Goal: Task Accomplishment & Management: Manage account settings

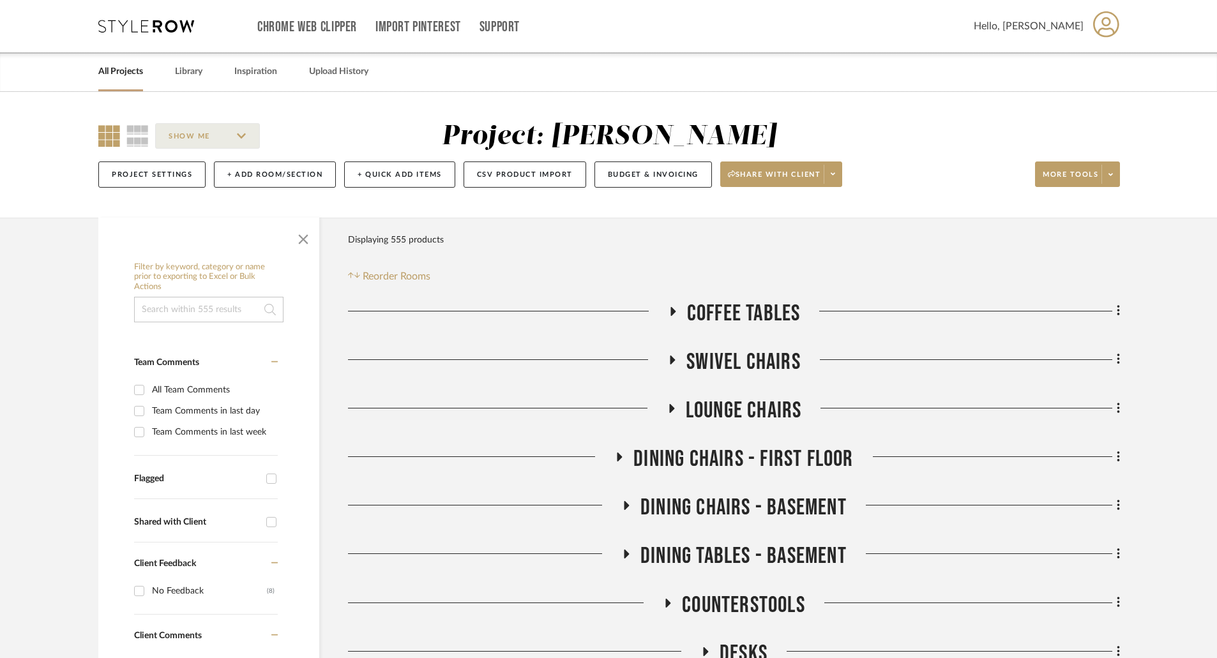
click at [133, 70] on link "All Projects" at bounding box center [120, 71] width 45 height 17
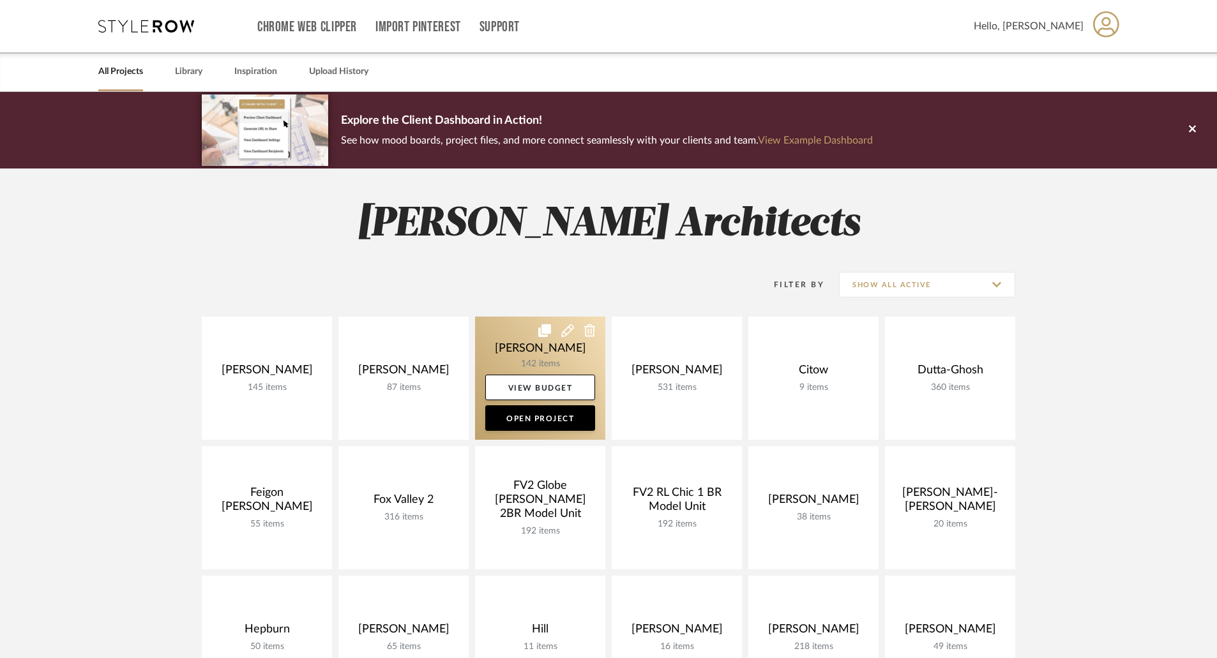
click at [526, 373] on link at bounding box center [540, 378] width 130 height 123
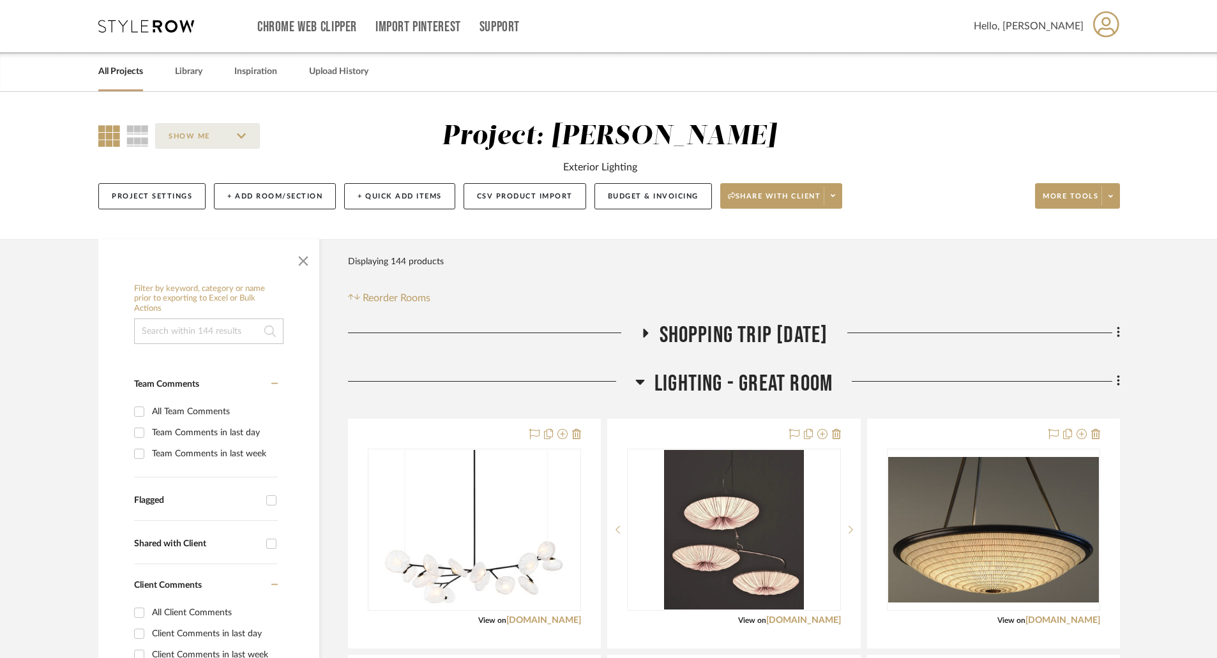
click at [642, 379] on icon at bounding box center [640, 381] width 10 height 15
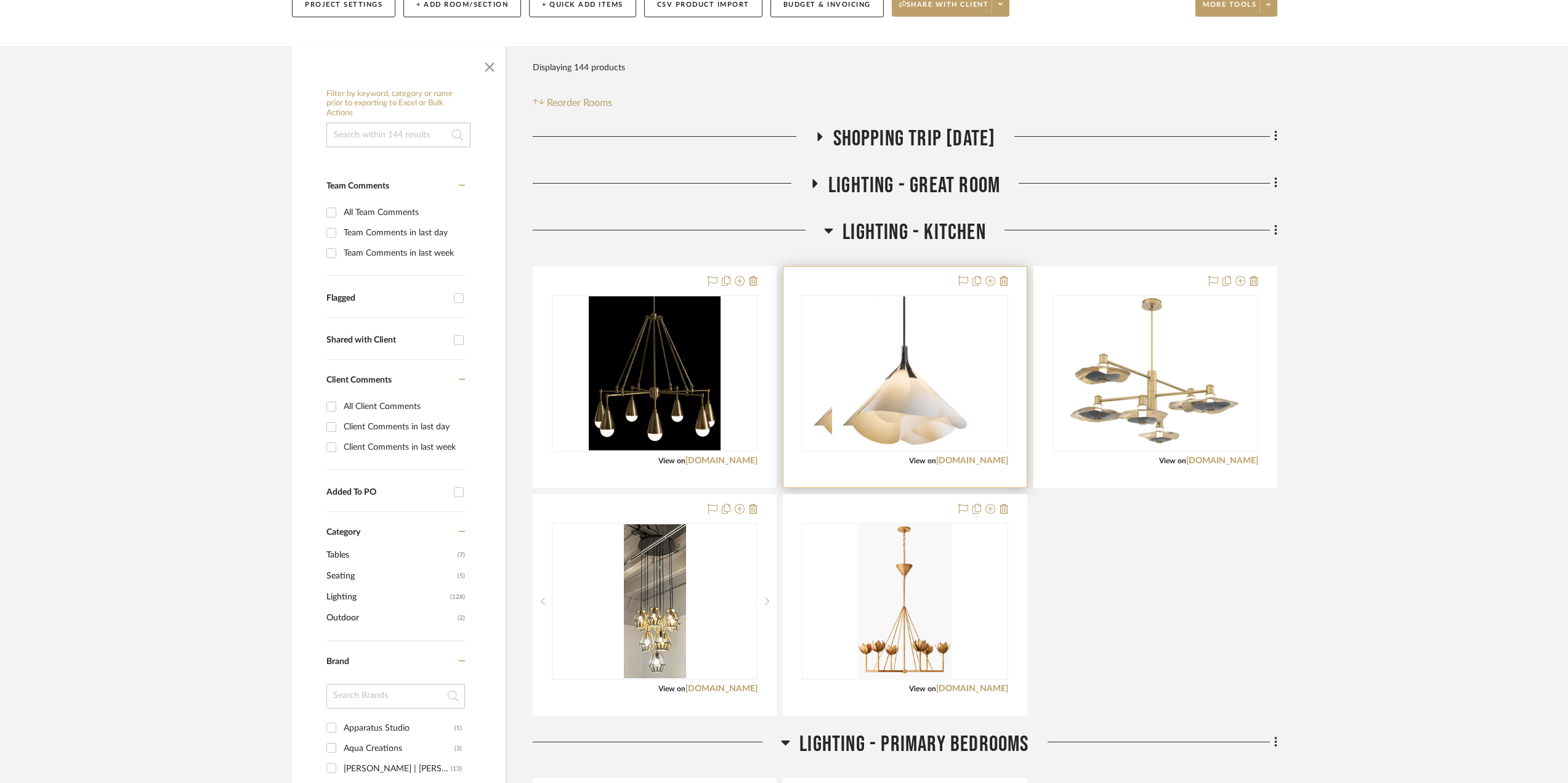
scroll to position [62, 0]
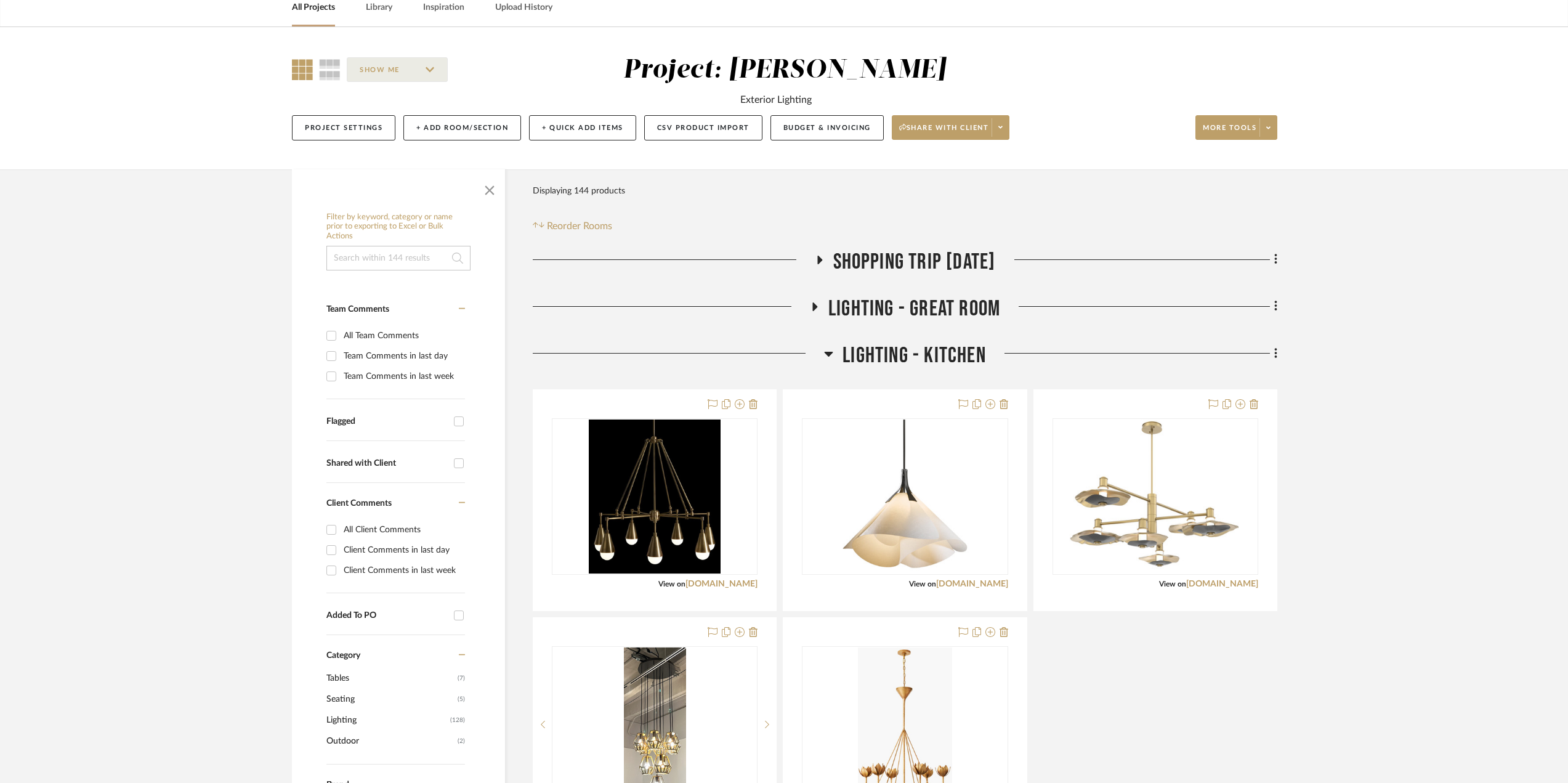
click at [833, 353] on icon at bounding box center [829, 353] width 10 height 14
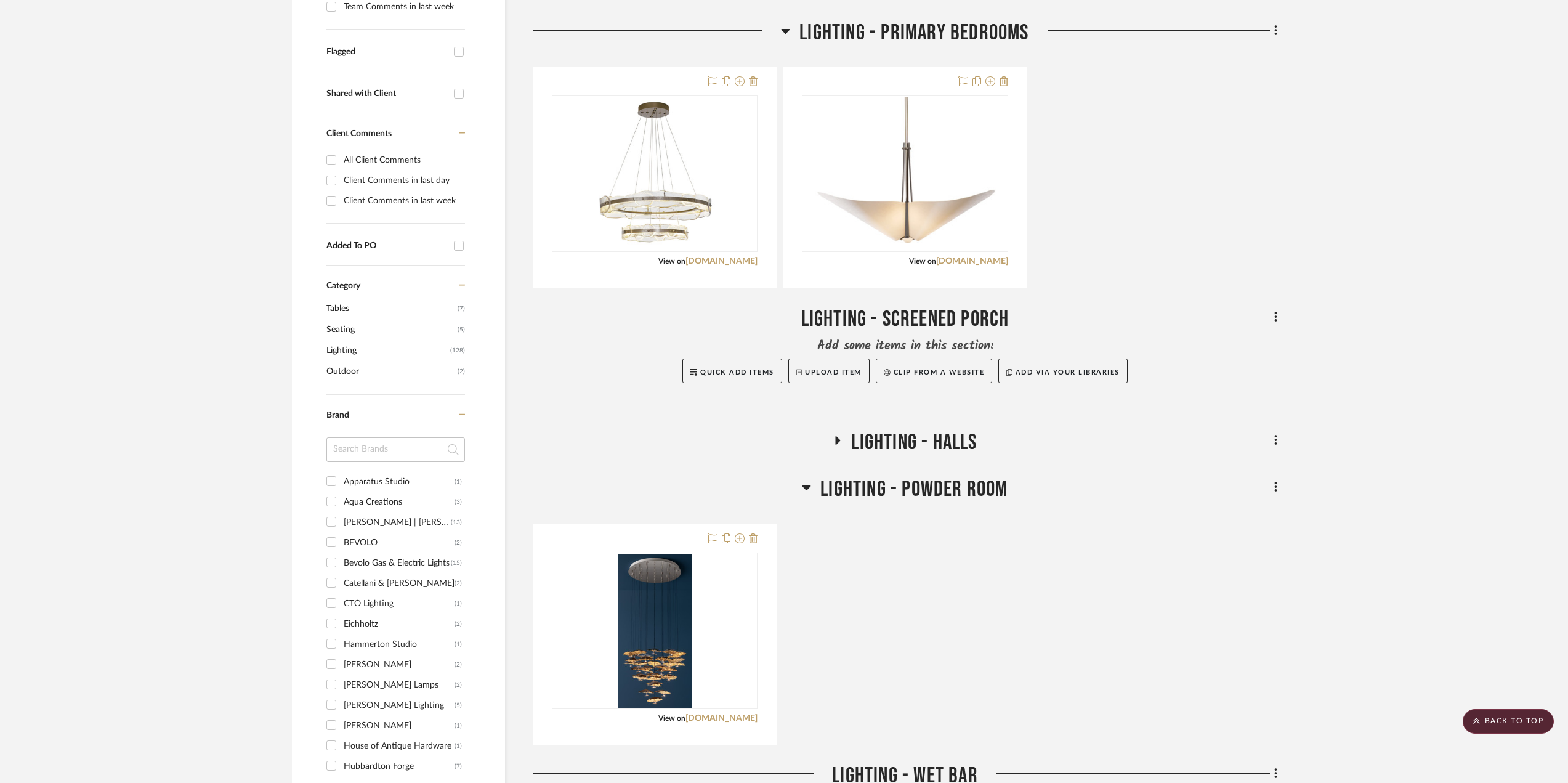
scroll to position [801, 0]
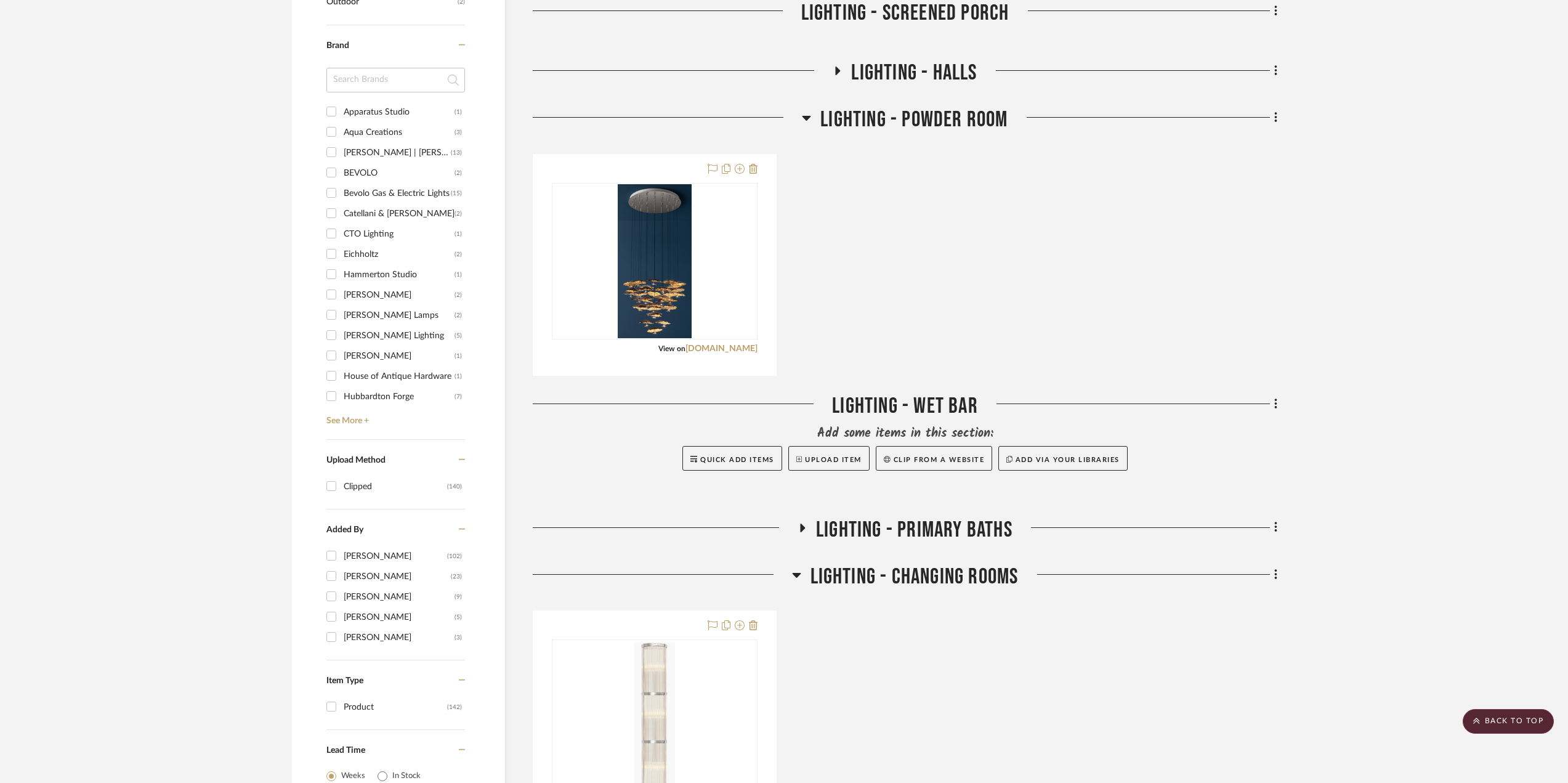
click at [803, 122] on icon at bounding box center [807, 117] width 10 height 14
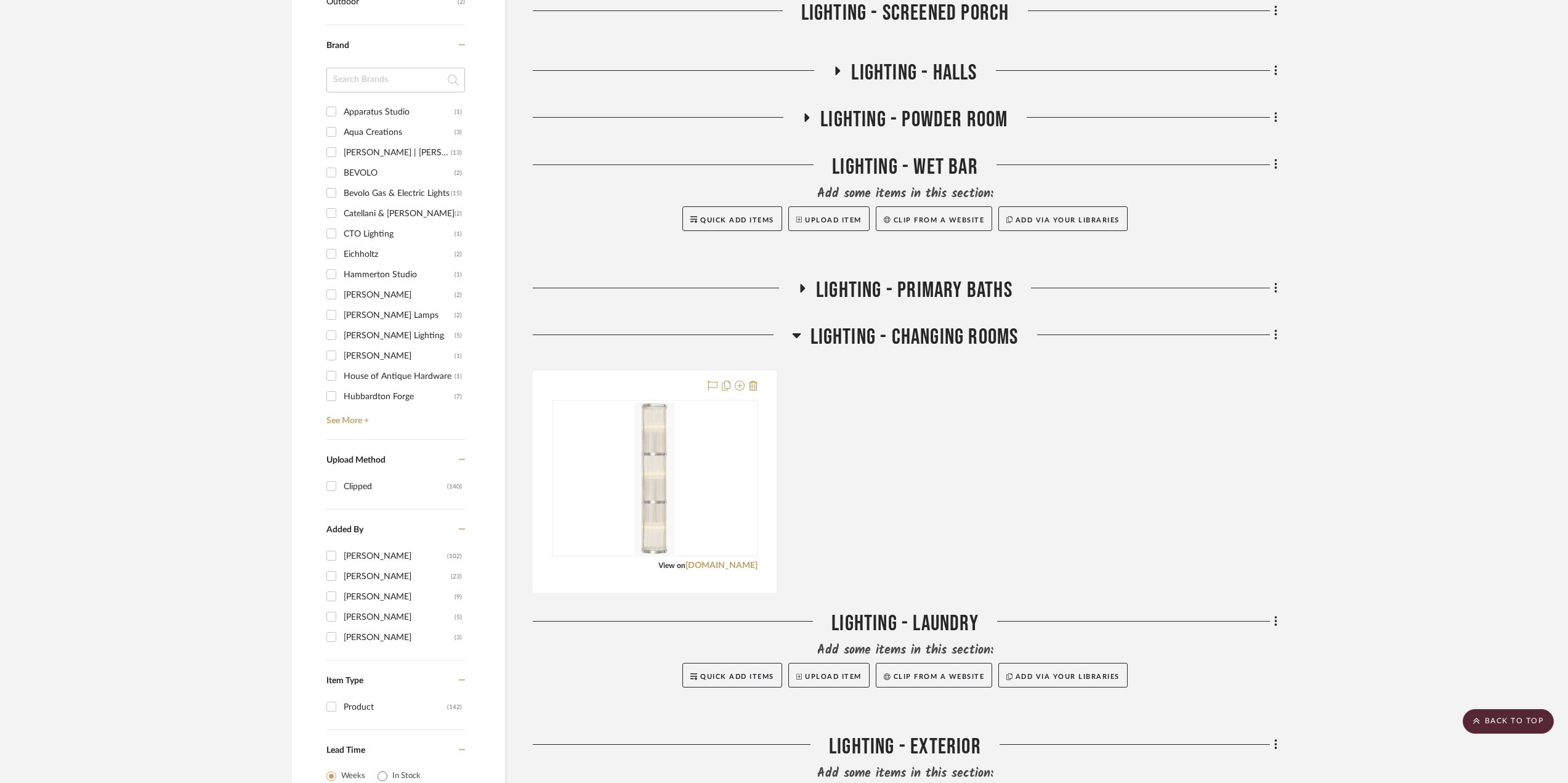
click at [807, 285] on icon at bounding box center [802, 289] width 14 height 10
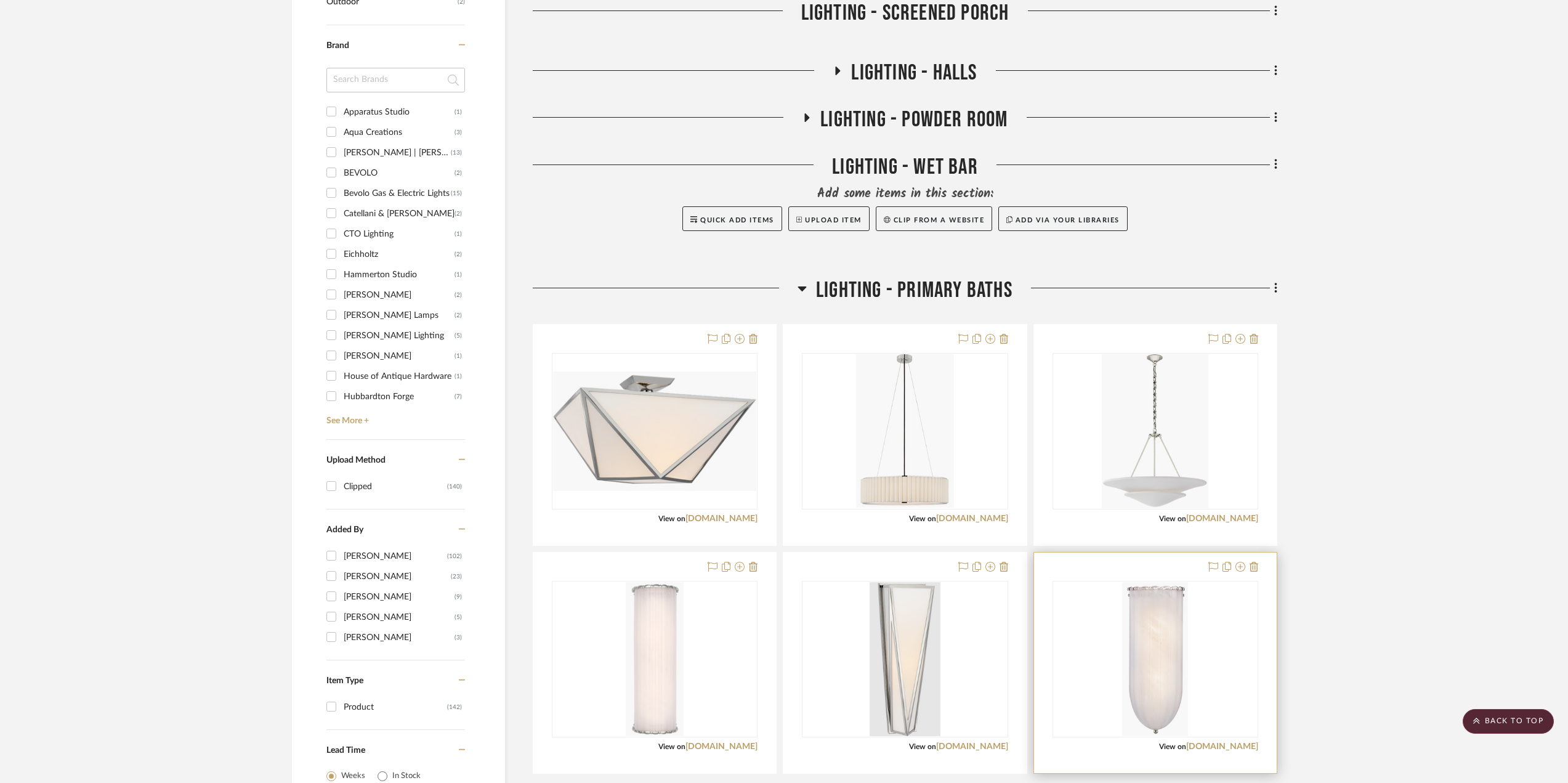
scroll to position [925, 0]
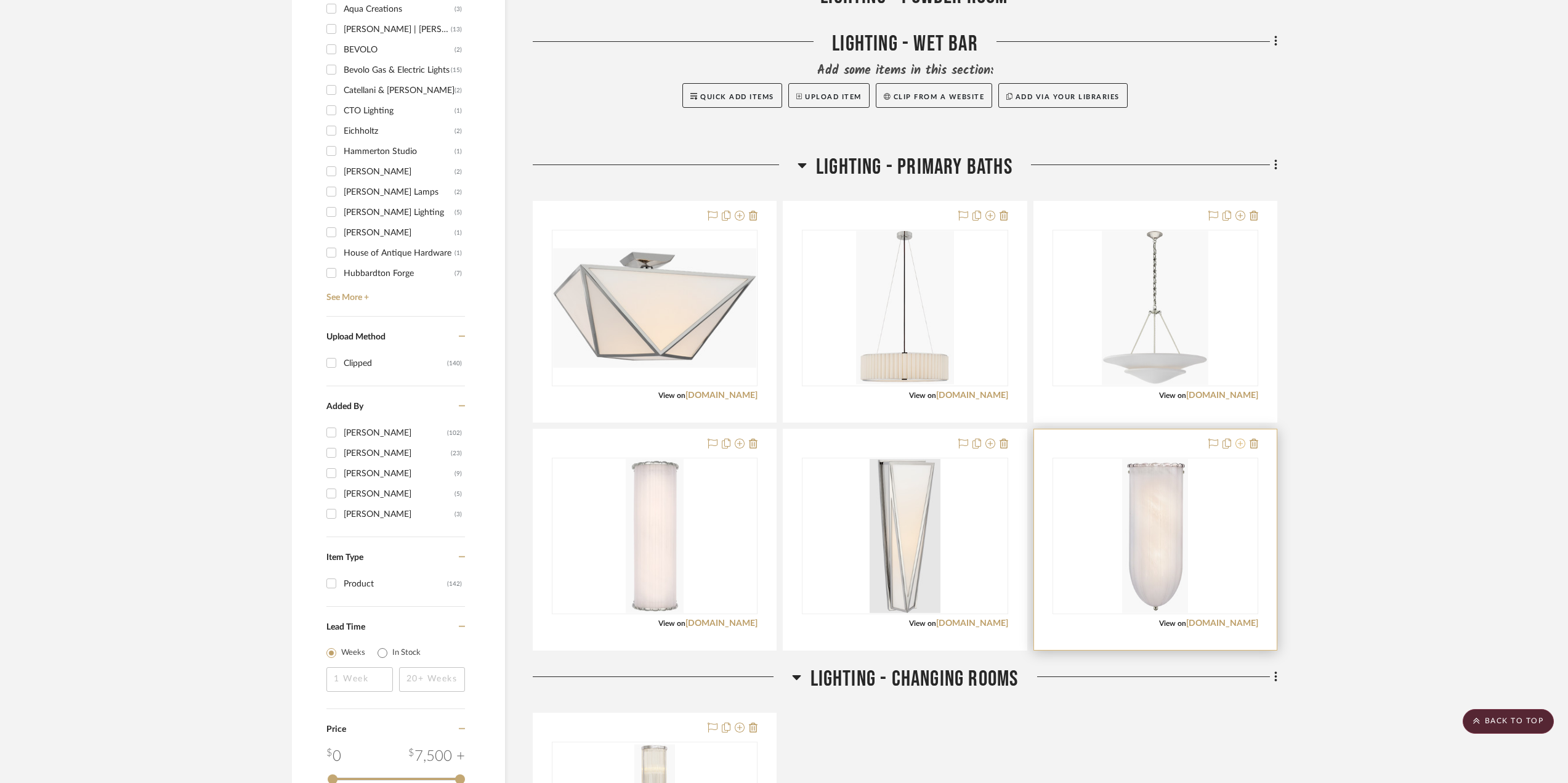
click at [1173, 441] on icon at bounding box center [1241, 444] width 10 height 10
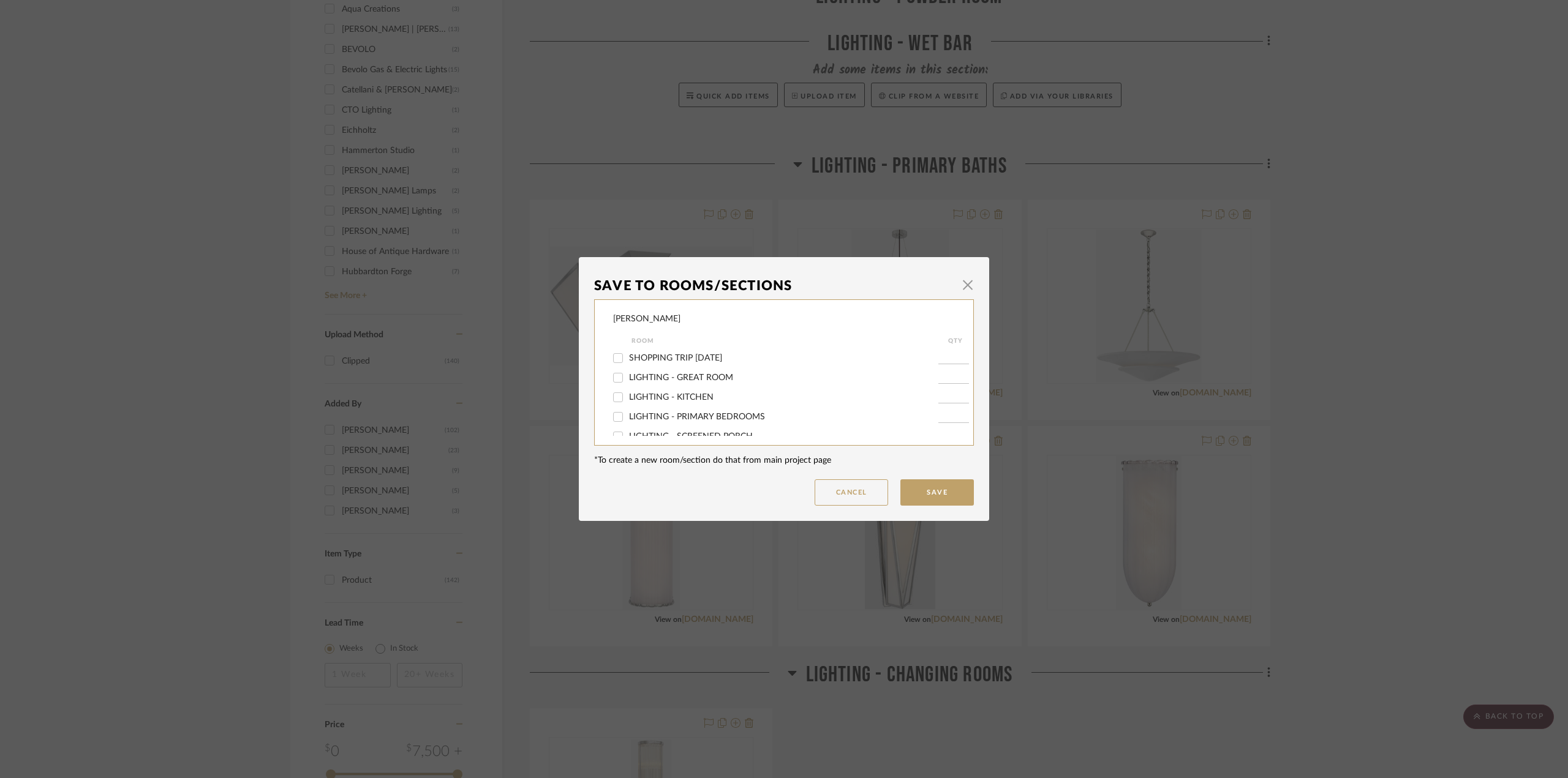
scroll to position [123, 0]
click at [672, 389] on span "LIGHTING - PRIMARY BATHS" at bounding box center [686, 392] width 114 height 9
click at [628, 389] on input "LIGHTING - PRIMARY BATHS" at bounding box center [618, 392] width 19 height 19
checkbox input "false"
click at [946, 496] on button "Save" at bounding box center [937, 492] width 74 height 26
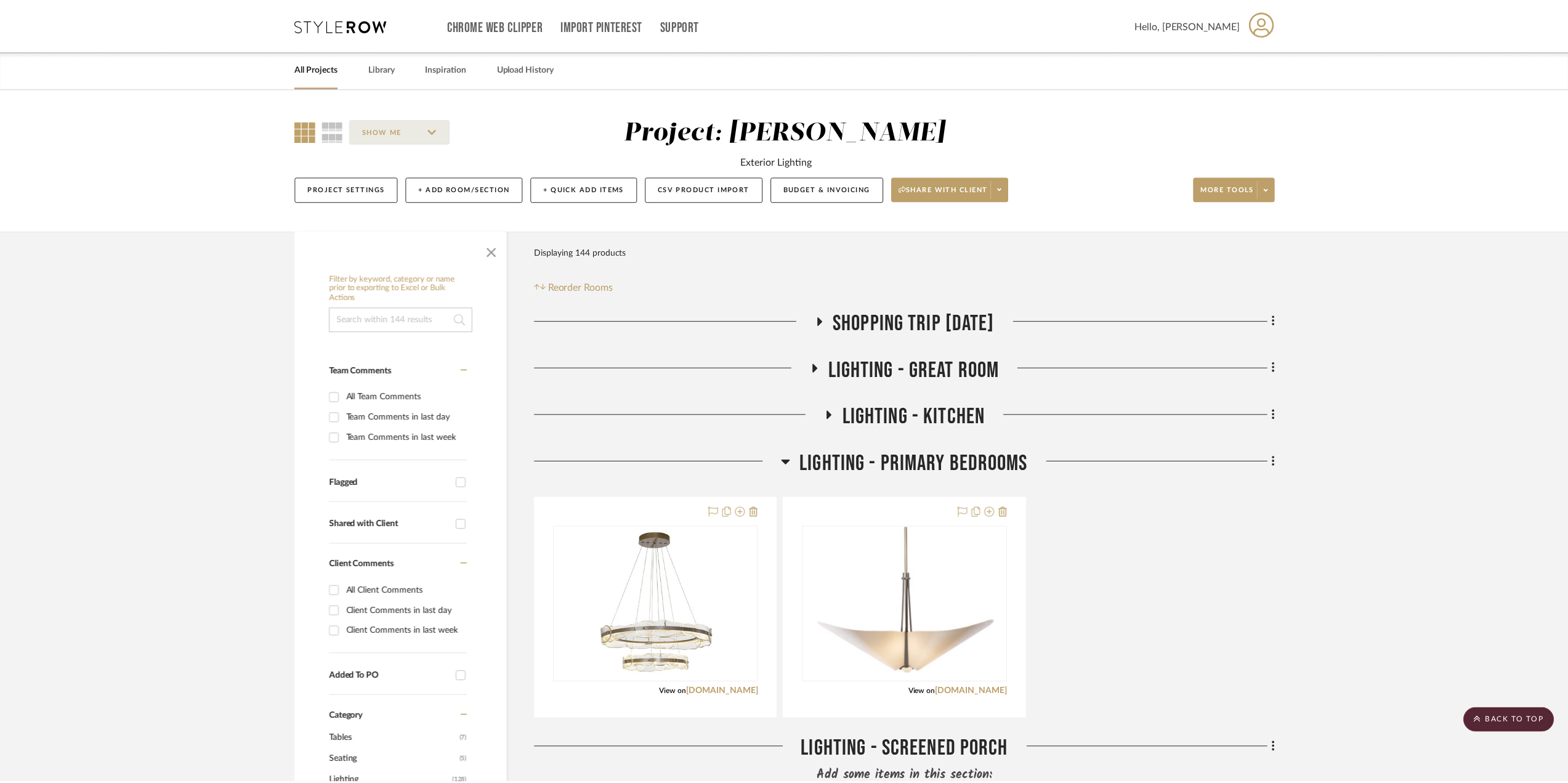
scroll to position [925, 0]
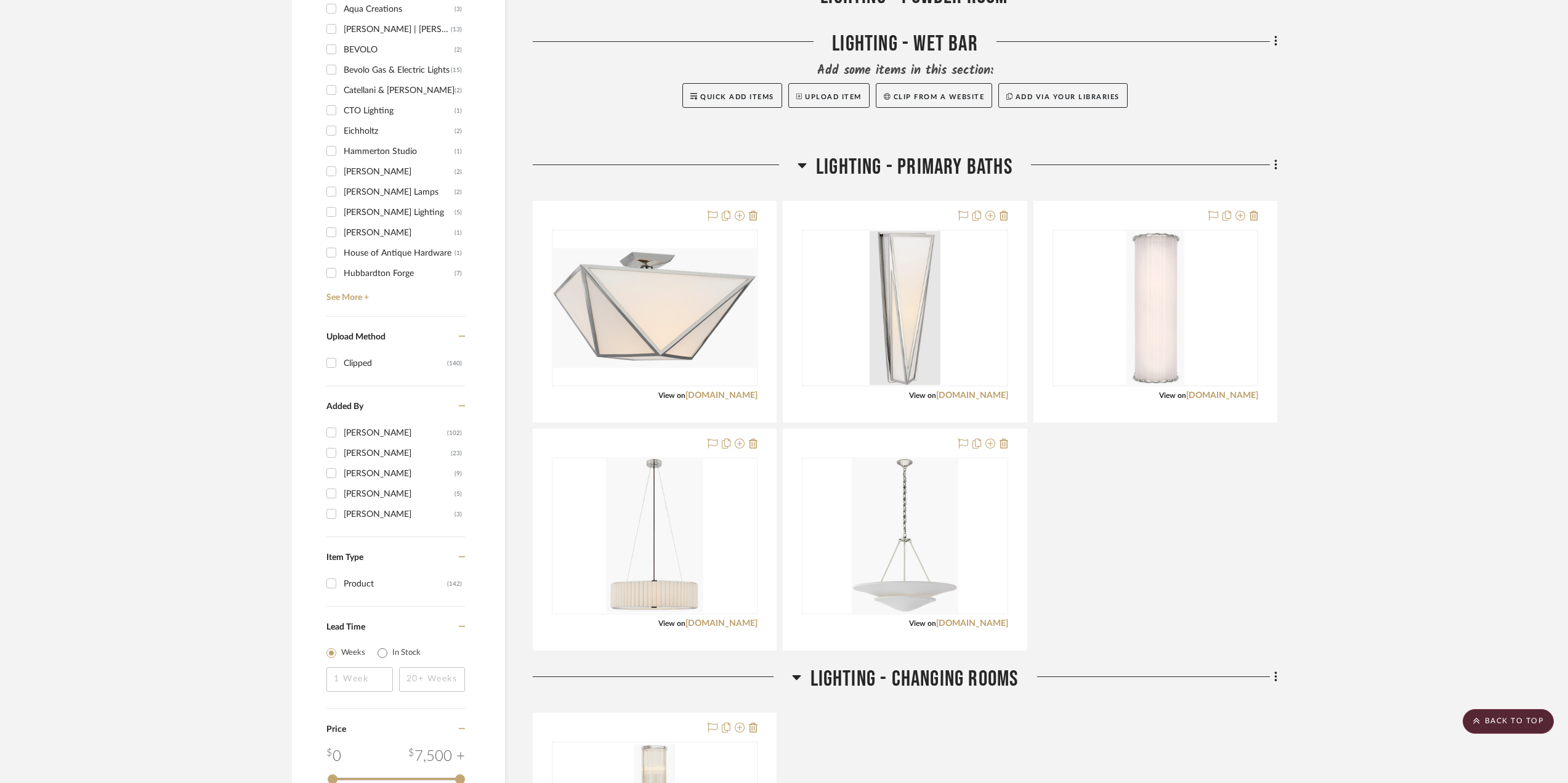
click at [1009, 164] on span "LIGHTING - PRIMARY BATHS" at bounding box center [915, 167] width 197 height 26
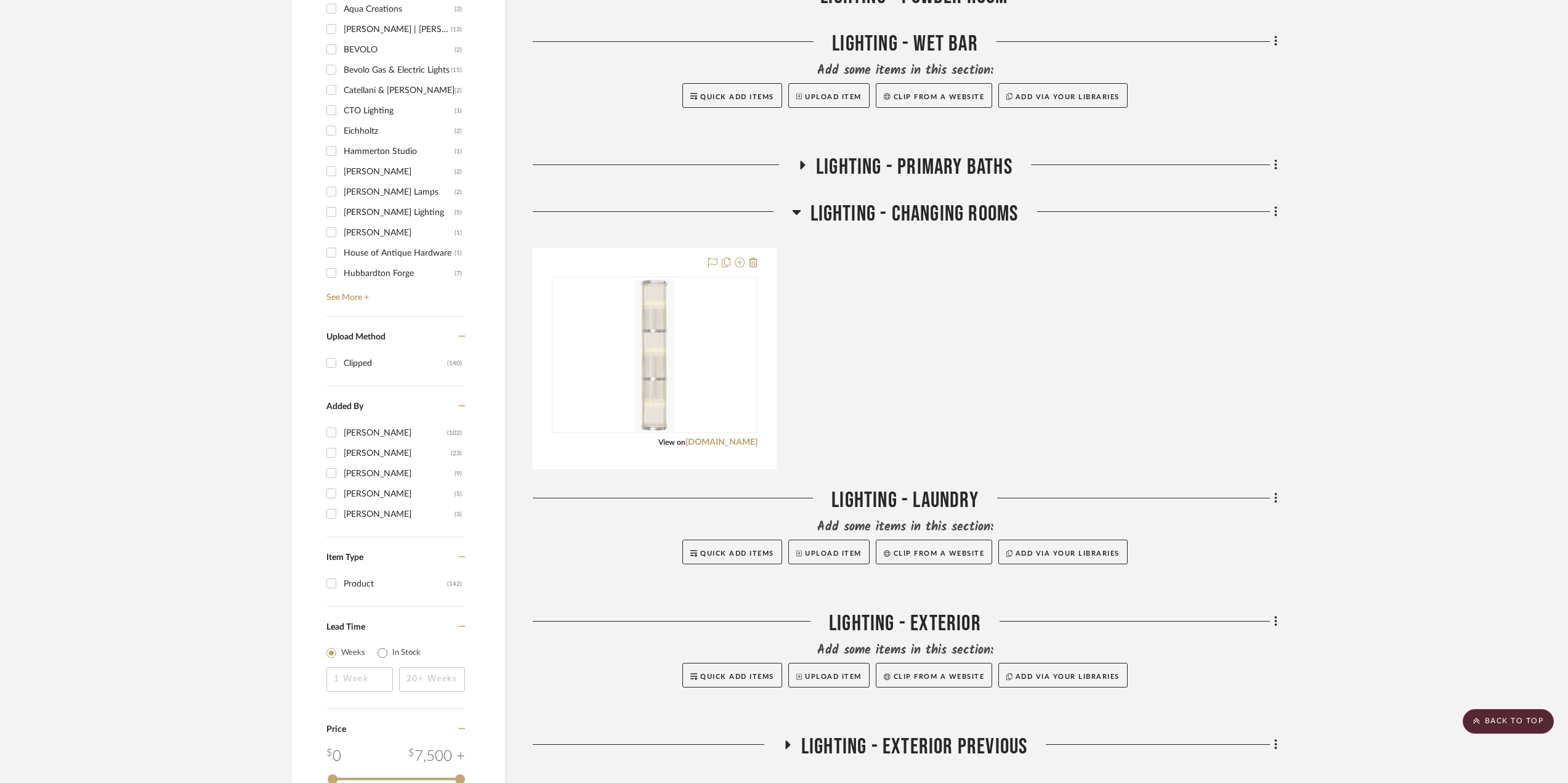
click at [1007, 162] on span "LIGHTING - PRIMARY BATHS" at bounding box center [915, 167] width 197 height 26
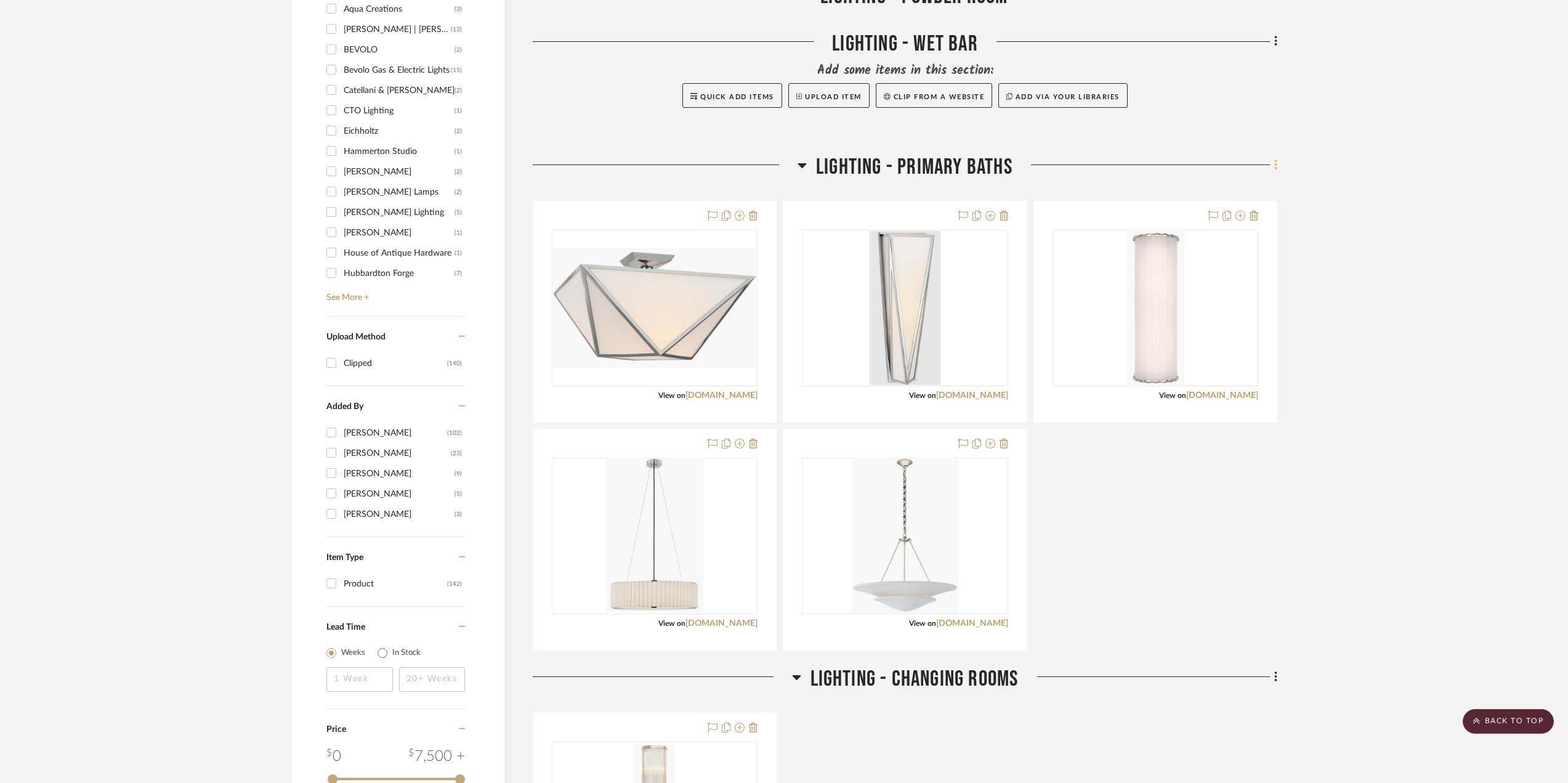
click at [1173, 163] on icon at bounding box center [1277, 165] width 4 height 14
click at [1173, 284] on span "Rename Room" at bounding box center [1213, 284] width 55 height 11
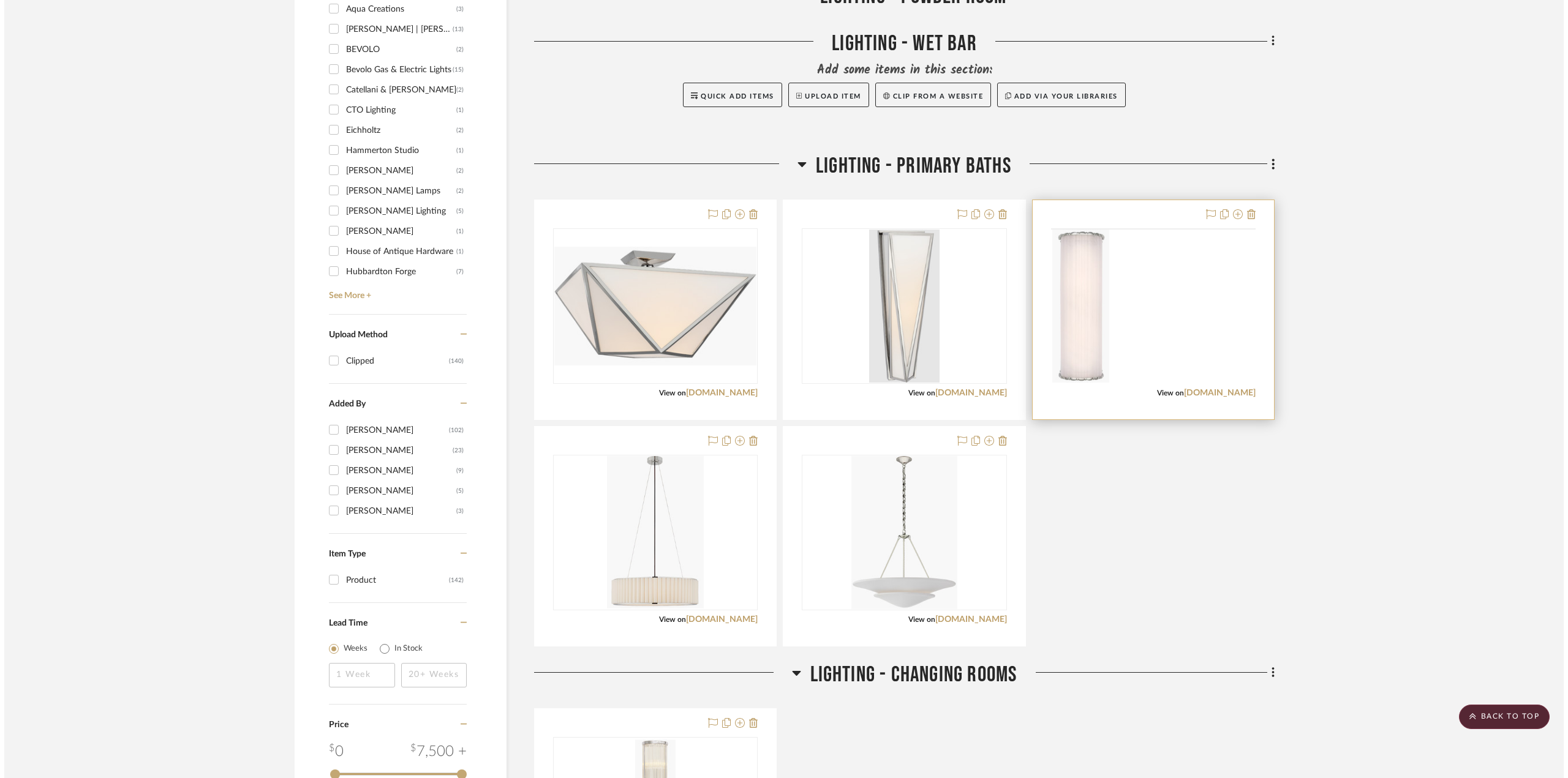
scroll to position [0, 0]
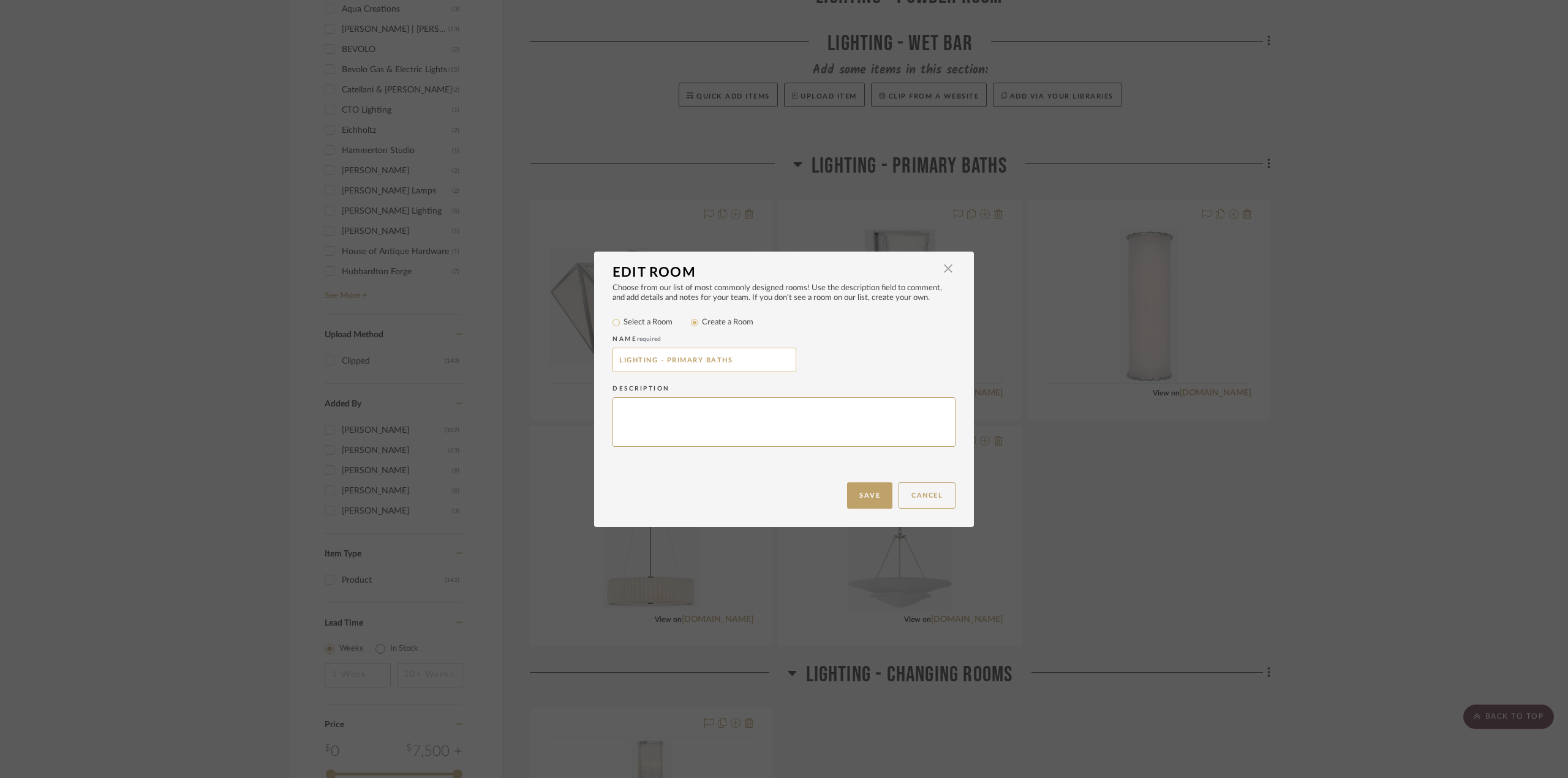
click at [746, 357] on input "LIGHTING - PRIMARY BATHS" at bounding box center [704, 361] width 184 height 25
type input "LIGHTING - PRIMARY BATH 1"
click at [862, 497] on button "Save" at bounding box center [869, 495] width 45 height 26
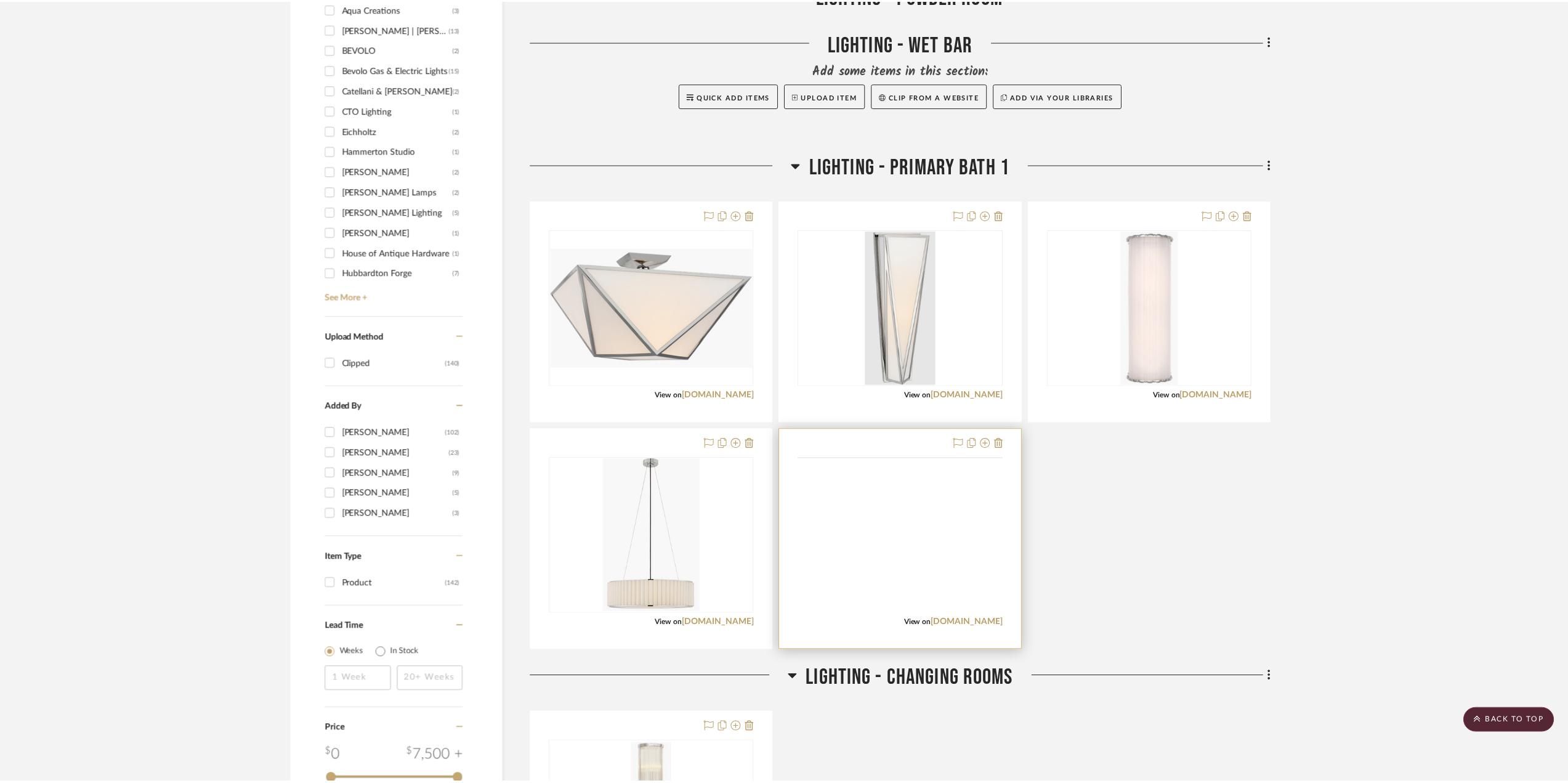
scroll to position [925, 0]
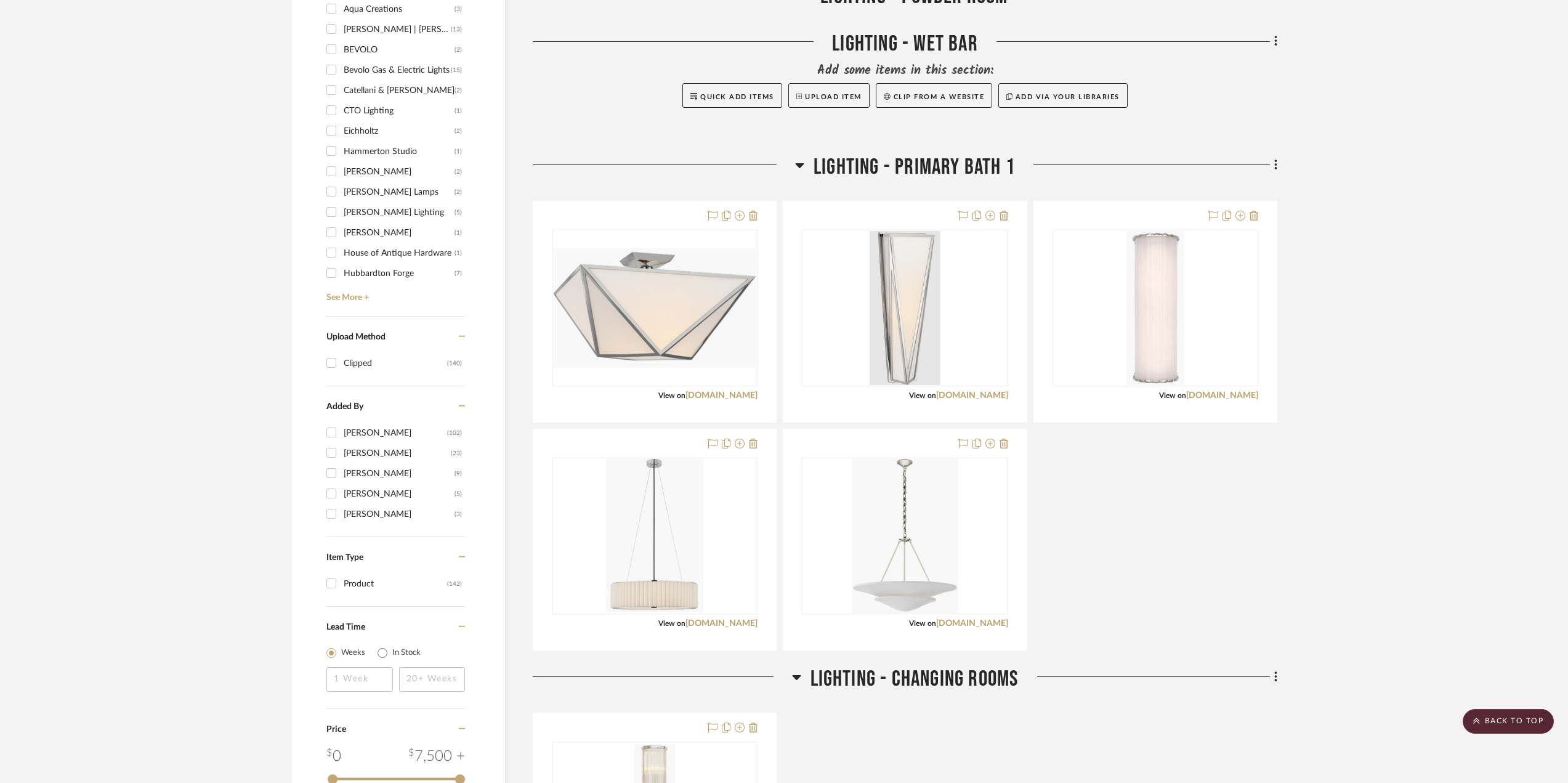
drag, startPoint x: 813, startPoint y: 162, endPoint x: 1067, endPoint y: 185, distance: 255.0
click at [945, 176] on span "LIGHTING - PRIMARY BATH 1" at bounding box center [914, 167] width 202 height 26
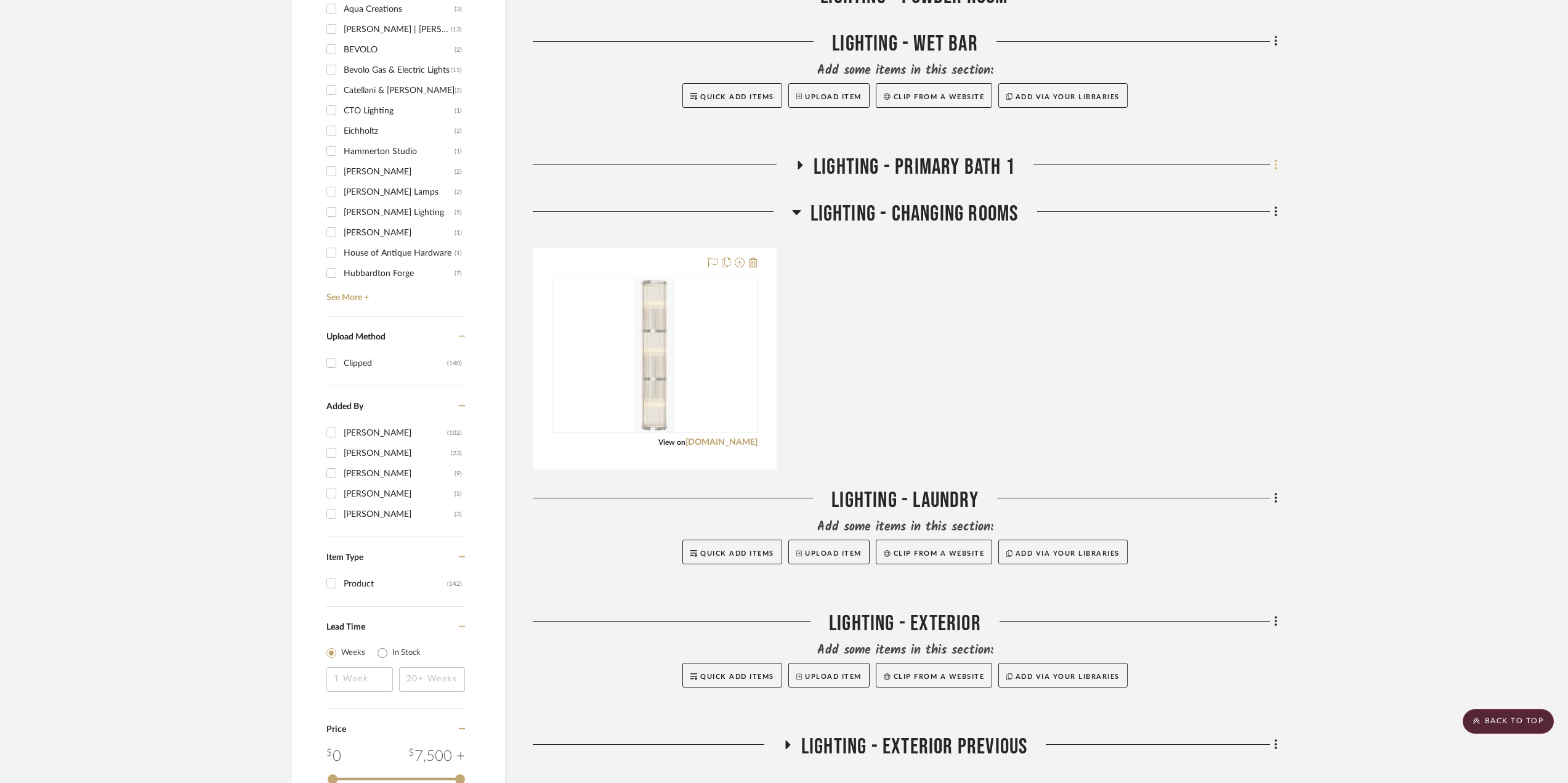
click at [1173, 163] on icon at bounding box center [1277, 165] width 4 height 14
click at [1173, 280] on span "Rename Room" at bounding box center [1213, 284] width 55 height 11
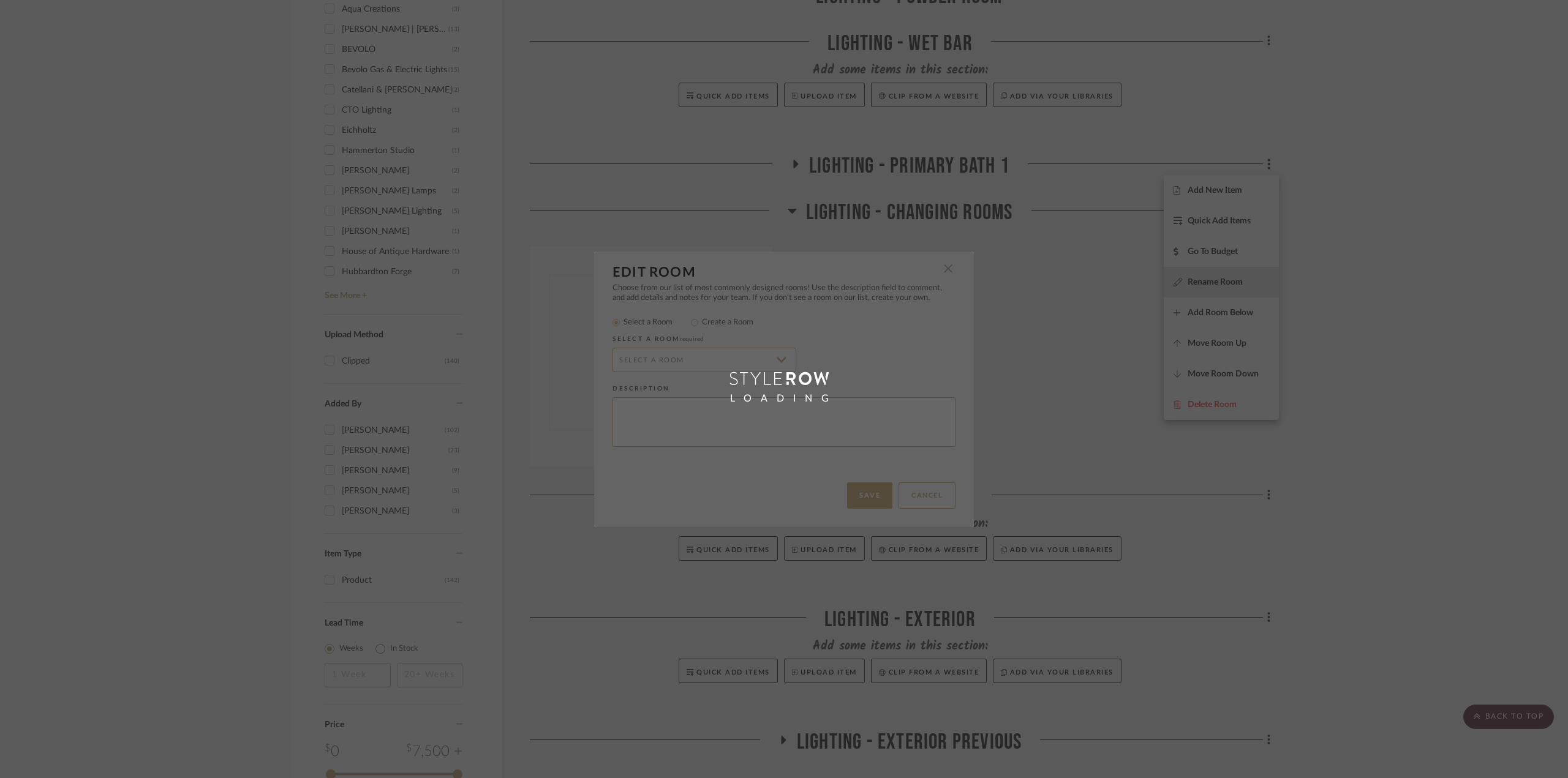
radio input "false"
radio input "true"
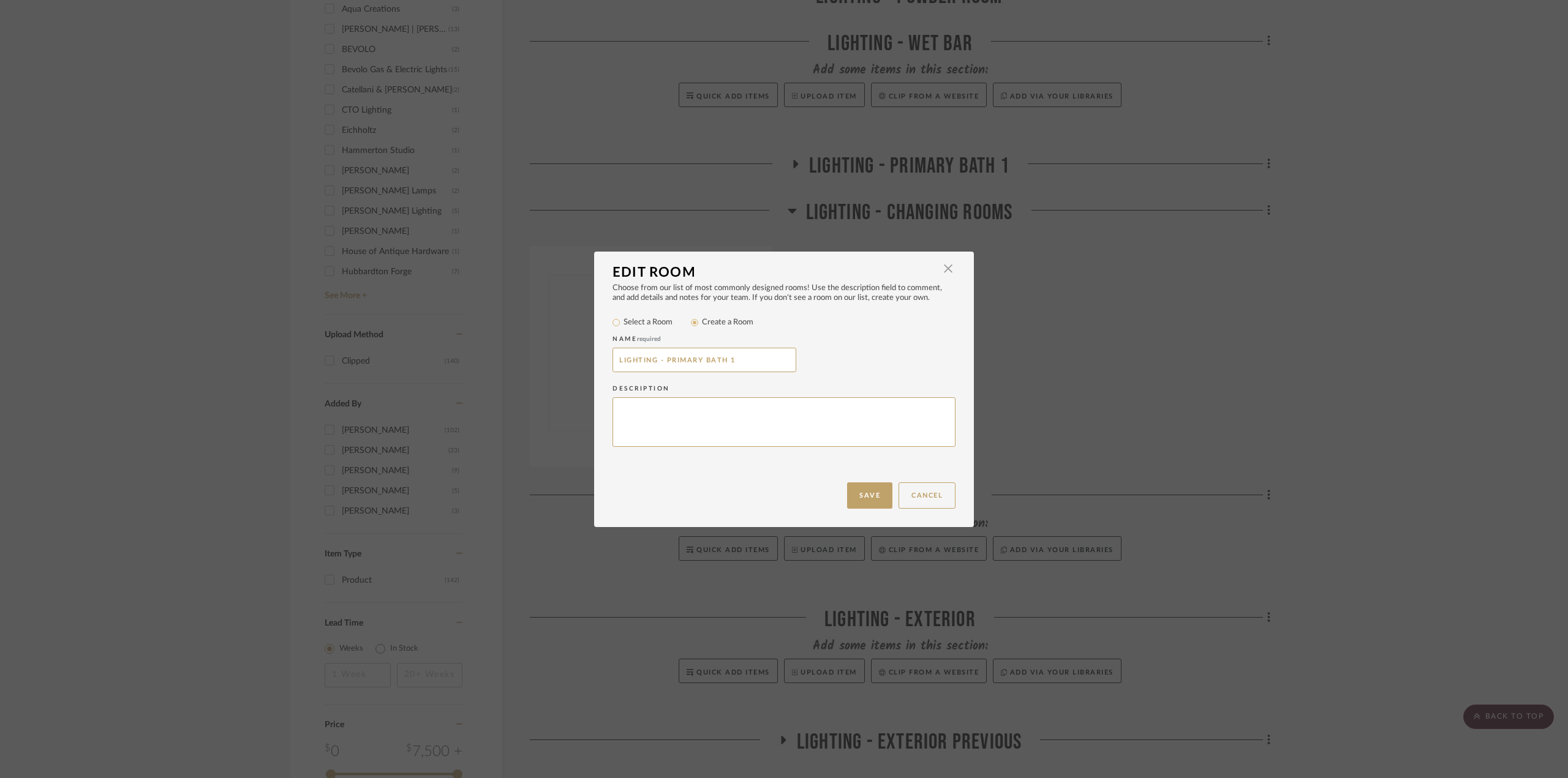
drag, startPoint x: 737, startPoint y: 363, endPoint x: 564, endPoint y: 349, distance: 173.6
click at [564, 349] on div "Edit Room × Choose from our list of most commonly designed rooms! Use the descr…" at bounding box center [784, 389] width 1568 height 778
drag, startPoint x: 871, startPoint y: 495, endPoint x: 884, endPoint y: 492, distance: 13.3
click at [871, 494] on button "Save" at bounding box center [869, 495] width 45 height 26
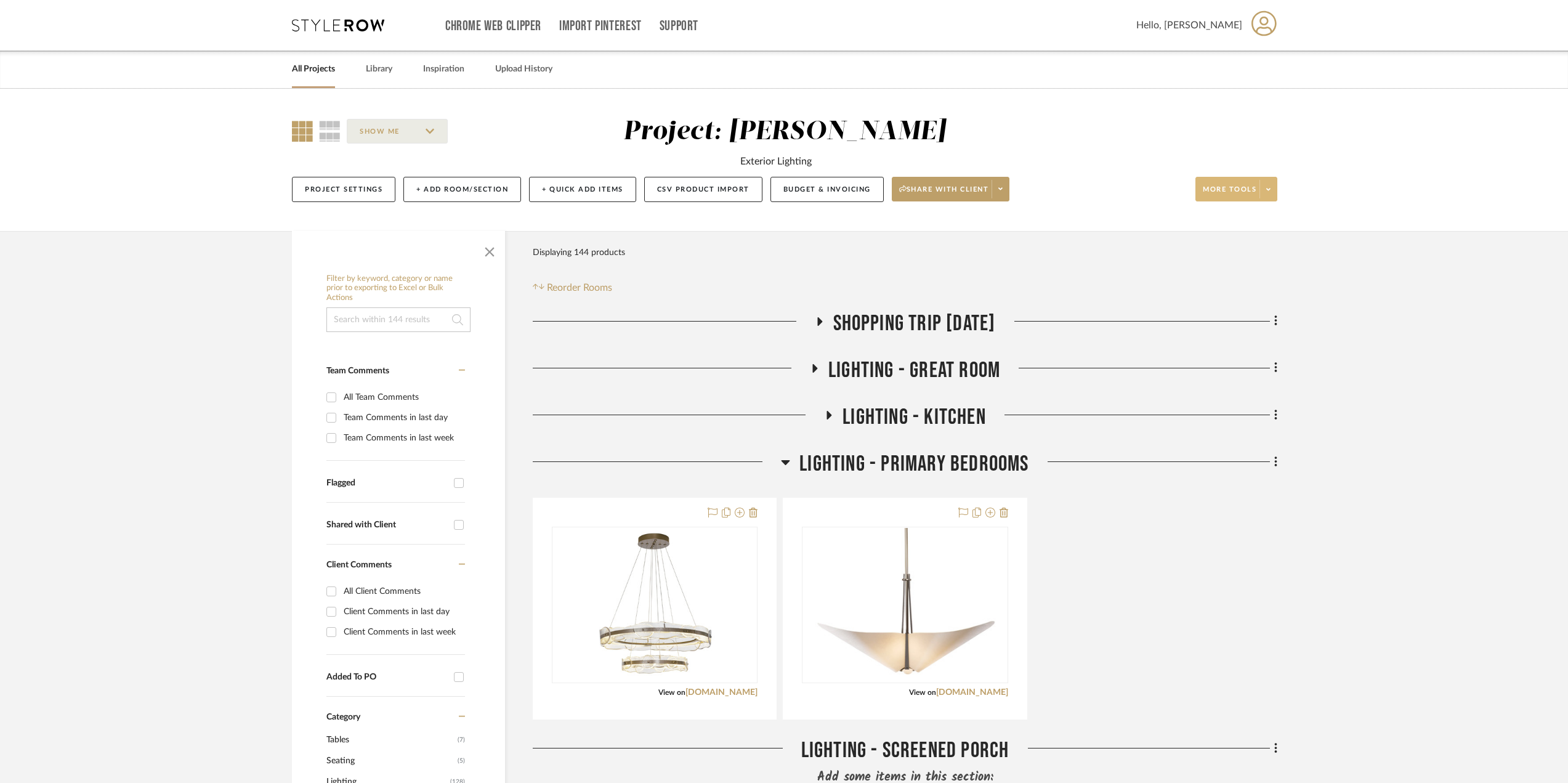
click at [1173, 183] on span at bounding box center [1268, 188] width 17 height 18
click at [1087, 210] on div at bounding box center [784, 391] width 1568 height 783
click at [459, 194] on button "+ Add Room/Section" at bounding box center [462, 189] width 118 height 25
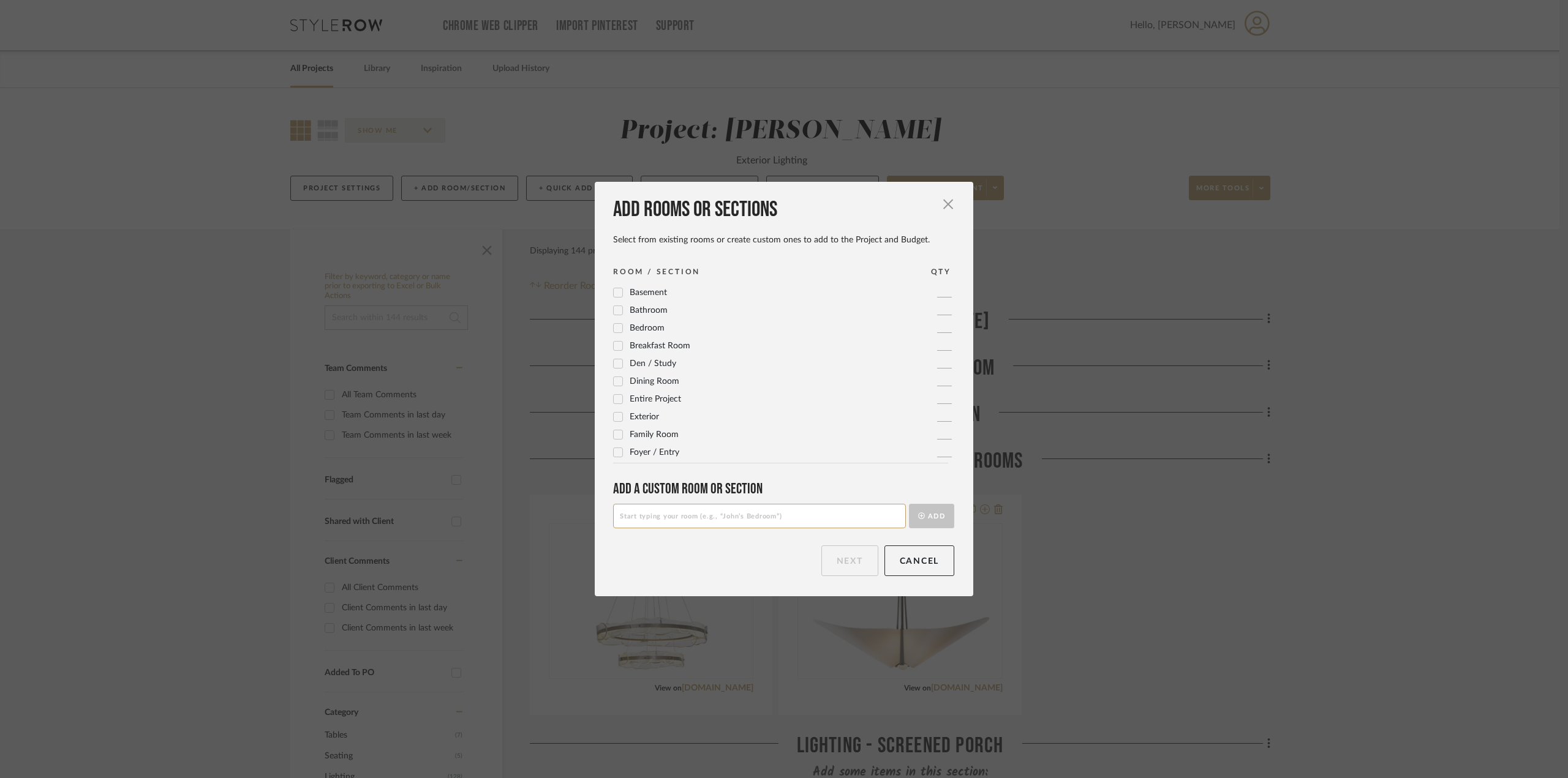
click at [759, 508] on input at bounding box center [759, 516] width 293 height 25
paste input "LIGHTING - PRIMARY BATH 1"
type input "LIGHTING - PRIMARY BATH 2"
click at [920, 512] on button "Add" at bounding box center [931, 516] width 45 height 25
click at [862, 567] on button "Next" at bounding box center [849, 561] width 57 height 31
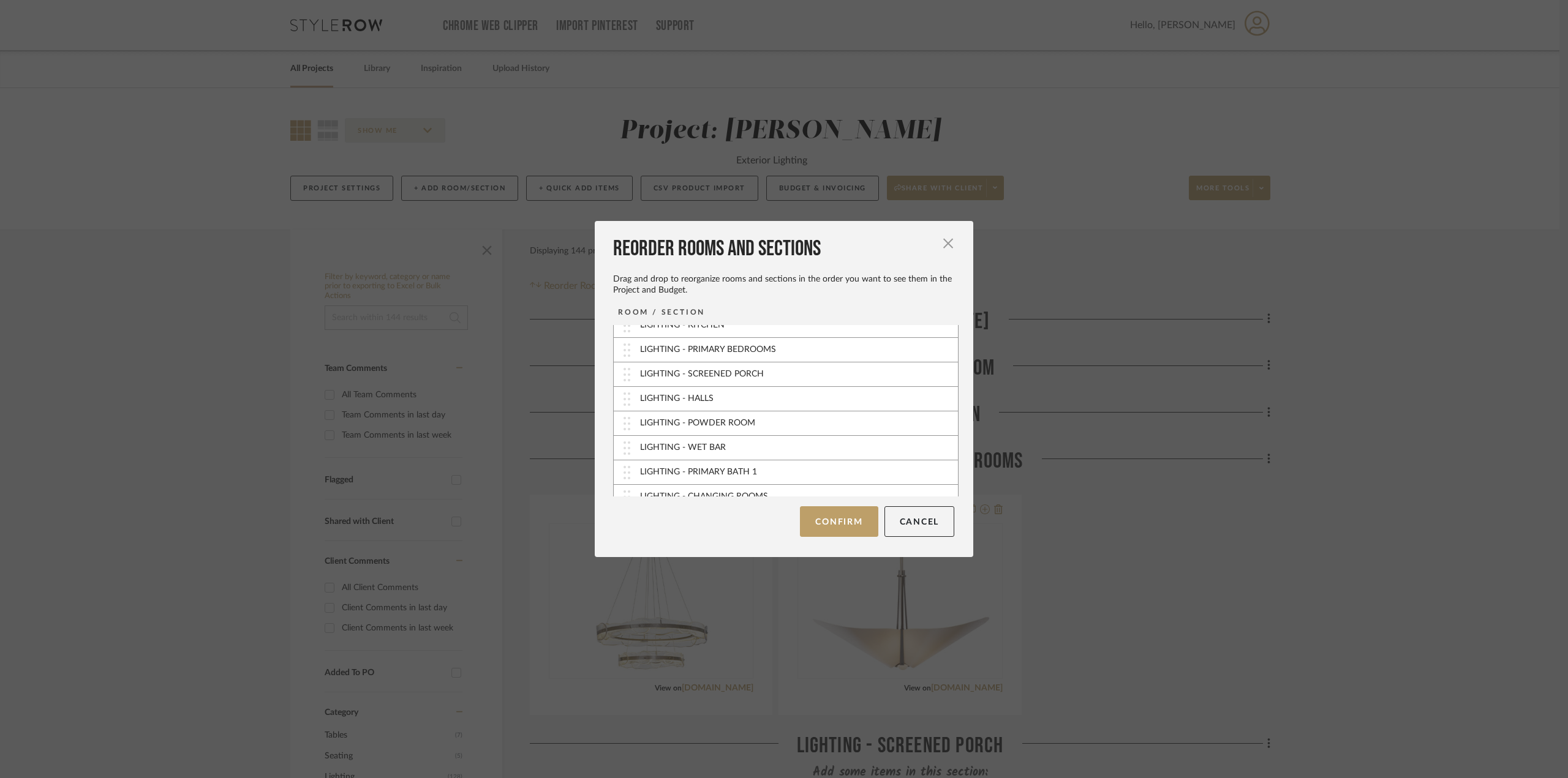
scroll to position [172, 0]
drag, startPoint x: 624, startPoint y: 483, endPoint x: 622, endPoint y: 386, distance: 97.0
click at [827, 525] on button "Confirm" at bounding box center [839, 522] width 78 height 31
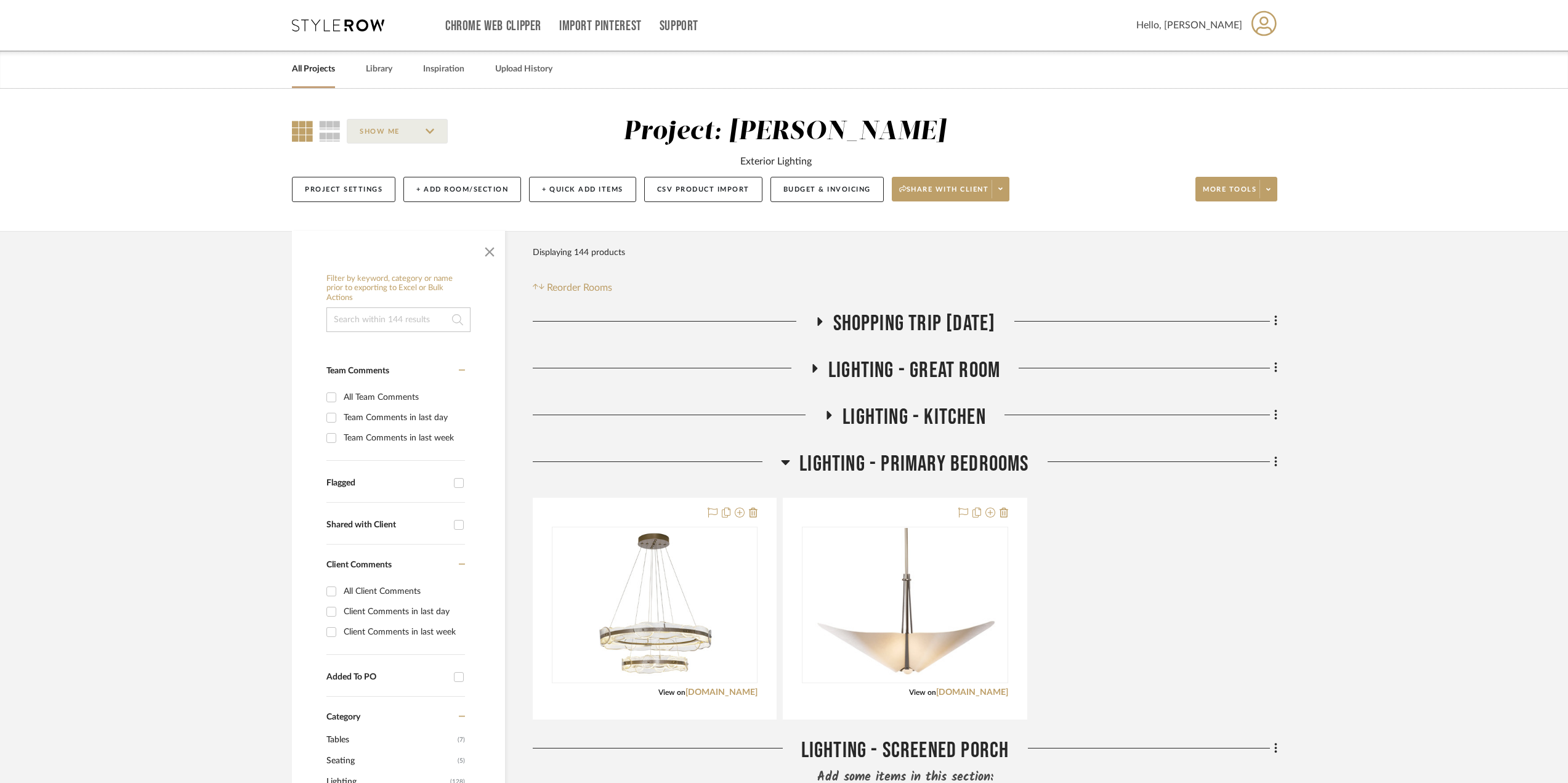
click at [787, 461] on icon at bounding box center [785, 462] width 9 height 5
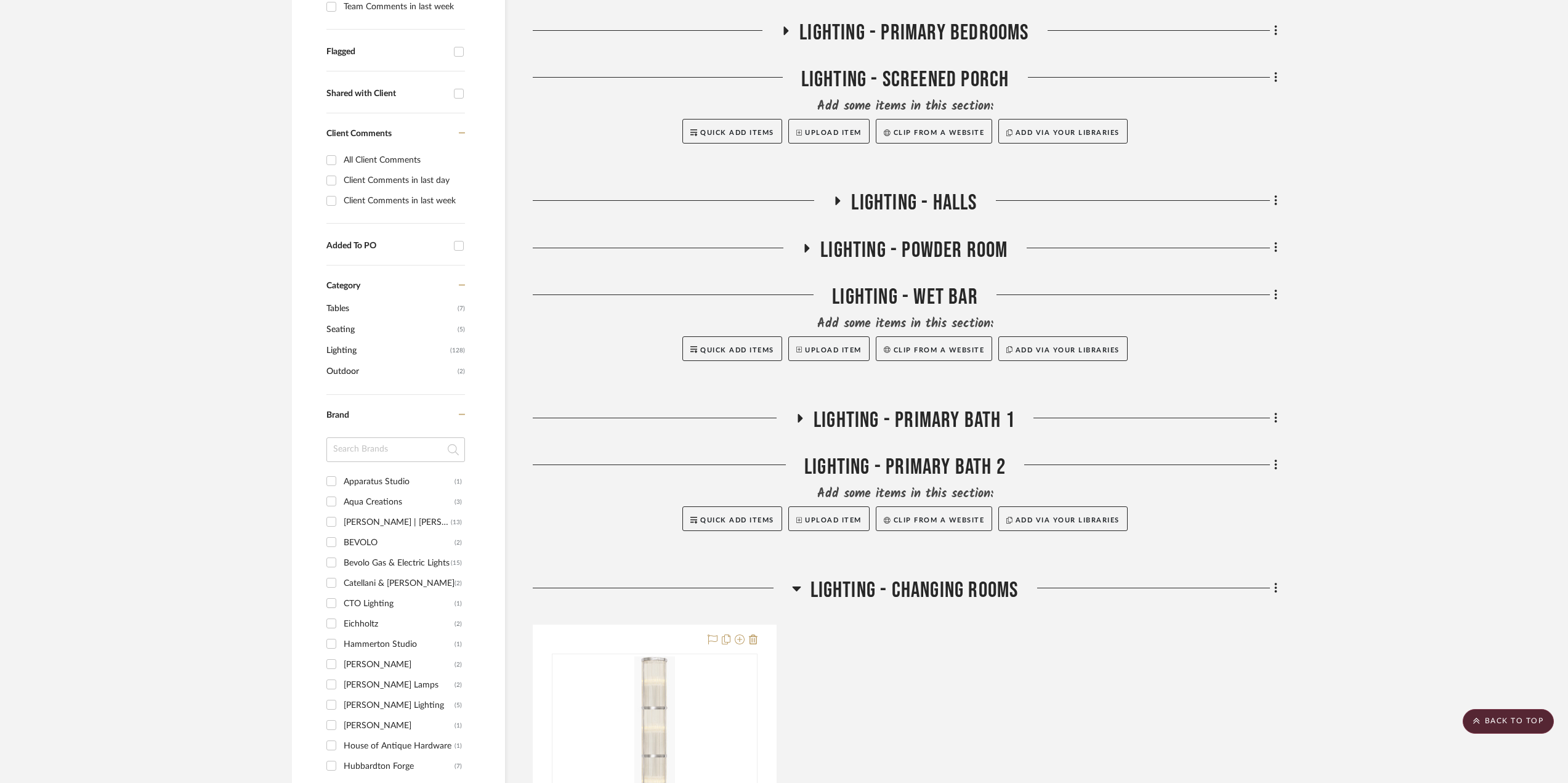
scroll to position [616, 0]
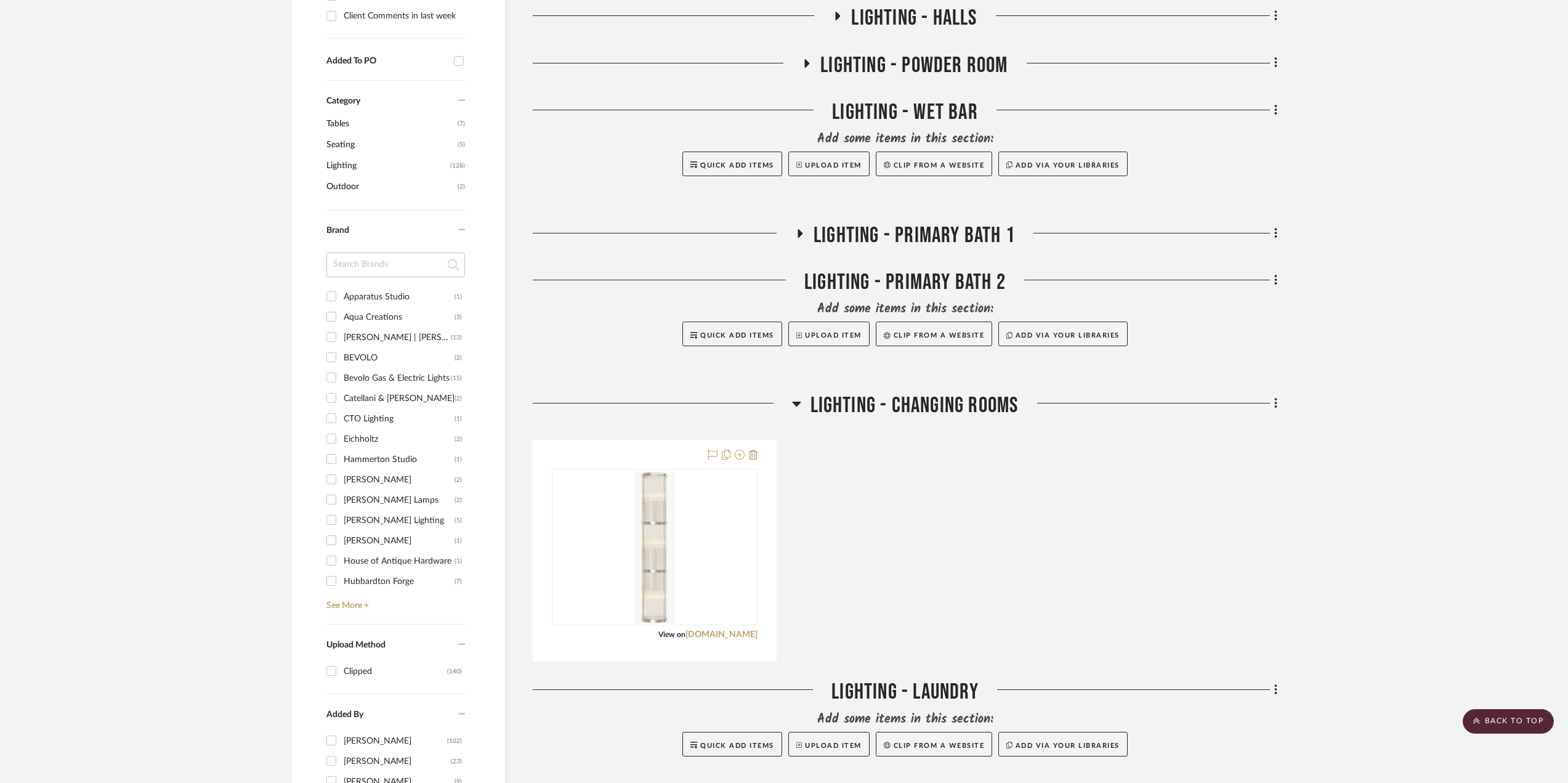
click at [796, 229] on icon at bounding box center [800, 234] width 14 height 10
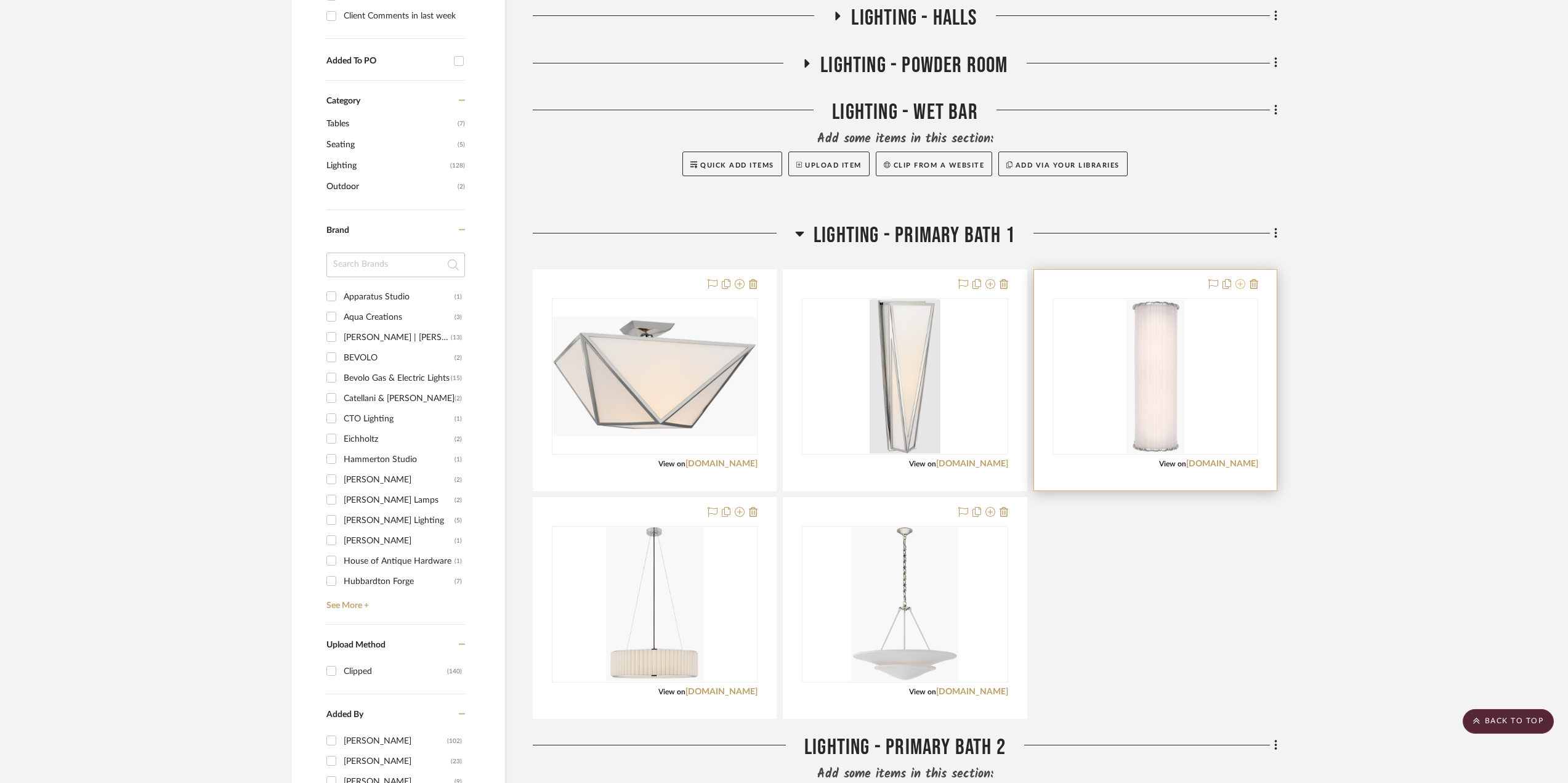
click at [1173, 286] on icon at bounding box center [1241, 284] width 10 height 10
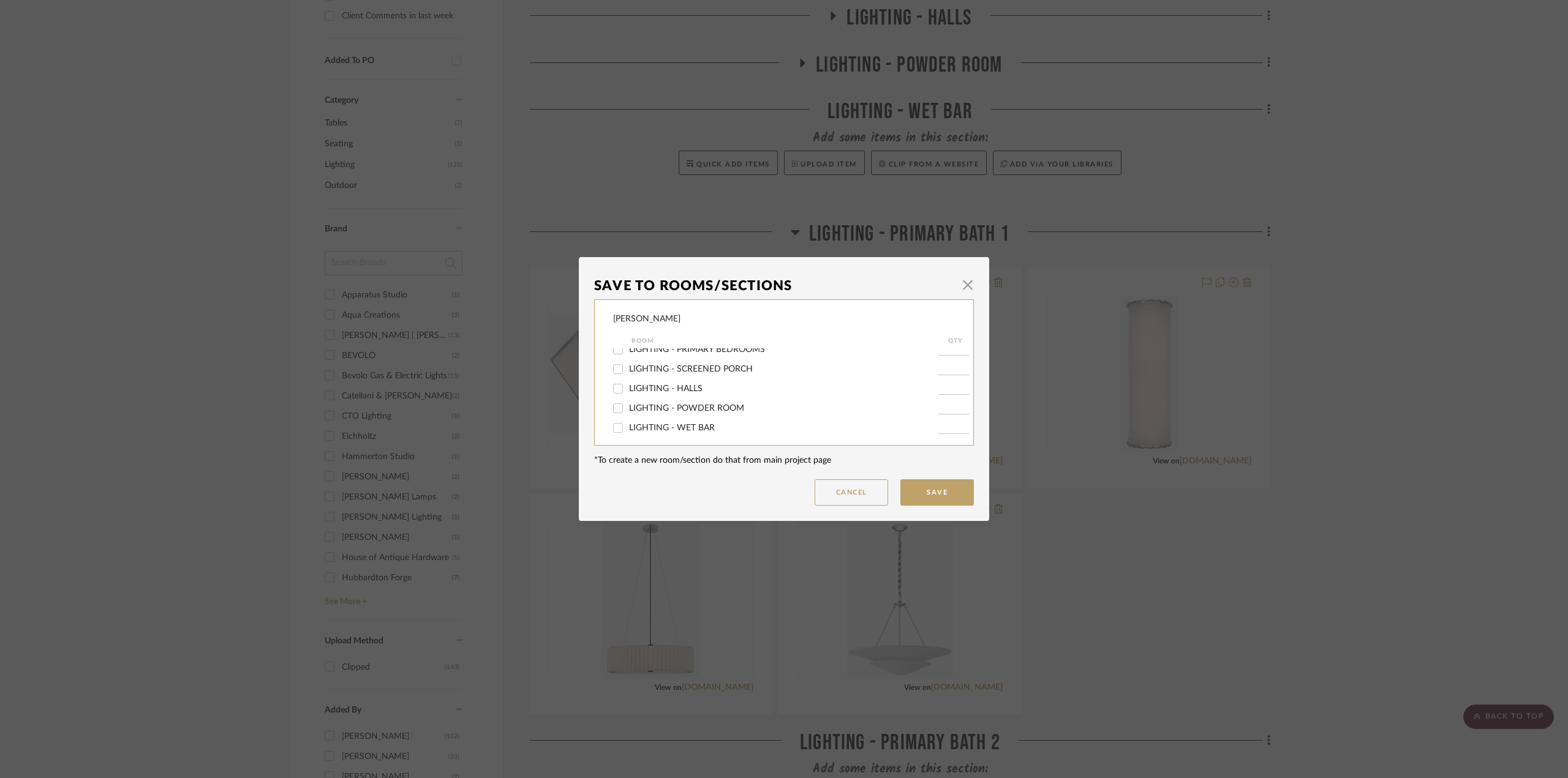
scroll to position [129, 0]
drag, startPoint x: 723, startPoint y: 402, endPoint x: 707, endPoint y: 389, distance: 20.6
click at [723, 402] on span "LIGHTING - PRIMARY BATH 2" at bounding box center [688, 406] width 117 height 9
click at [628, 402] on input "LIGHTING - PRIMARY BATH 2" at bounding box center [618, 406] width 19 height 19
checkbox input "true"
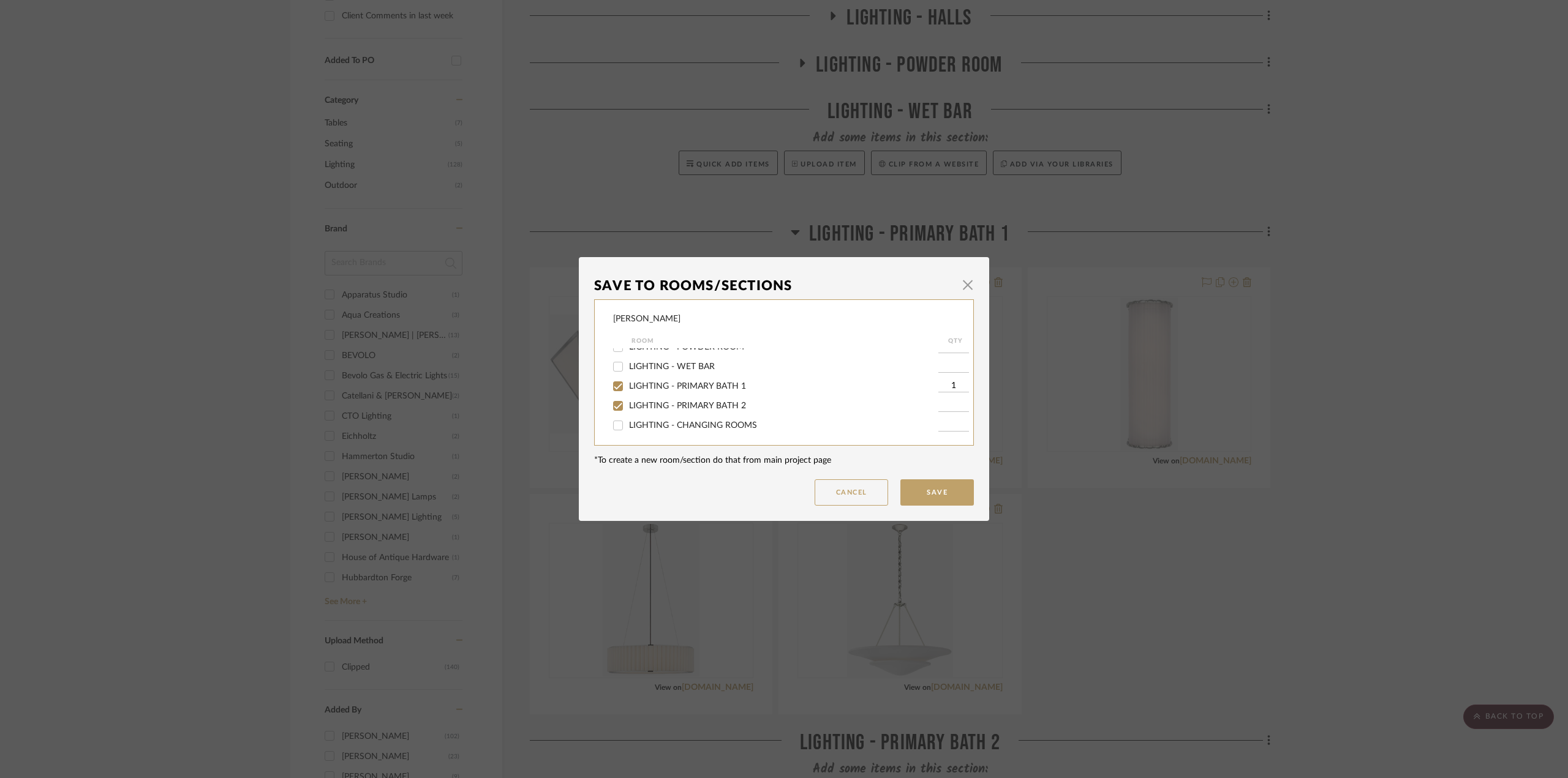
type input "1"
click at [707, 383] on span "LIGHTING - PRIMARY BATH 1" at bounding box center [688, 386] width 117 height 9
click at [628, 383] on input "LIGHTING - PRIMARY BATH 1" at bounding box center [618, 387] width 19 height 19
checkbox input "false"
click at [939, 490] on button "Save" at bounding box center [937, 492] width 74 height 26
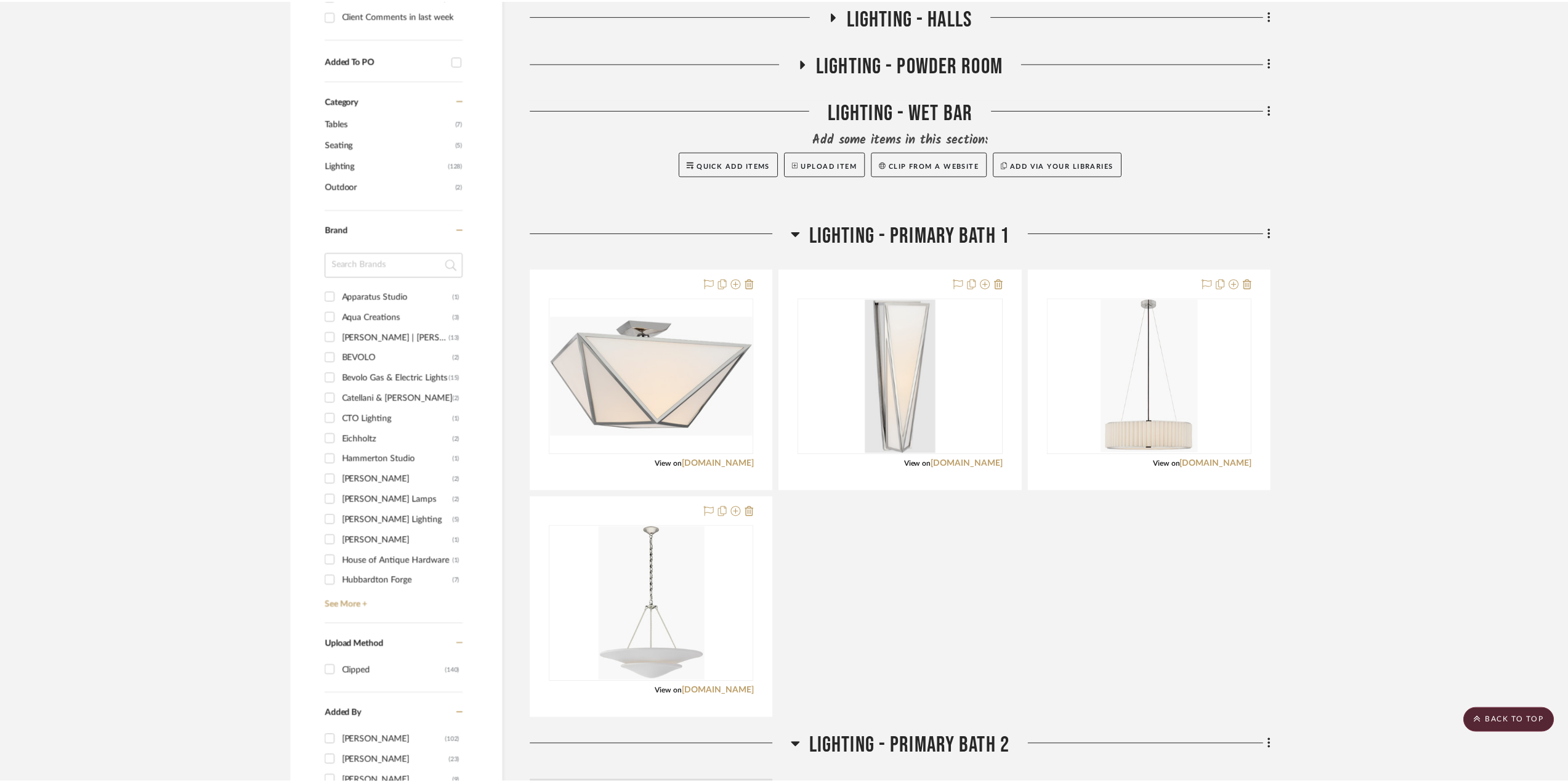
scroll to position [616, 0]
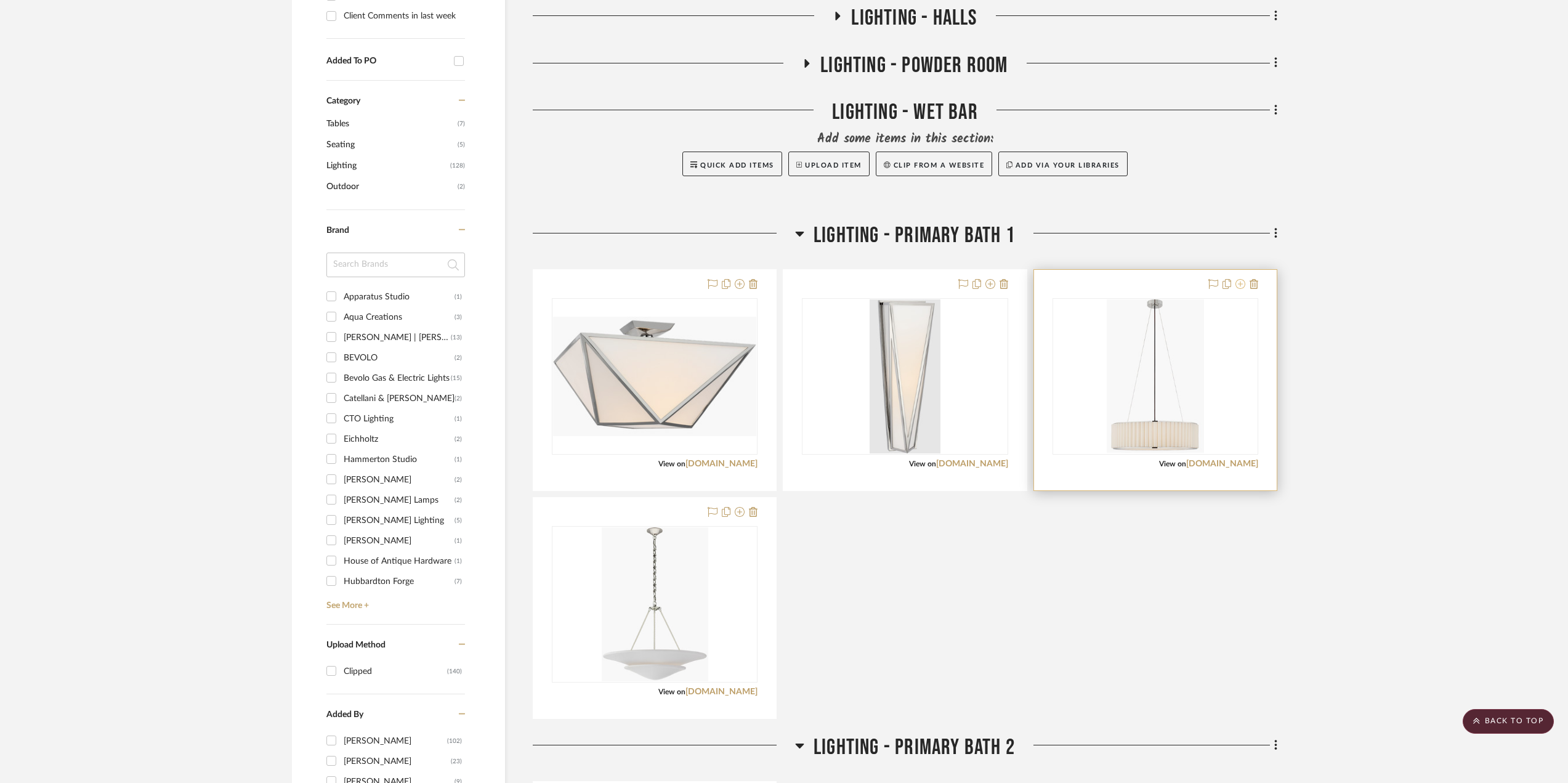
click at [1173, 284] on icon at bounding box center [1241, 284] width 10 height 10
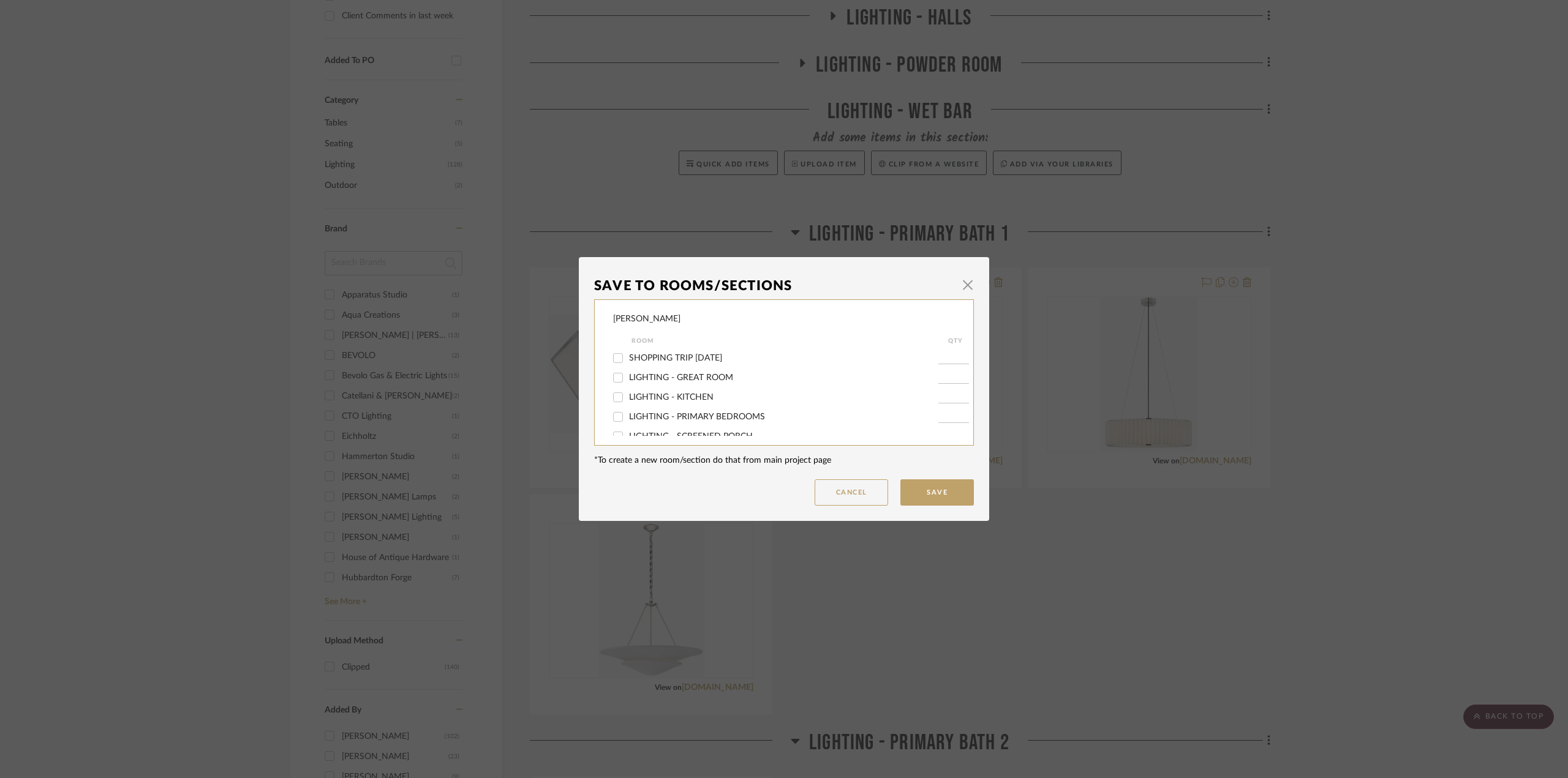
scroll to position [123, 0]
click at [681, 389] on span "LIGHTING - PRIMARY BATH 1" at bounding box center [688, 392] width 117 height 9
click at [628, 389] on input "LIGHTING - PRIMARY BATH 1" at bounding box center [618, 392] width 19 height 19
checkbox input "false"
click at [681, 413] on span "LIGHTING - PRIMARY BATH 2" at bounding box center [688, 412] width 117 height 9
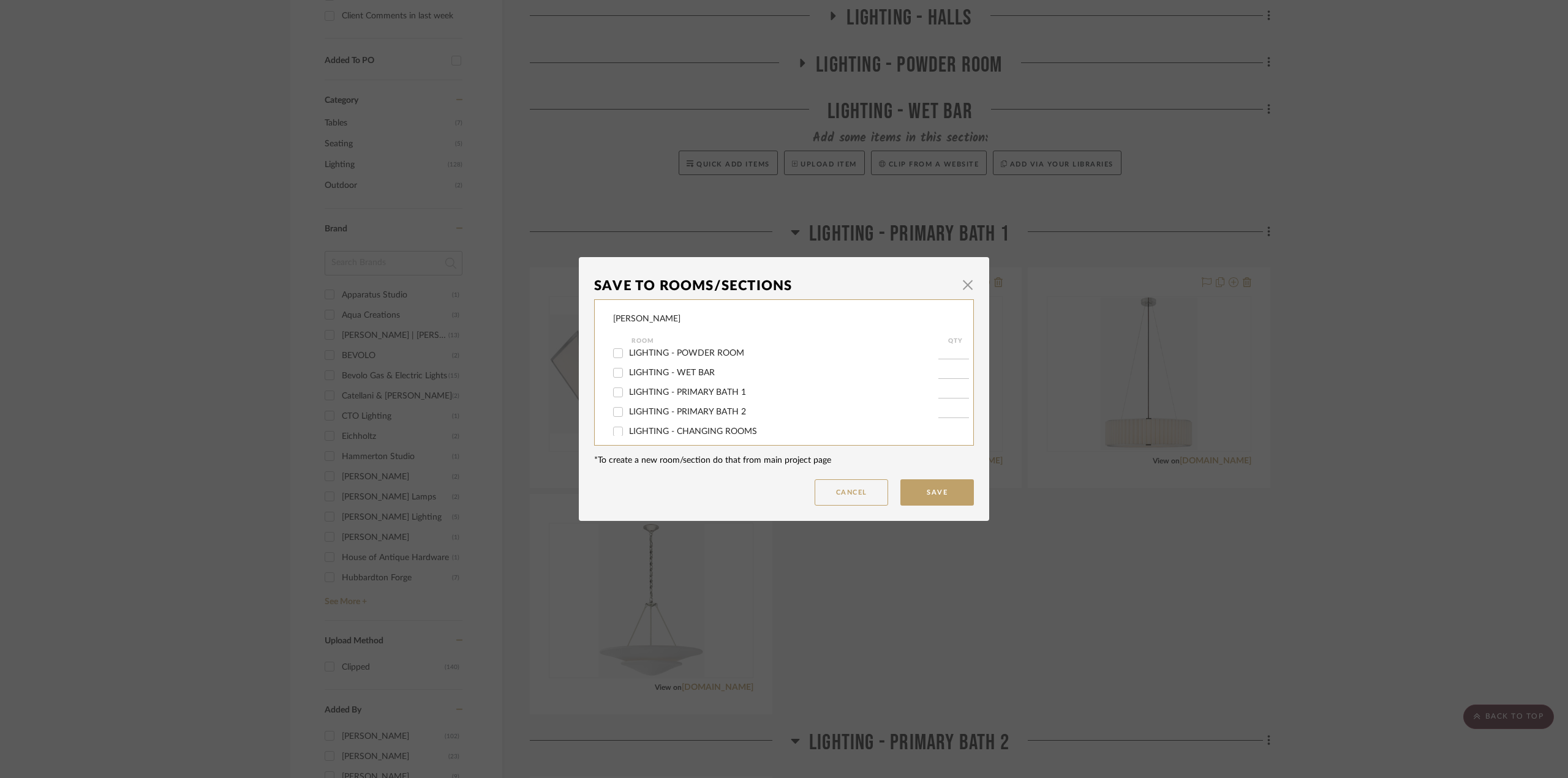
click at [628, 413] on input "LIGHTING - PRIMARY BATH 2" at bounding box center [618, 412] width 19 height 19
checkbox input "true"
type input "1"
click at [925, 492] on button "Save" at bounding box center [937, 492] width 74 height 26
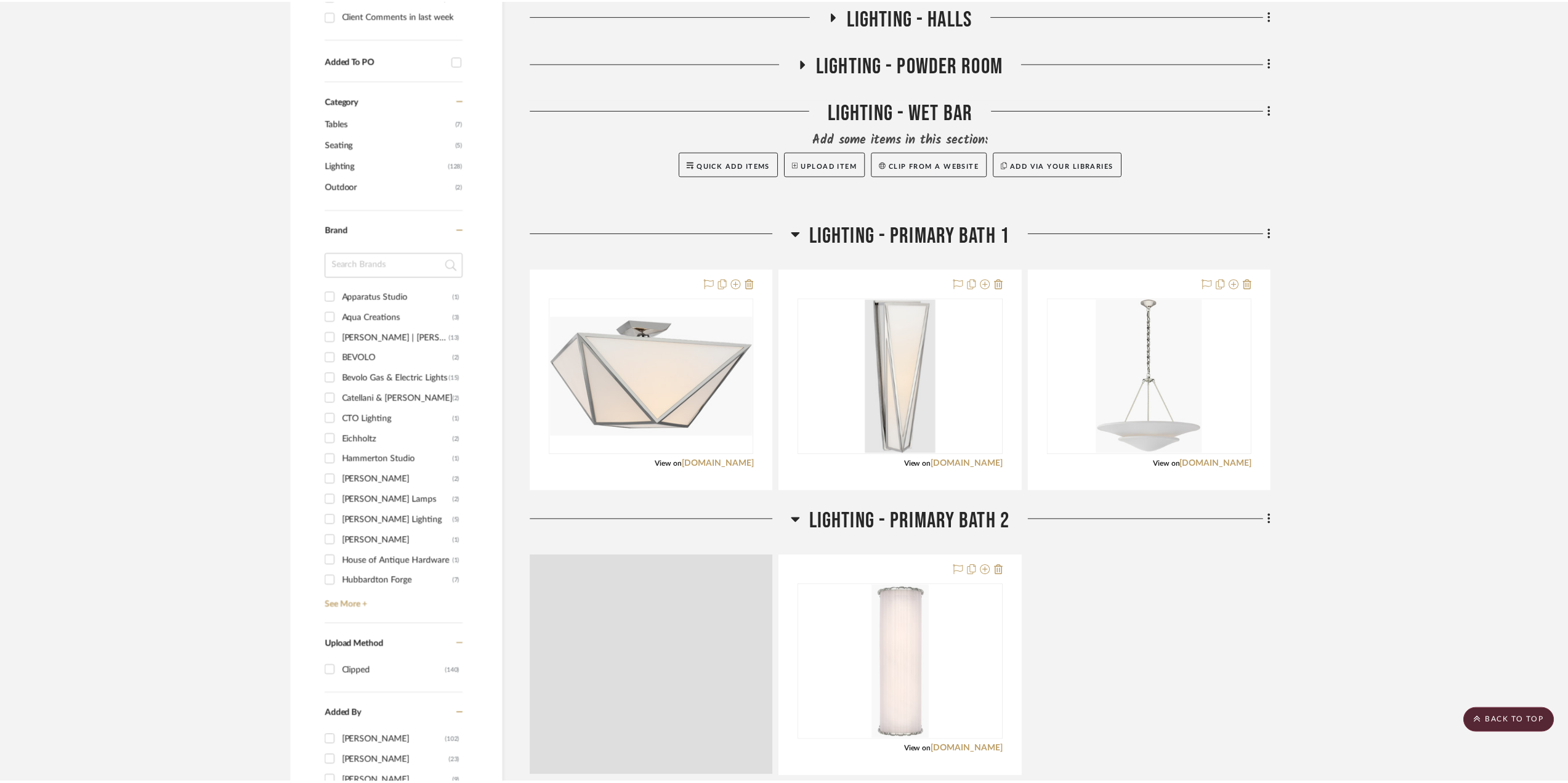
scroll to position [616, 0]
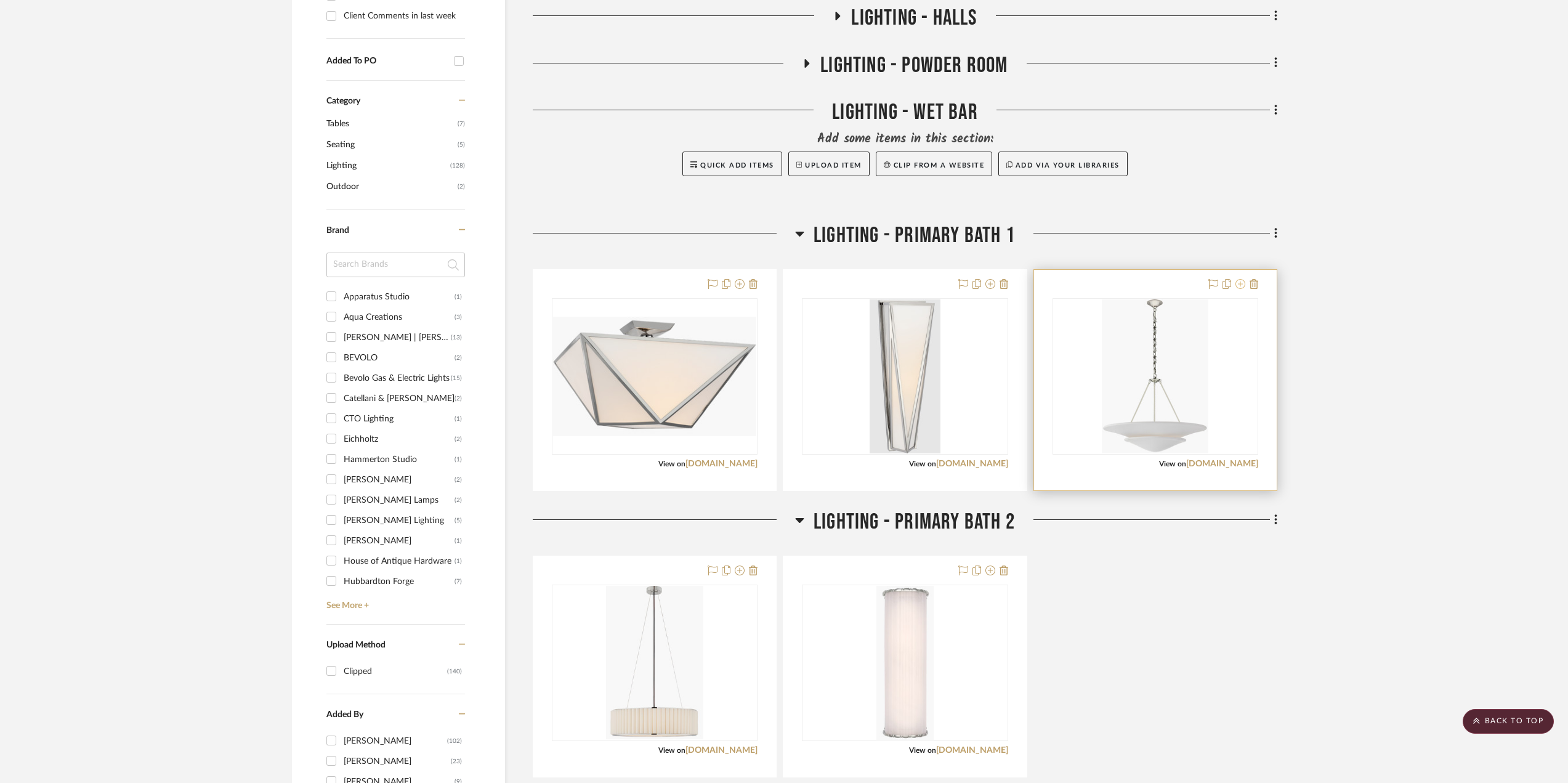
click at [1173, 284] on icon at bounding box center [1241, 284] width 10 height 10
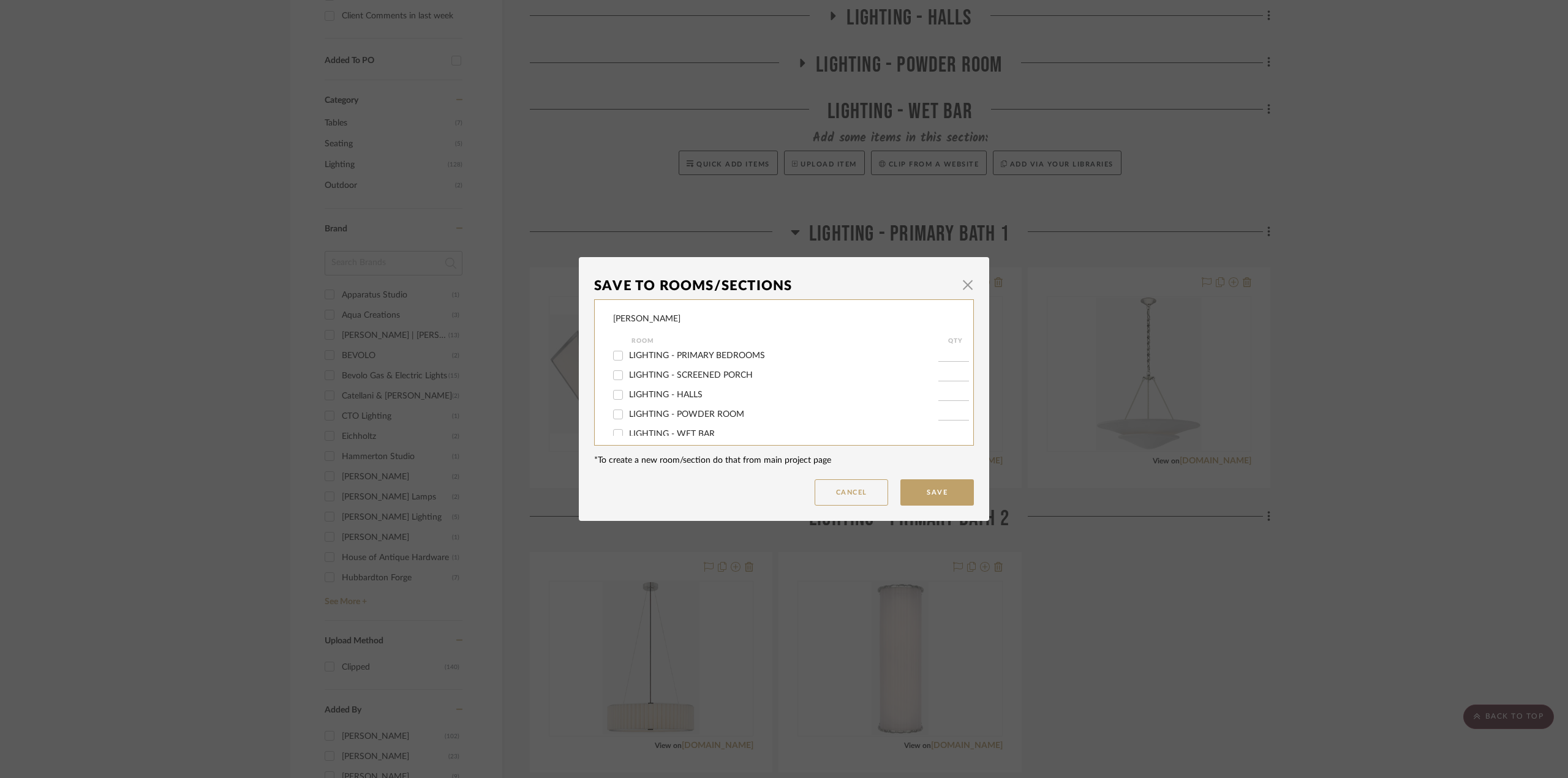
scroll to position [123, 0]
click at [691, 391] on span "LIGHTING - PRIMARY BATH 1" at bounding box center [688, 392] width 117 height 9
click at [628, 391] on input "LIGHTING - PRIMARY BATH 1" at bounding box center [618, 392] width 19 height 19
checkbox input "false"
click at [697, 428] on span "LIGHTING - CHANGING ROOMS" at bounding box center [693, 432] width 128 height 9
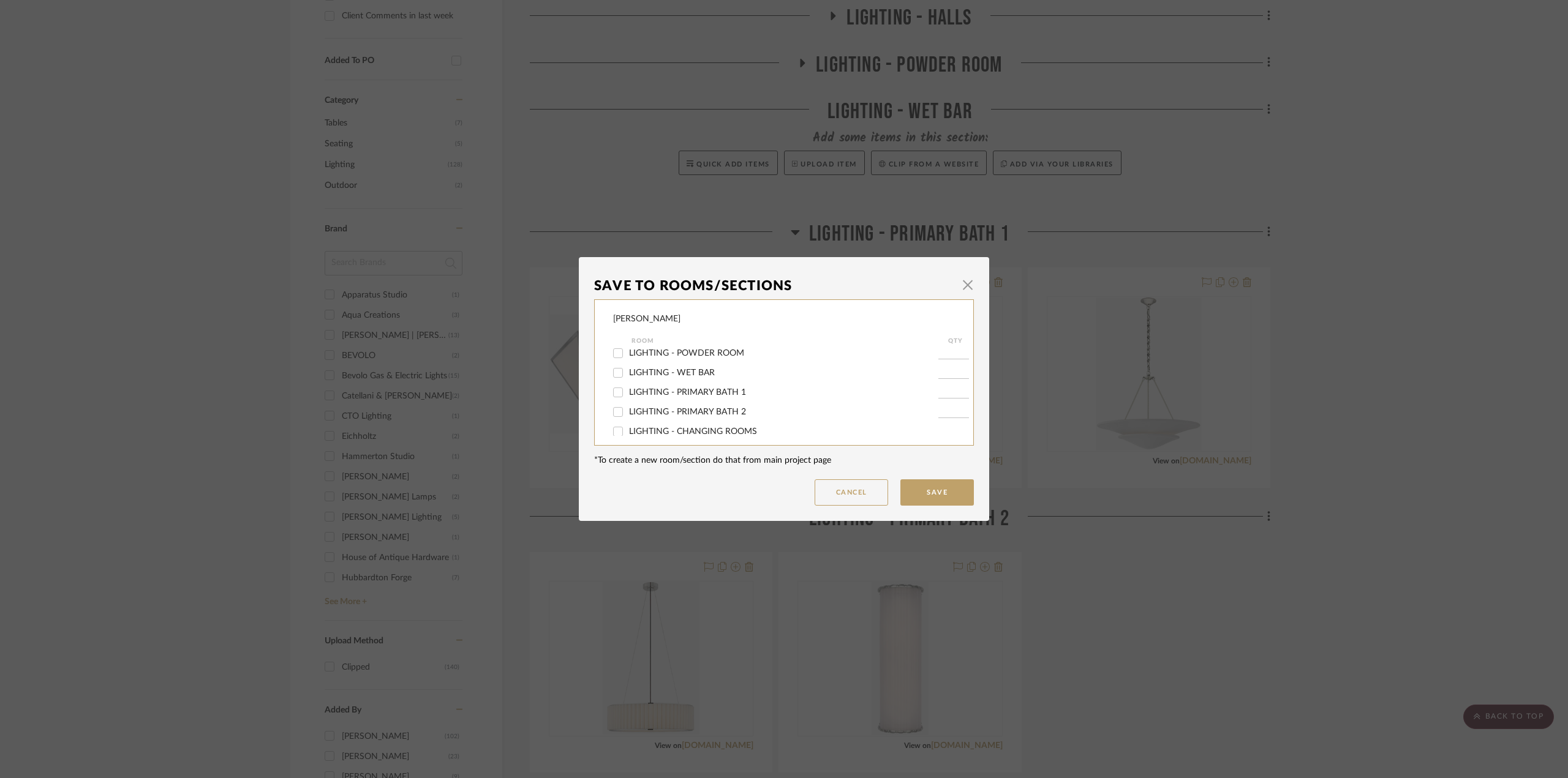
click at [628, 428] on input "LIGHTING - CHANGING ROOMS" at bounding box center [618, 432] width 19 height 19
checkbox input "true"
type input "1"
click at [926, 490] on button "Save" at bounding box center [937, 492] width 74 height 26
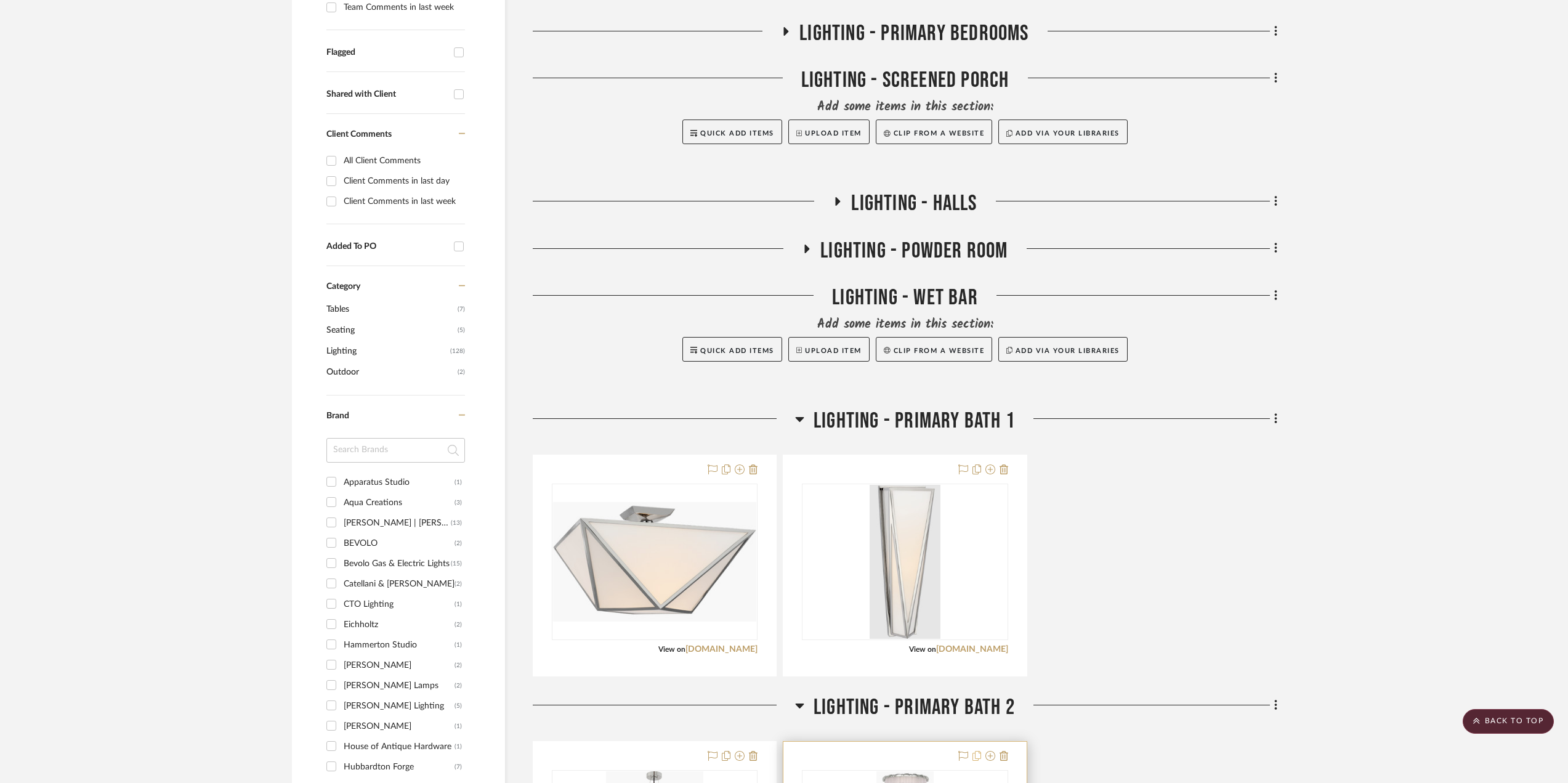
scroll to position [246, 0]
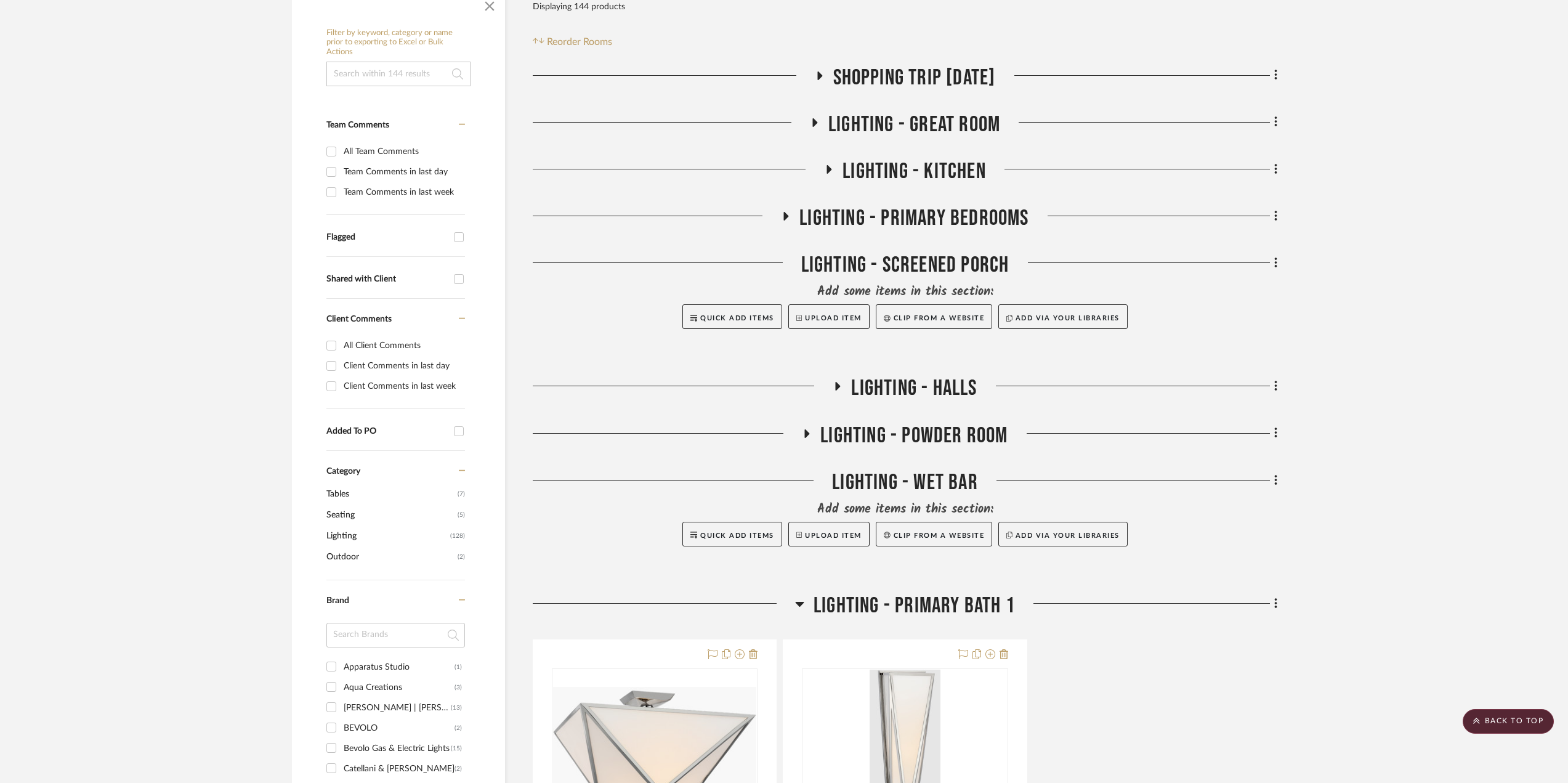
click at [784, 214] on icon at bounding box center [786, 216] width 5 height 9
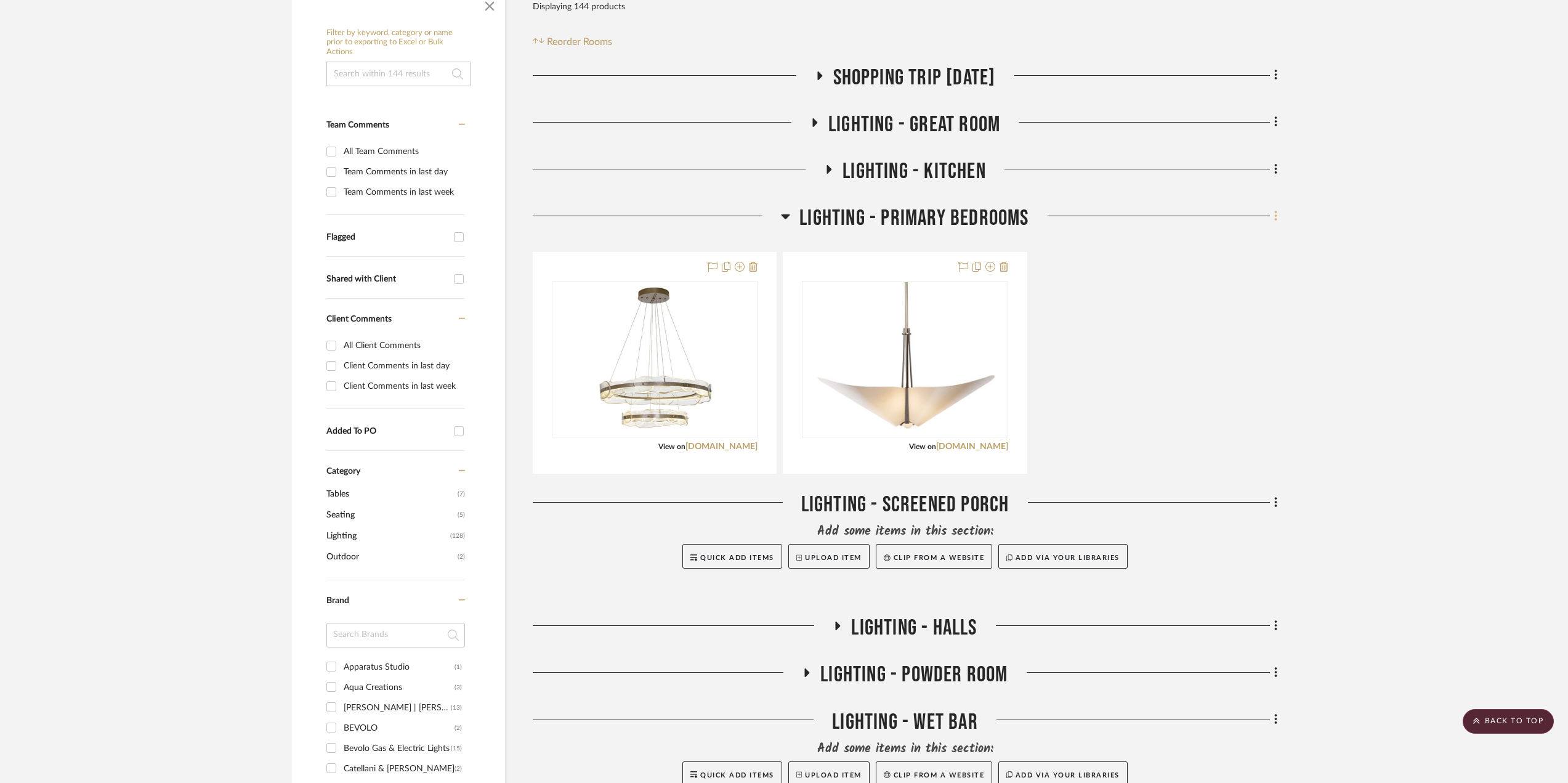
click at [1173, 212] on fa-icon at bounding box center [1274, 216] width 8 height 20
click at [1173, 240] on span "Add New Item" at bounding box center [1213, 242] width 55 height 11
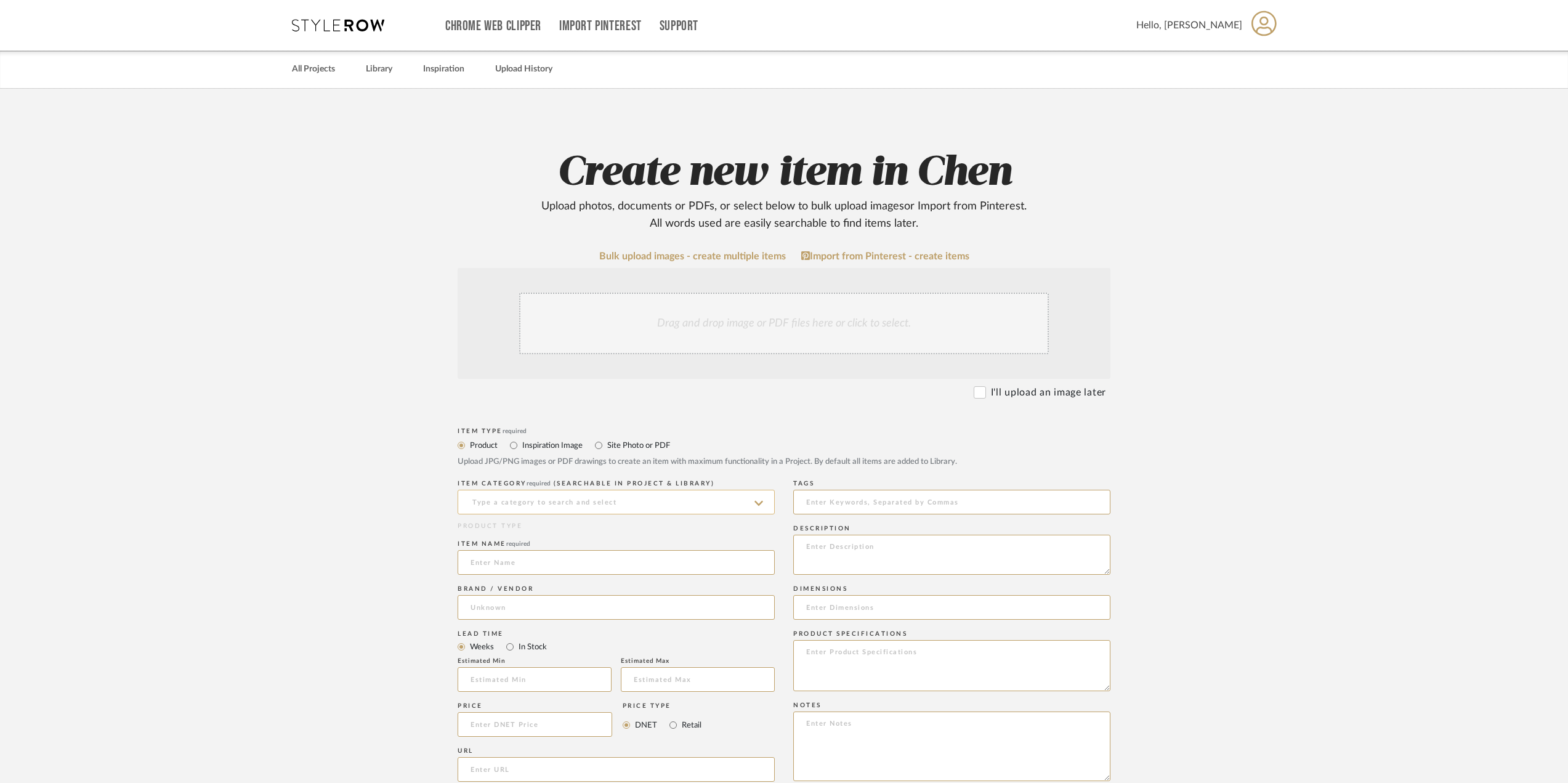
click at [605, 498] on input at bounding box center [616, 502] width 317 height 25
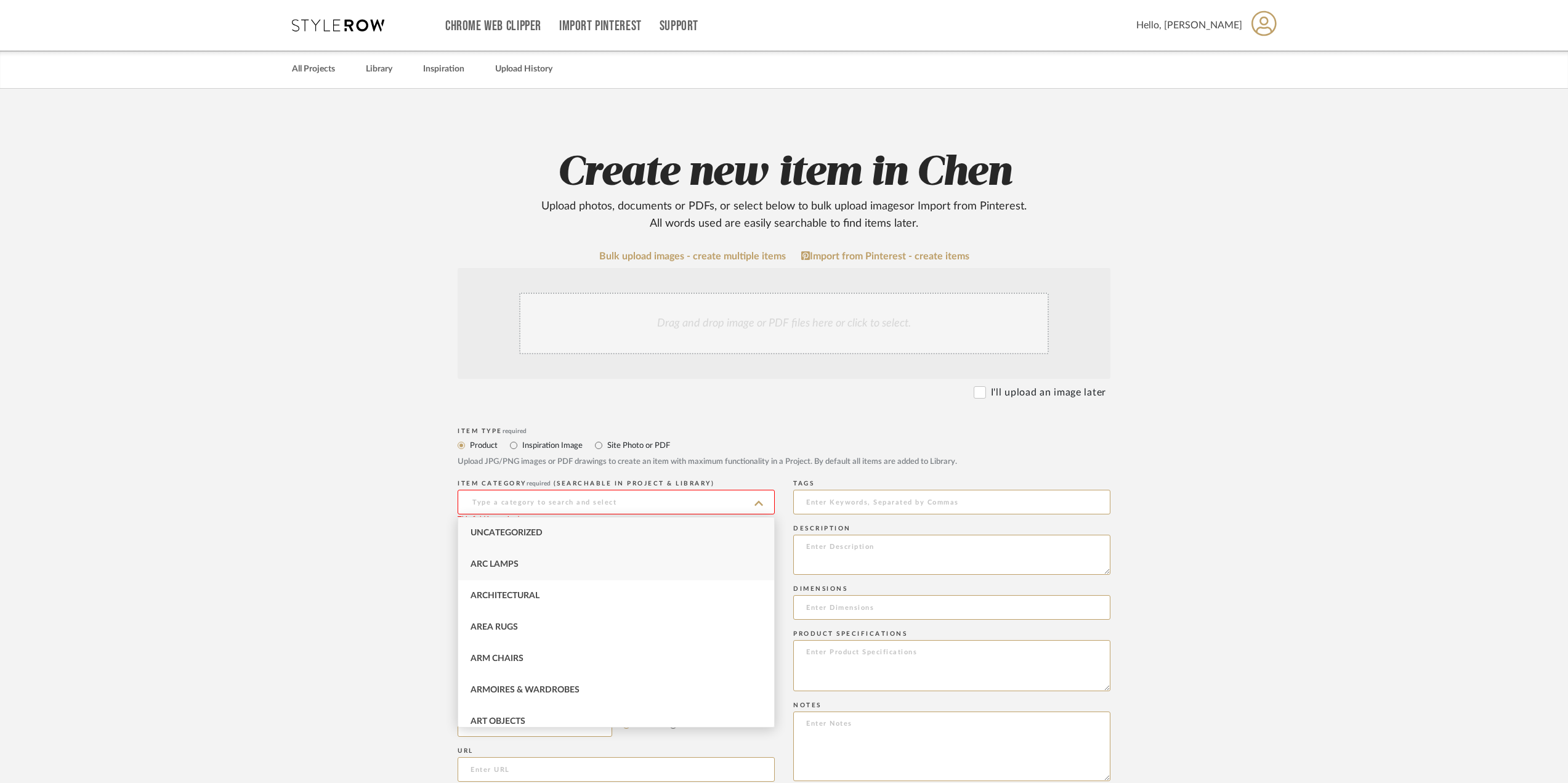
scroll to position [124, 0]
click at [536, 507] on input at bounding box center [616, 502] width 317 height 25
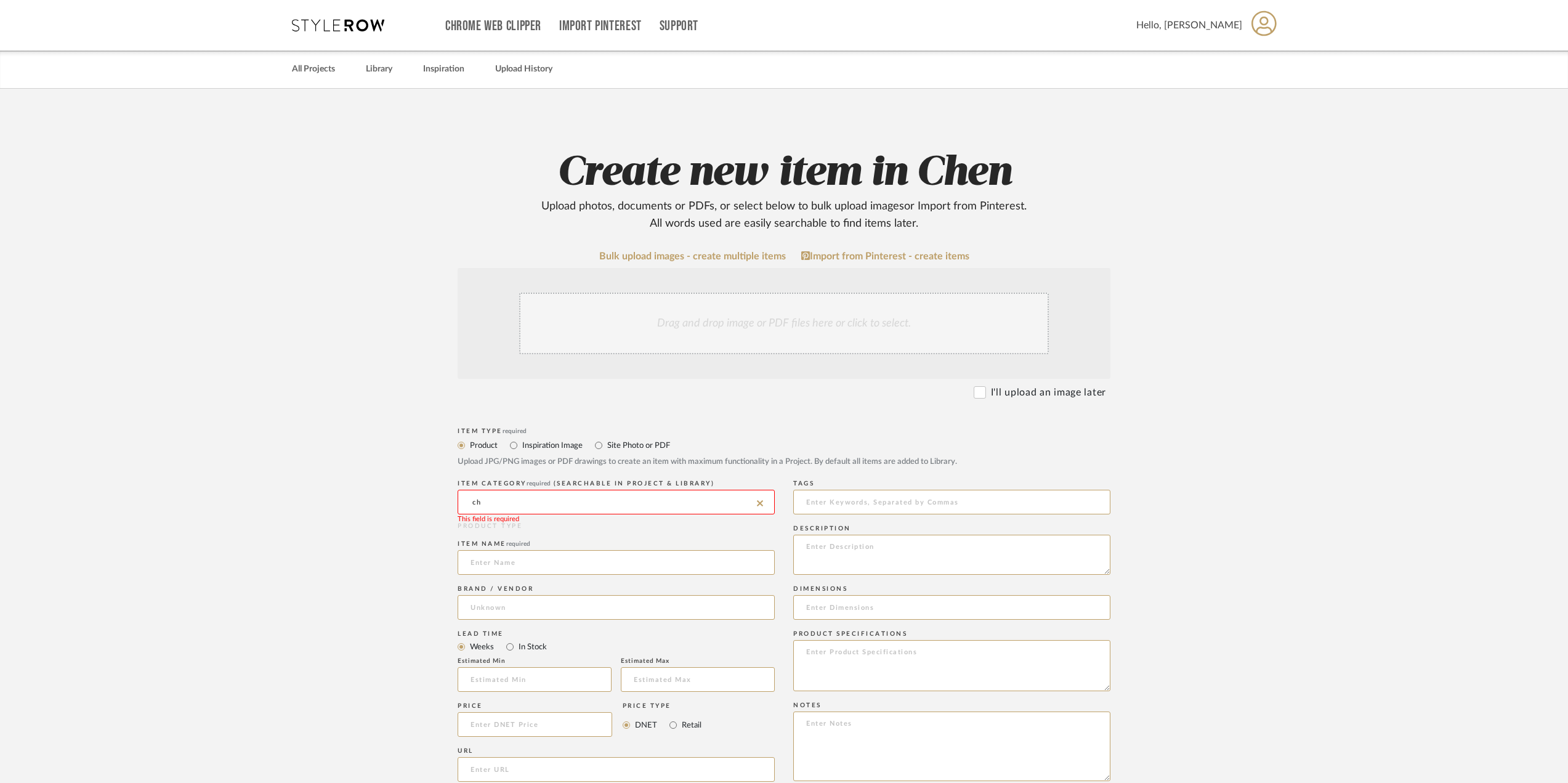
type input "c"
click at [524, 535] on span "Chandeliers" at bounding box center [500, 533] width 59 height 9
type input "Chandeliers"
click at [522, 565] on input at bounding box center [616, 563] width 317 height 25
click at [537, 562] on input "EXISTING" at bounding box center [616, 563] width 317 height 25
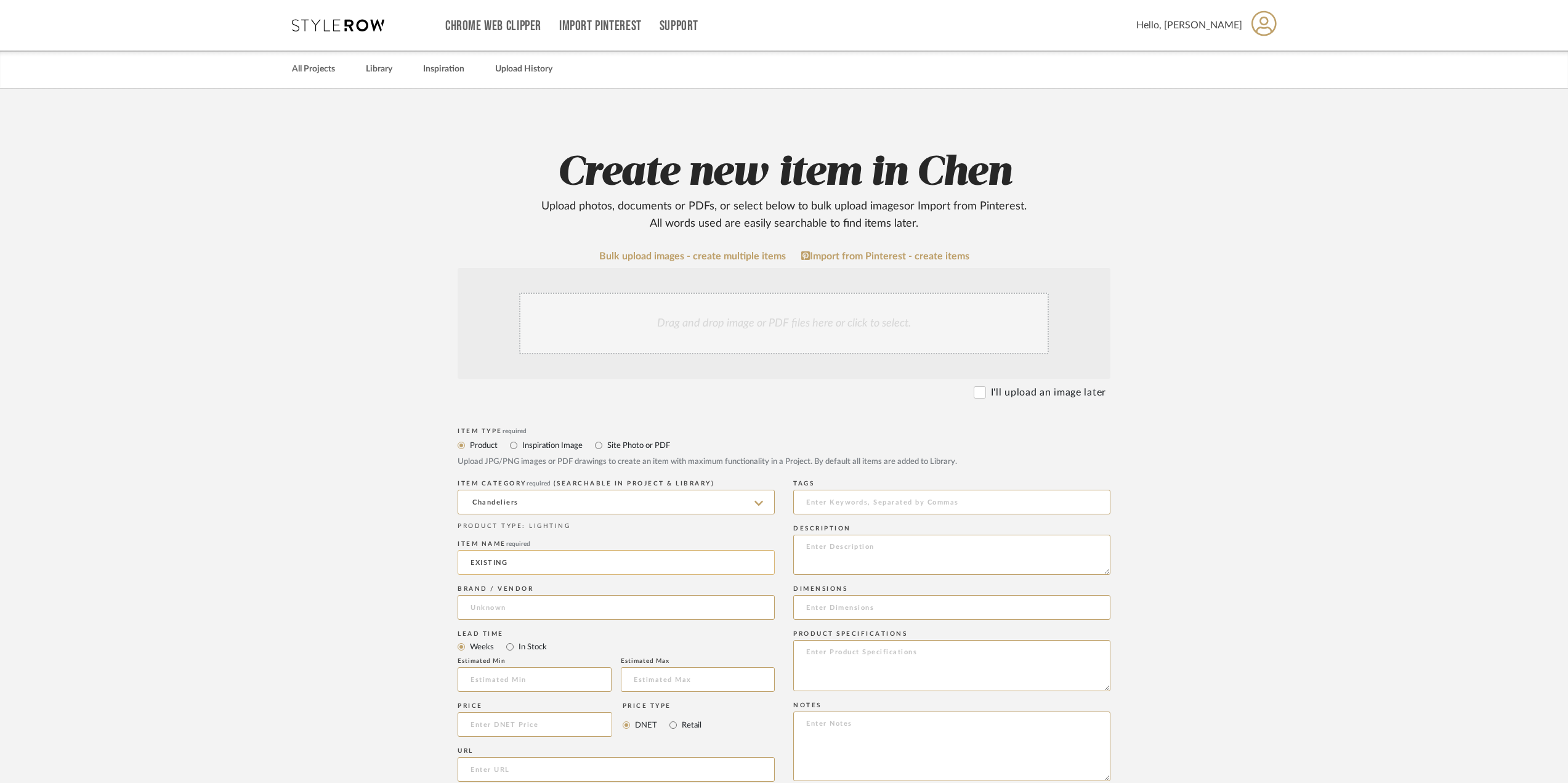
paste input "36"DIA X 16"H, ~48"OAH"
click at [465, 563] on input "EXISTING 36"DIA X 16"H, ~48"OAH" at bounding box center [616, 563] width 317 height 25
click at [526, 564] on input "(2) EXISTING 36"DIA X 16"H, ~48"OAH" at bounding box center [616, 563] width 317 height 25
paste input "BRASS & CRYSTAL CHANDELIER"
type input "(2) EXISTING BRASS & CRYSTAL CHANDELIER 36"DIA X 16"H, ~48"OAH"
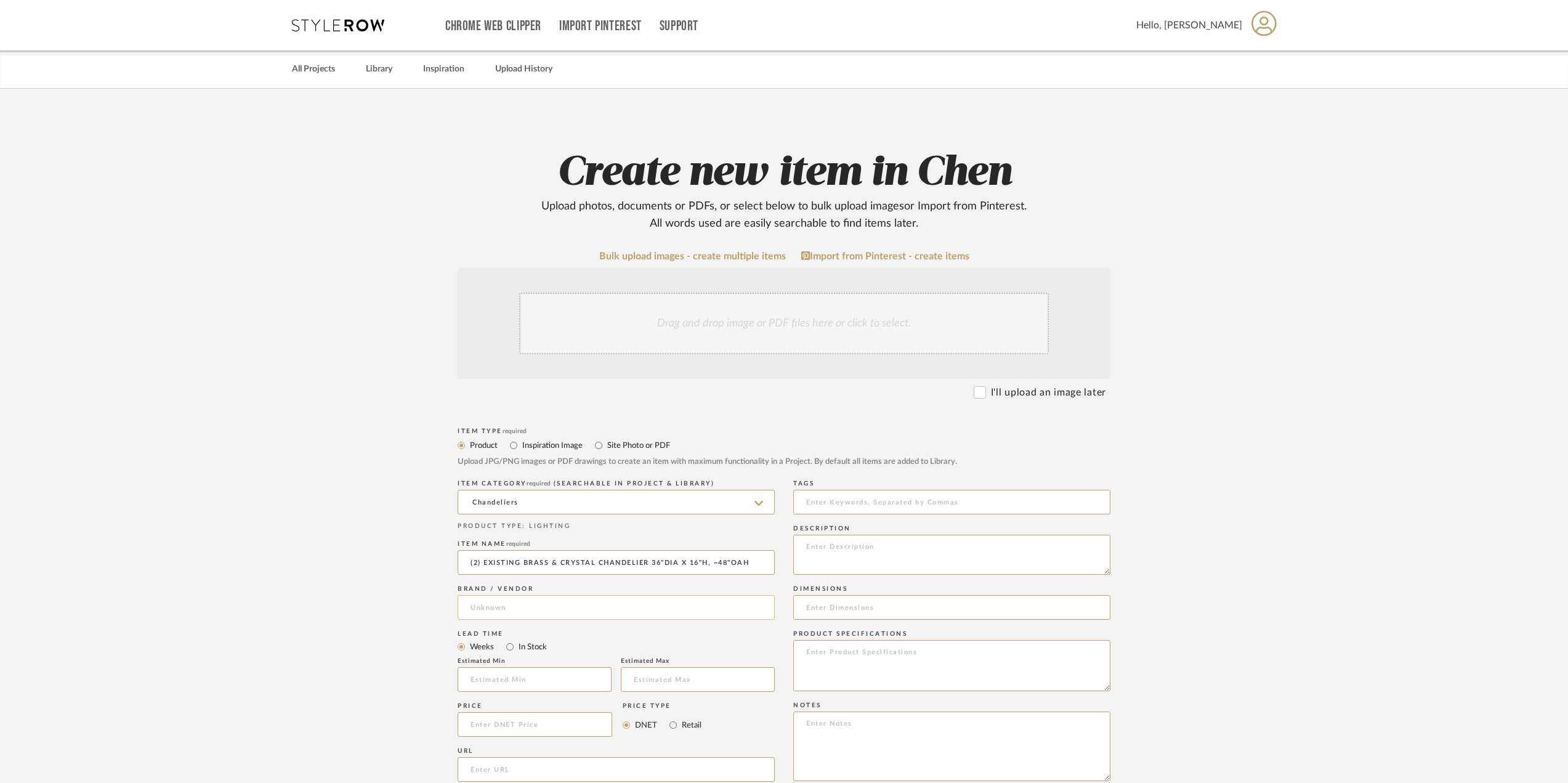
click at [629, 602] on input at bounding box center [616, 608] width 317 height 25
click at [627, 606] on input at bounding box center [616, 608] width 317 height 25
click at [590, 635] on mat-radio-group "Weeks In Stock" at bounding box center [616, 647] width 317 height 15
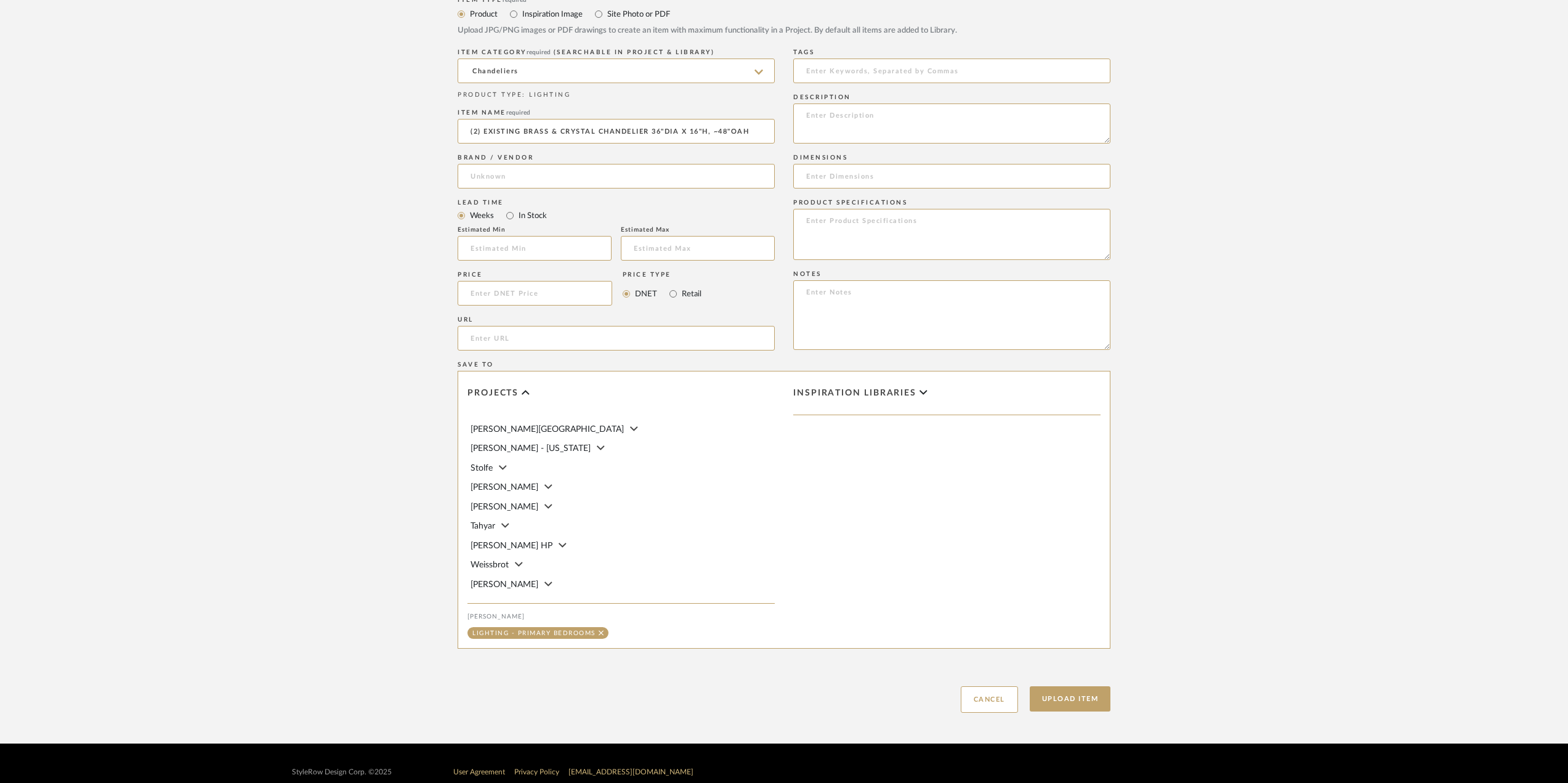
scroll to position [449, 0]
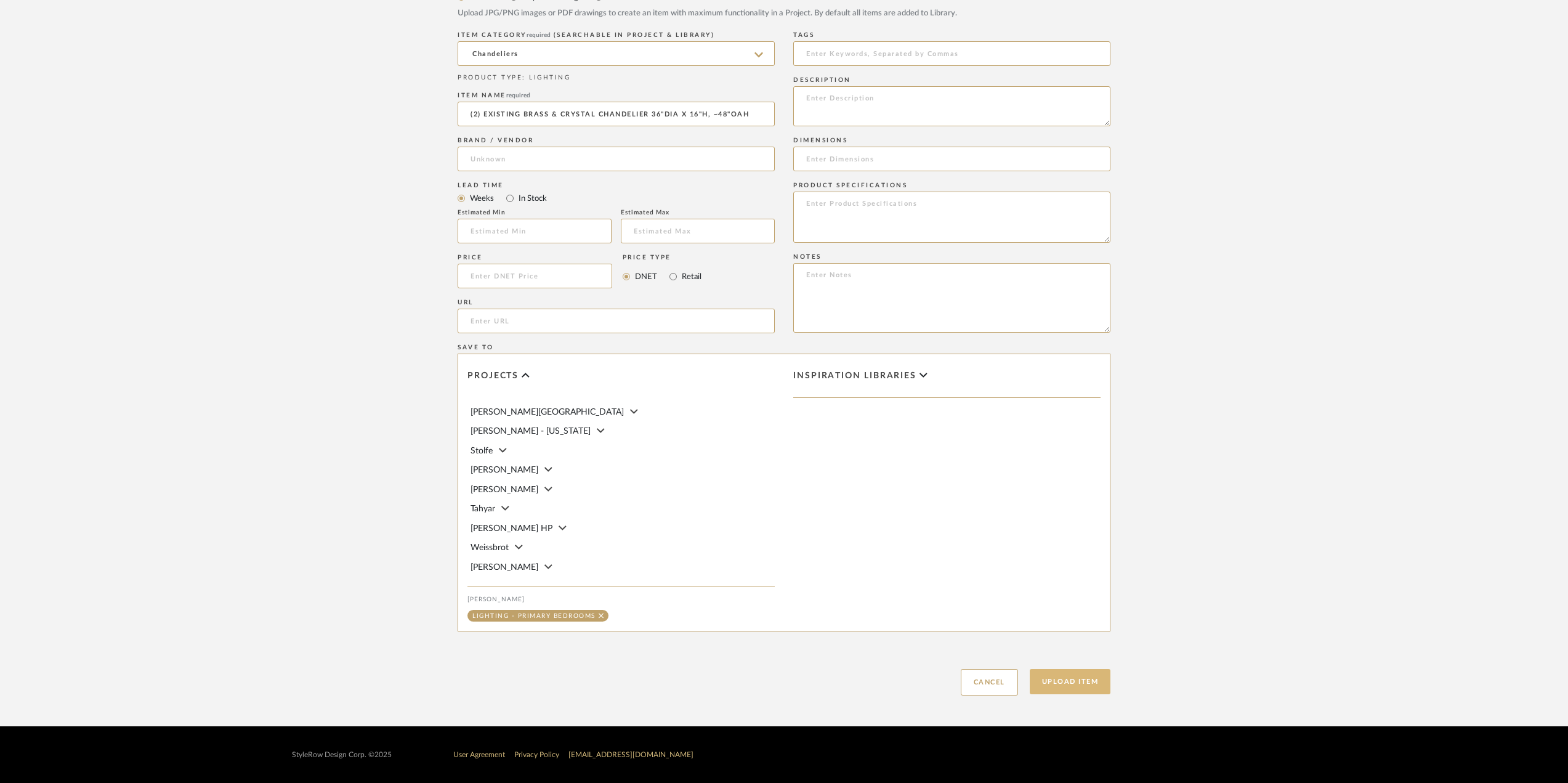
click at [1072, 635] on button "Upload Item" at bounding box center [1070, 682] width 81 height 25
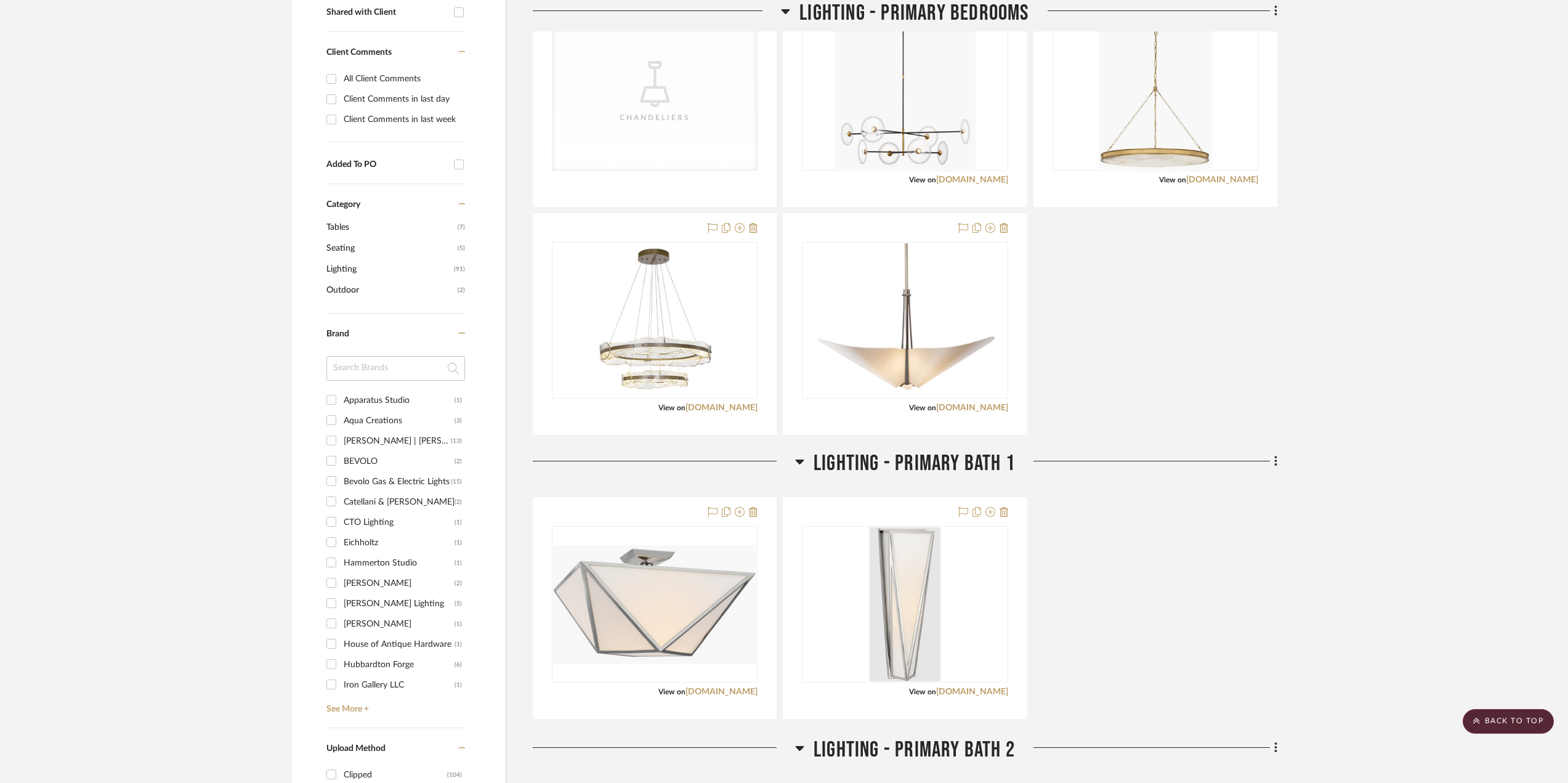
scroll to position [328, 0]
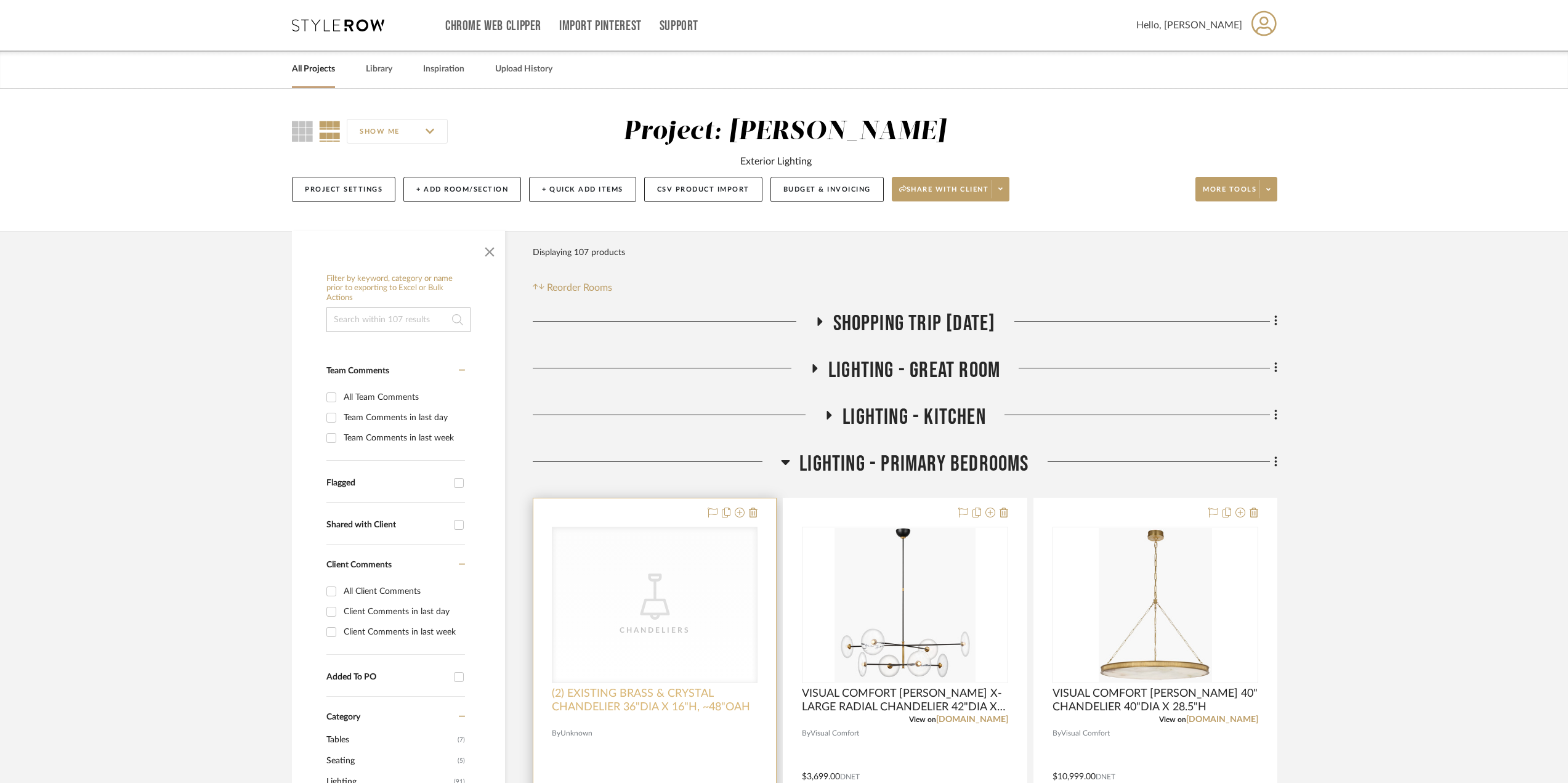
click at [725, 703] on span "(2) EXISTING BRASS & CRYSTAL CHANDELIER 36"DIA X 16"H, ~48"OAH" at bounding box center [654, 701] width 206 height 27
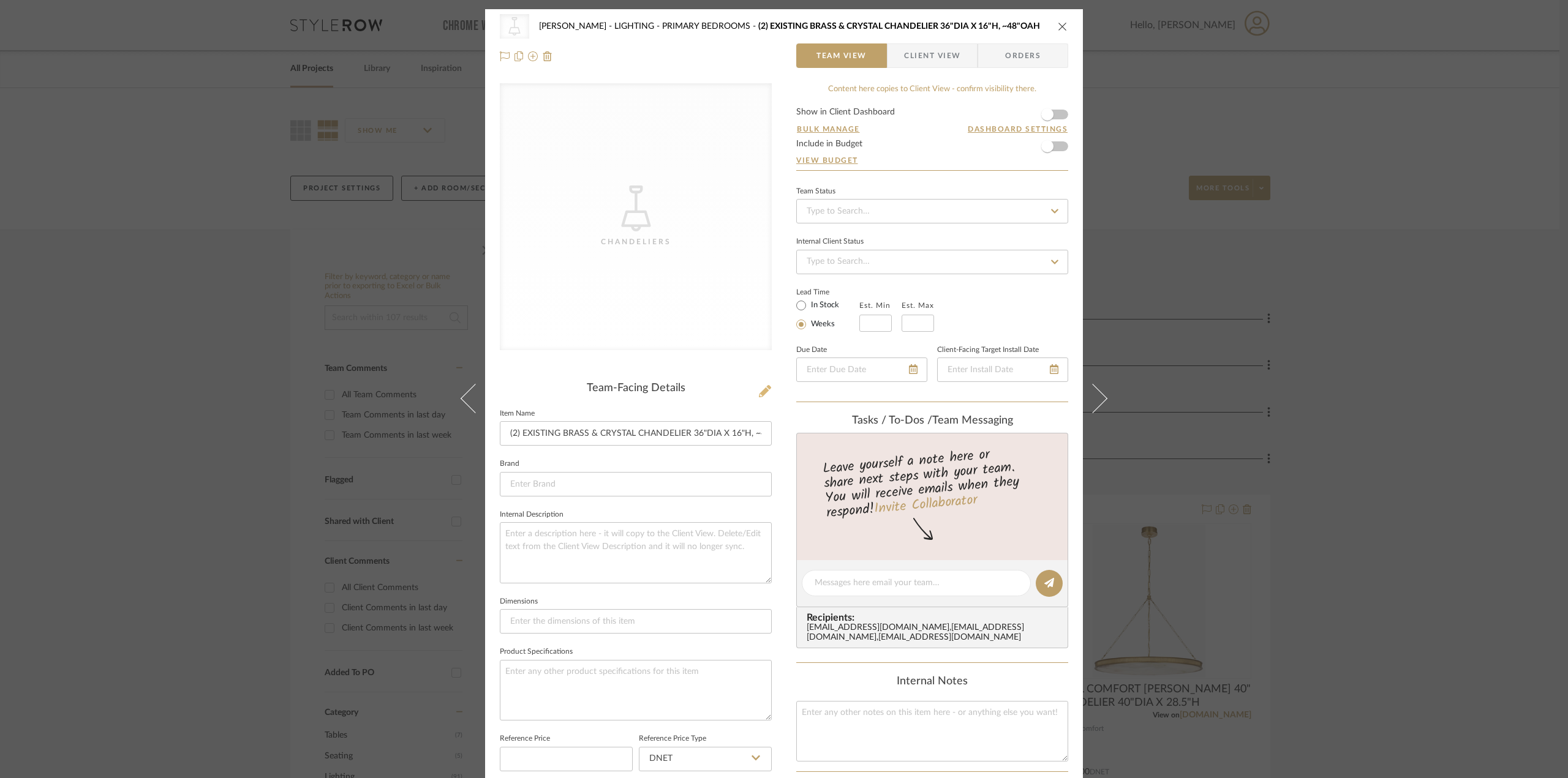
click at [759, 386] on icon at bounding box center [765, 391] width 12 height 12
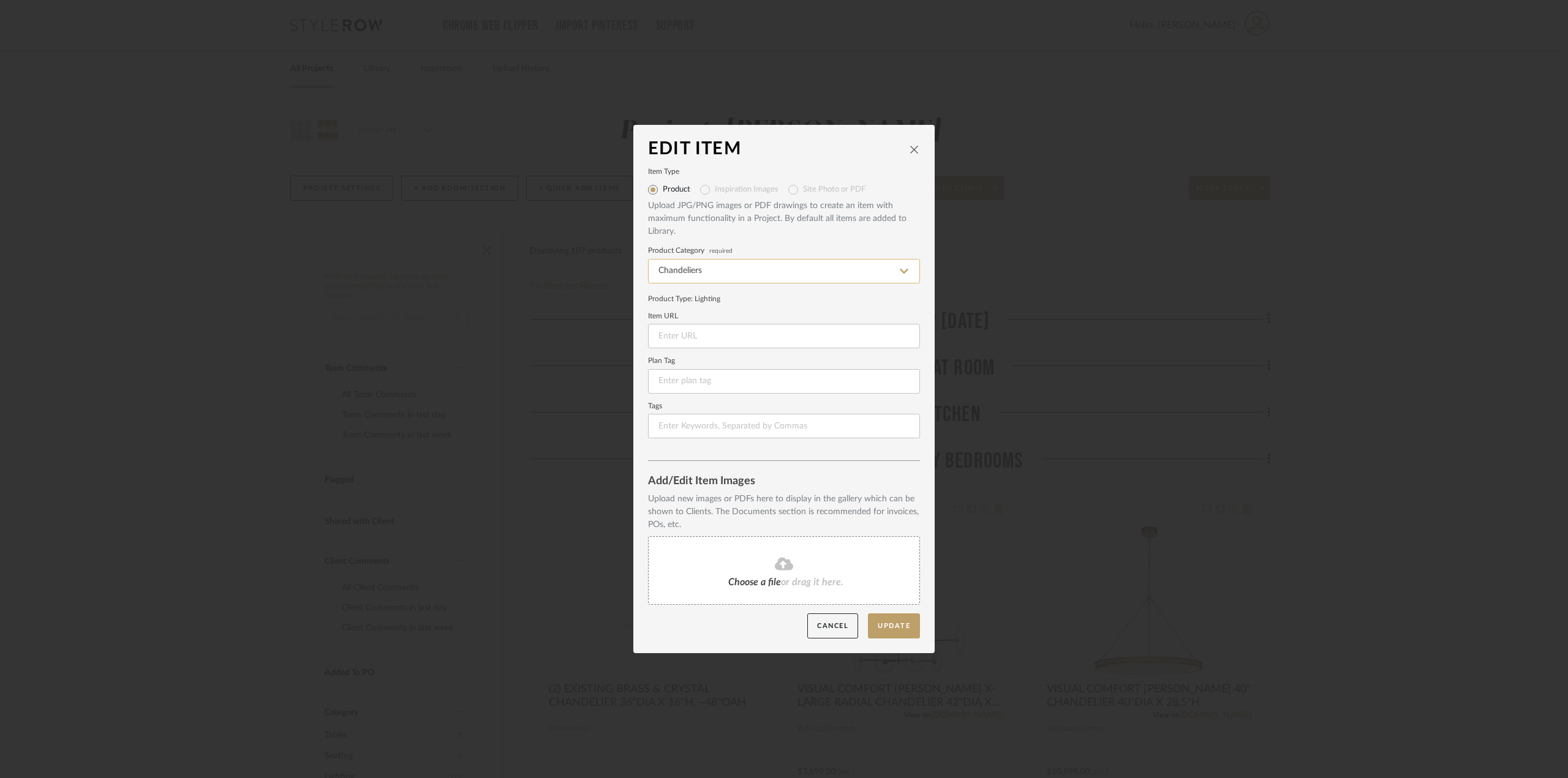
click at [826, 271] on input "Chandeliers" at bounding box center [783, 271] width 272 height 25
click at [802, 190] on mat-radio-group "Product Inspiration Images Site Photo or PDF" at bounding box center [783, 190] width 272 height 19
click at [823, 627] on button "Cancel" at bounding box center [832, 626] width 51 height 25
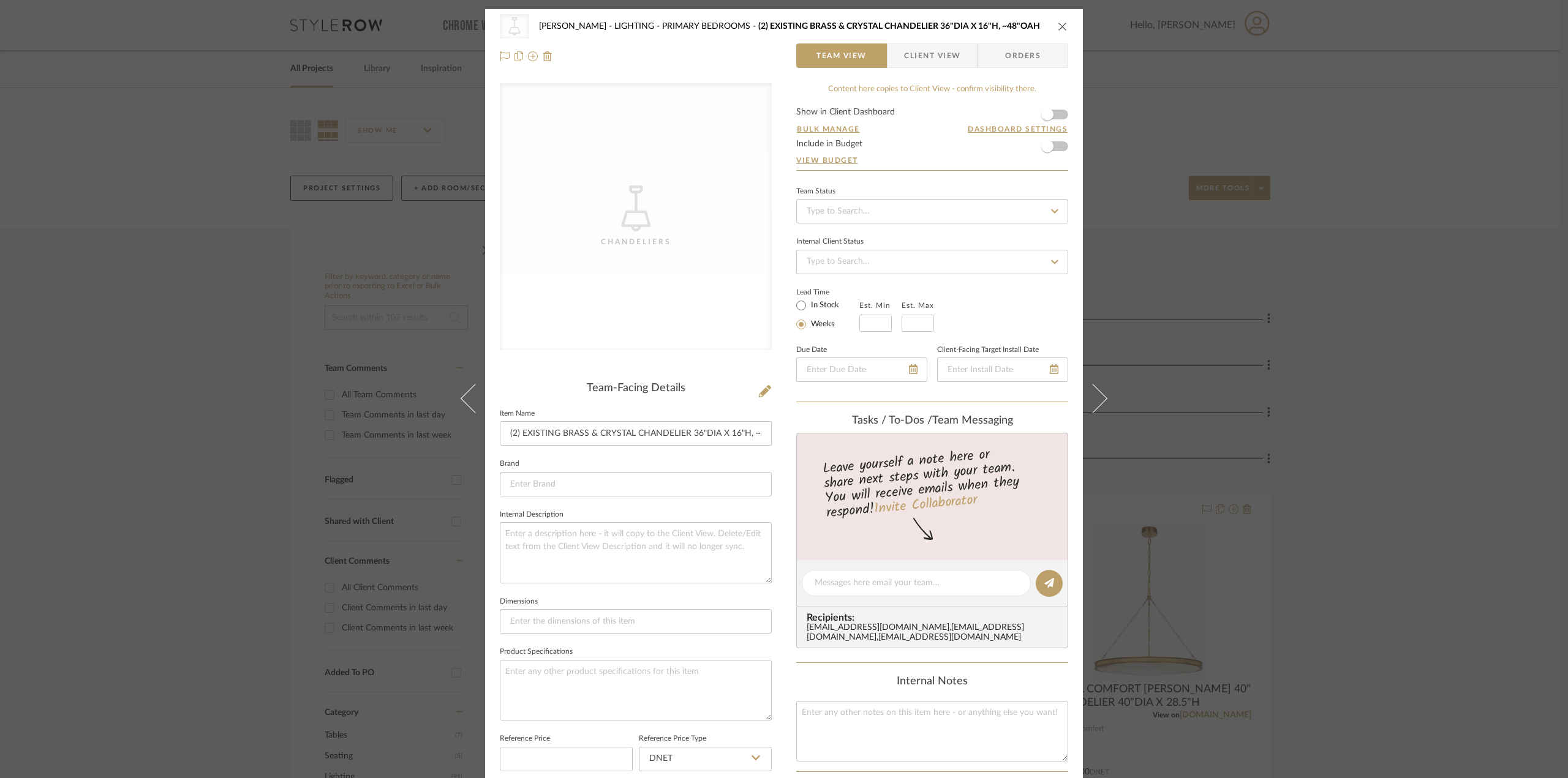
click at [1061, 25] on icon "close" at bounding box center [1062, 26] width 10 height 10
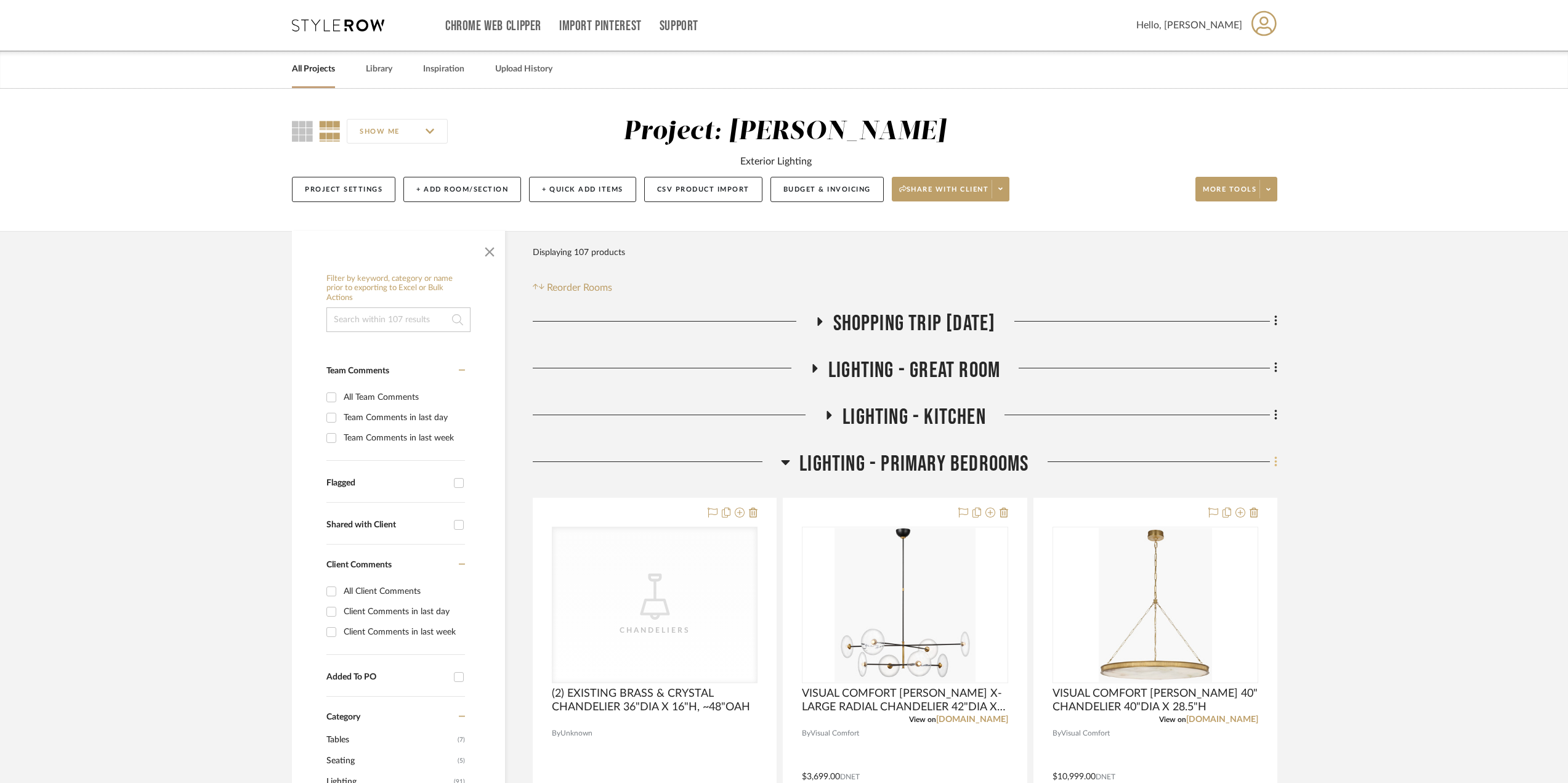
click at [1273, 458] on fa-icon at bounding box center [1274, 462] width 8 height 20
click at [1222, 494] on button "Add New Item" at bounding box center [1220, 489] width 116 height 31
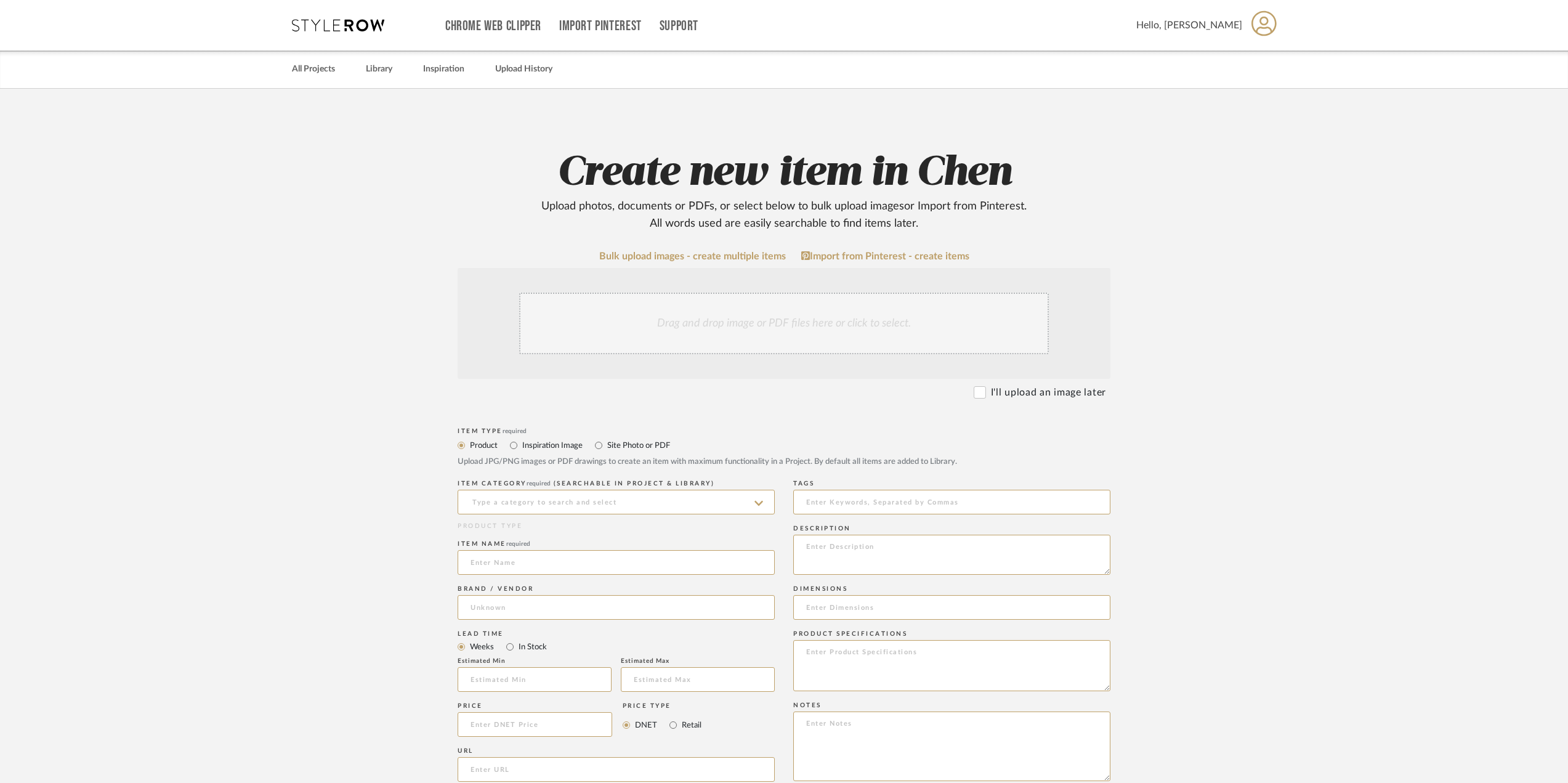
click at [631, 444] on label "Site Photo or PDF" at bounding box center [638, 446] width 64 height 14
click at [606, 444] on input "Site Photo or PDF" at bounding box center [598, 445] width 14 height 14
radio input "true"
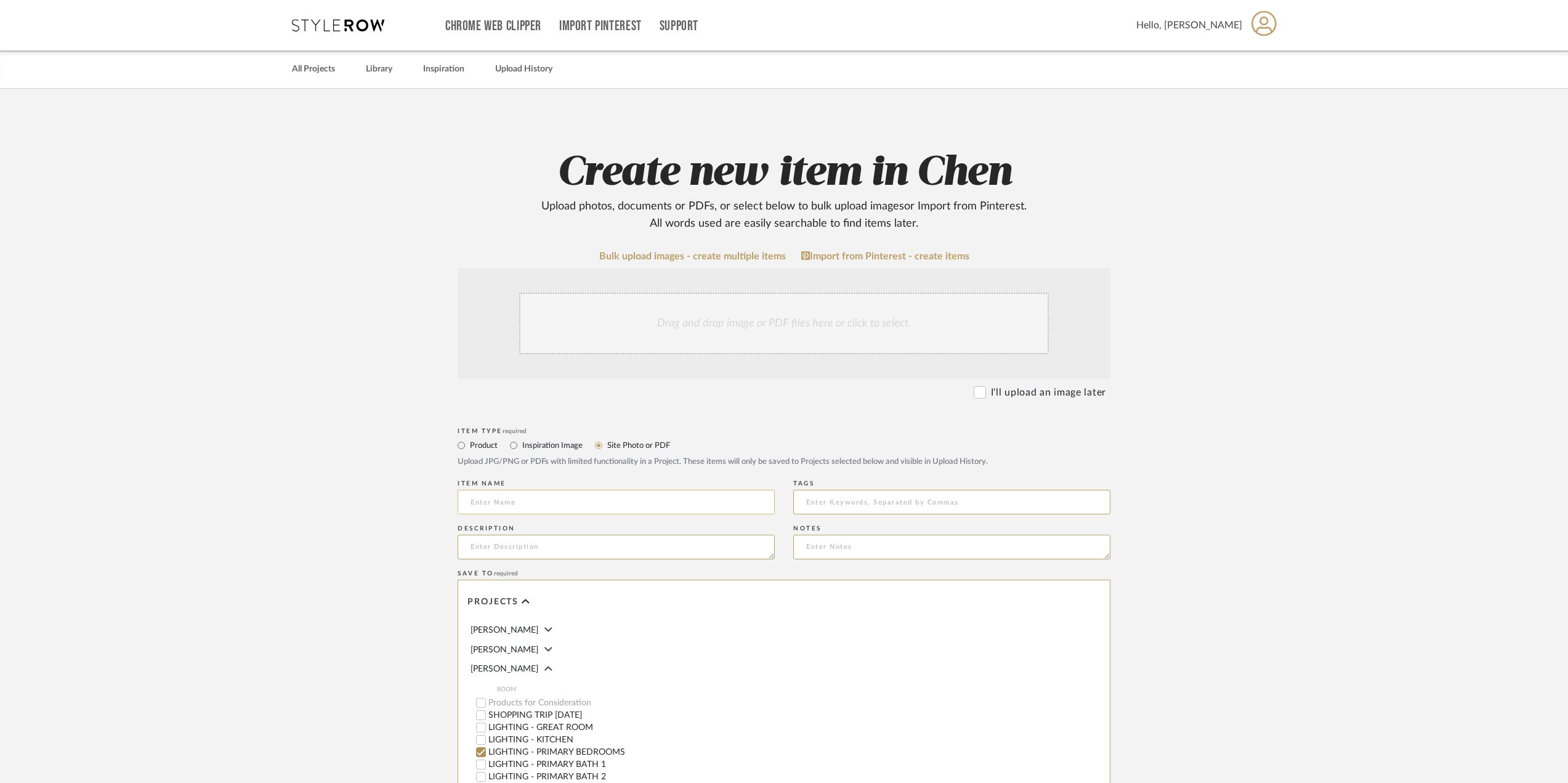
click at [649, 500] on input at bounding box center [616, 502] width 317 height 25
paste input "BRASS & CRYSTAL CHANDELIER"
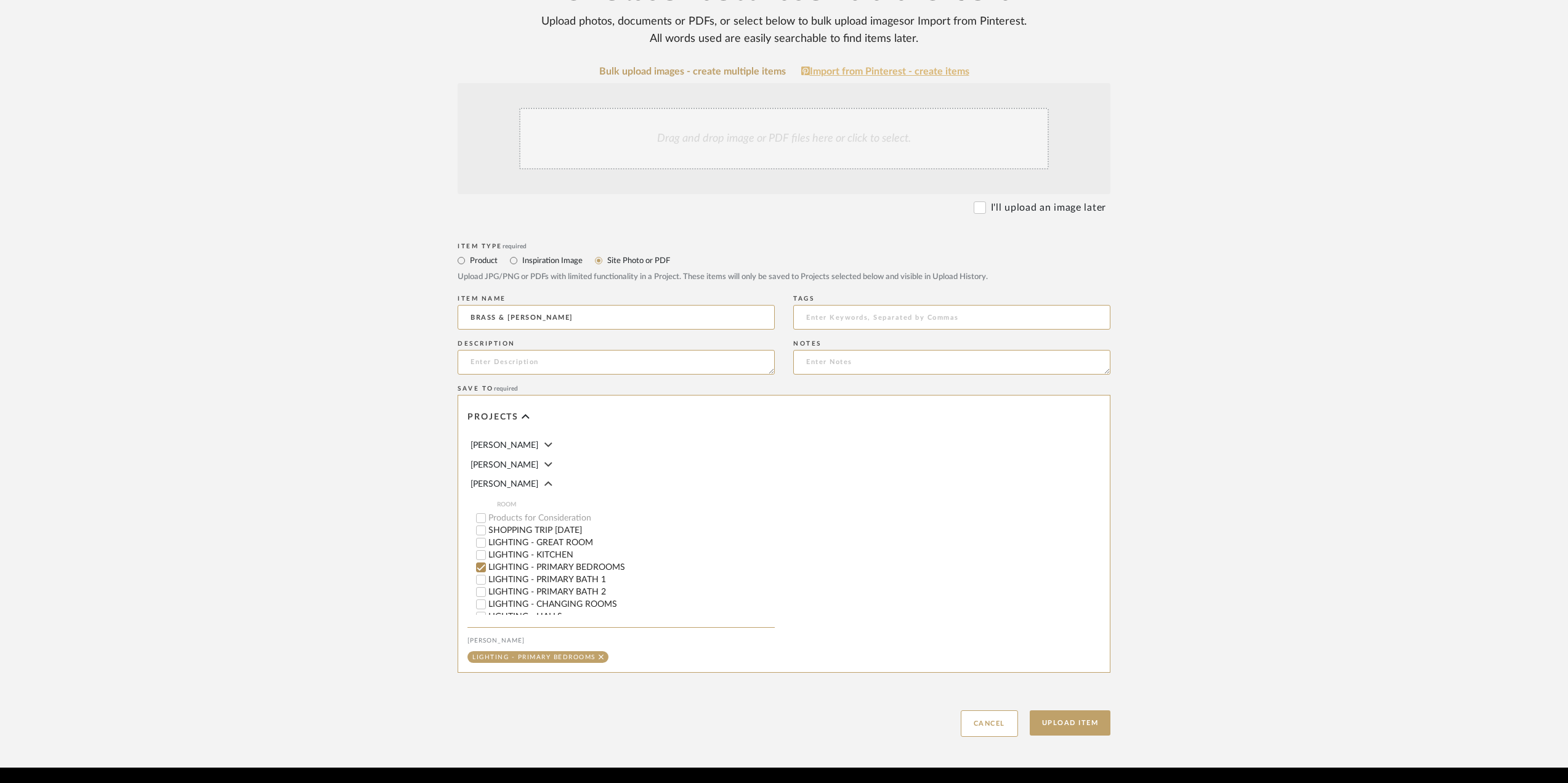
scroll to position [62, 0]
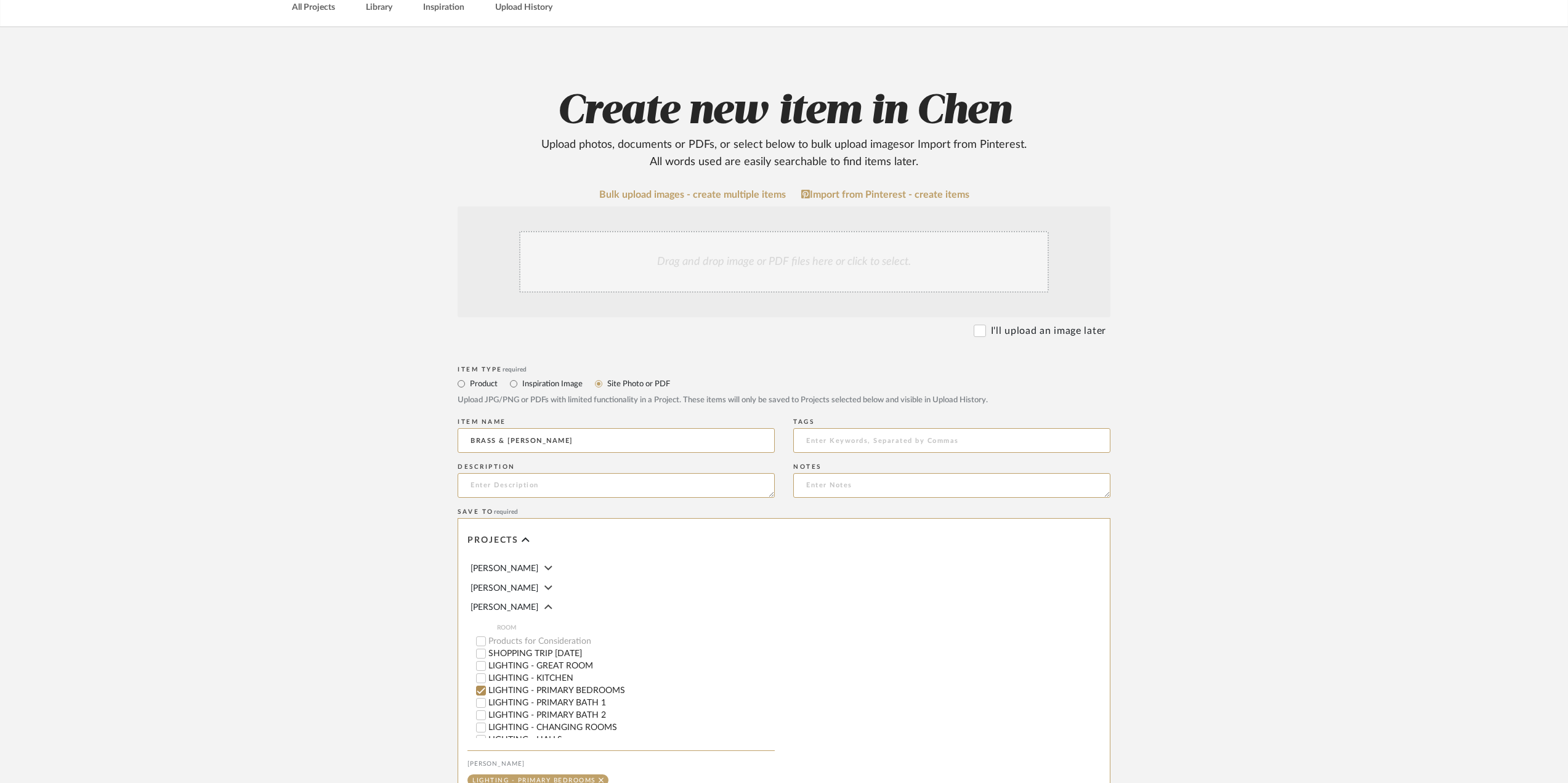
type input "BRASS & CRYSTAL CHANDELIER"
click at [899, 265] on div "Drag and drop image or PDF files here or click to select." at bounding box center [784, 262] width 530 height 62
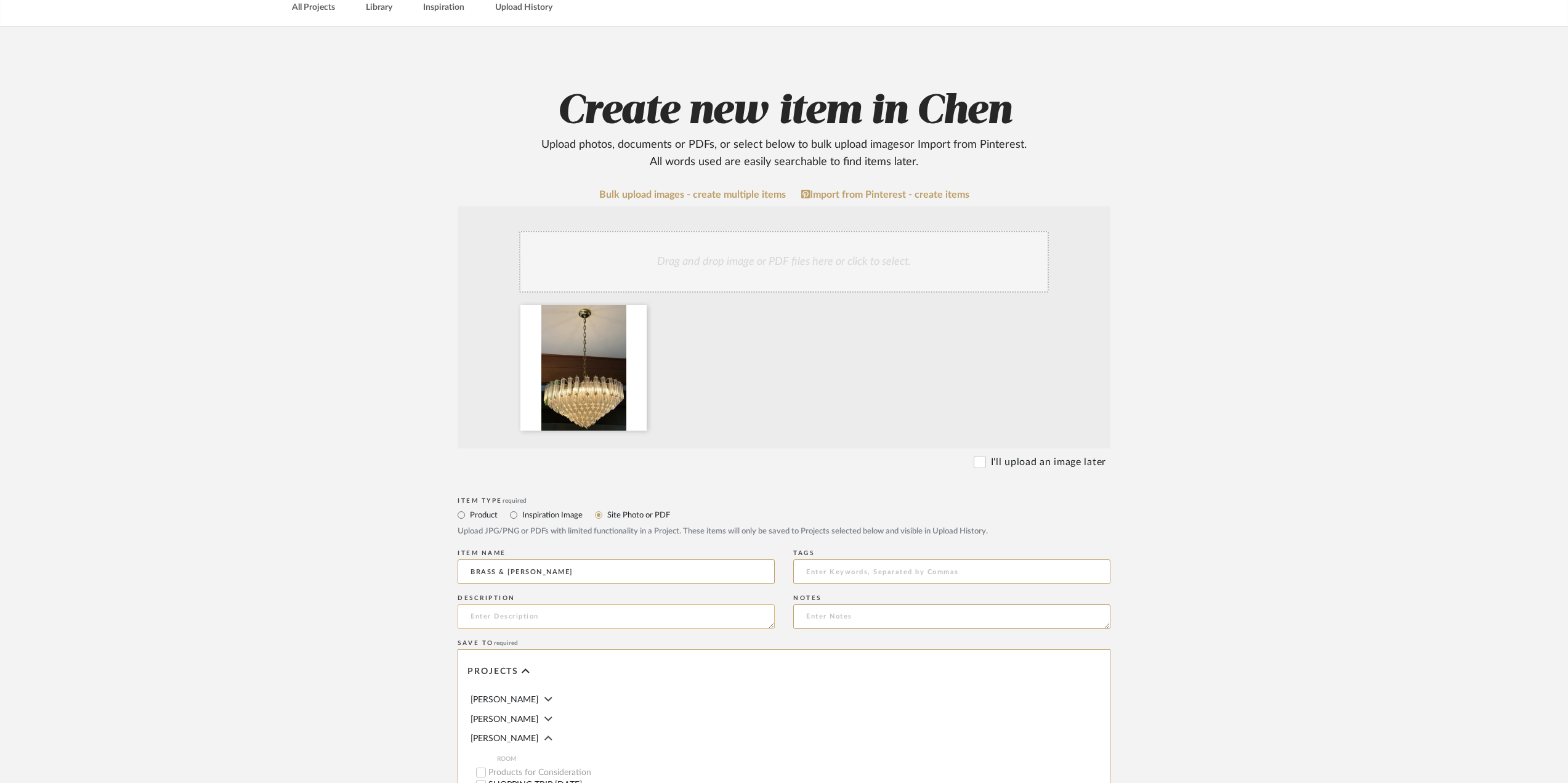
click at [604, 616] on textarea at bounding box center [616, 617] width 317 height 25
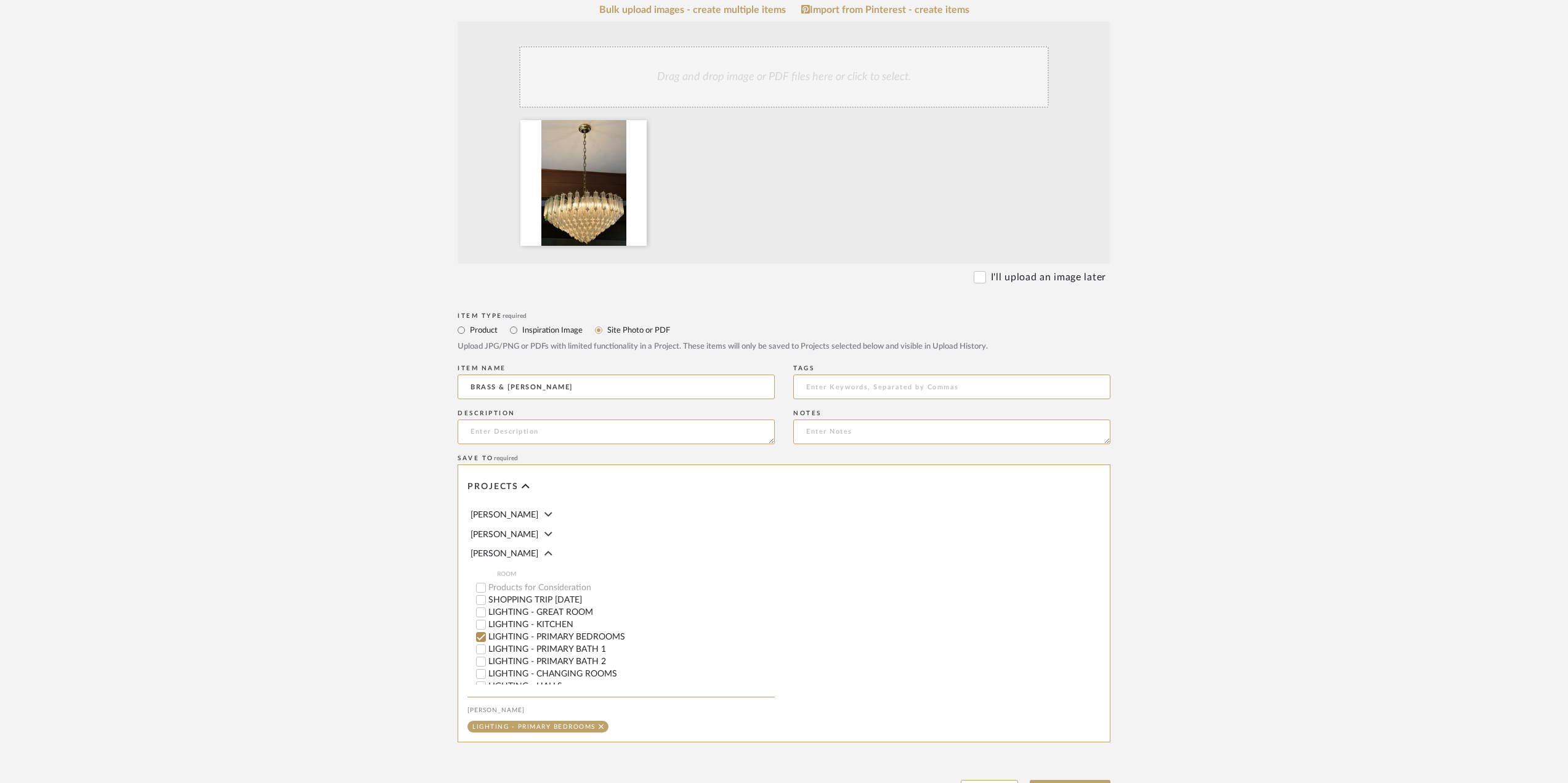
scroll to position [357, 0]
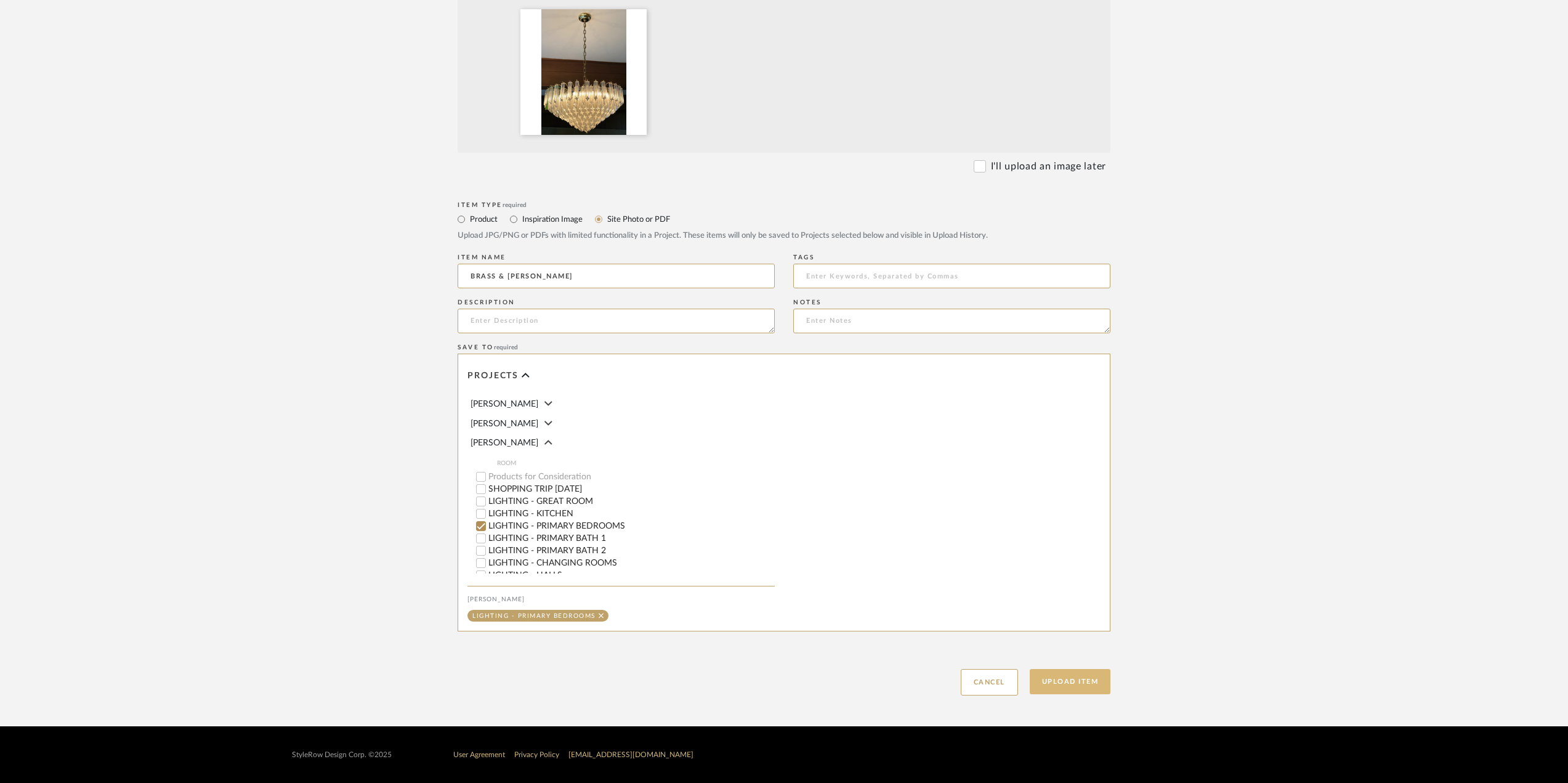
click at [1081, 678] on button "Upload Item" at bounding box center [1070, 682] width 81 height 25
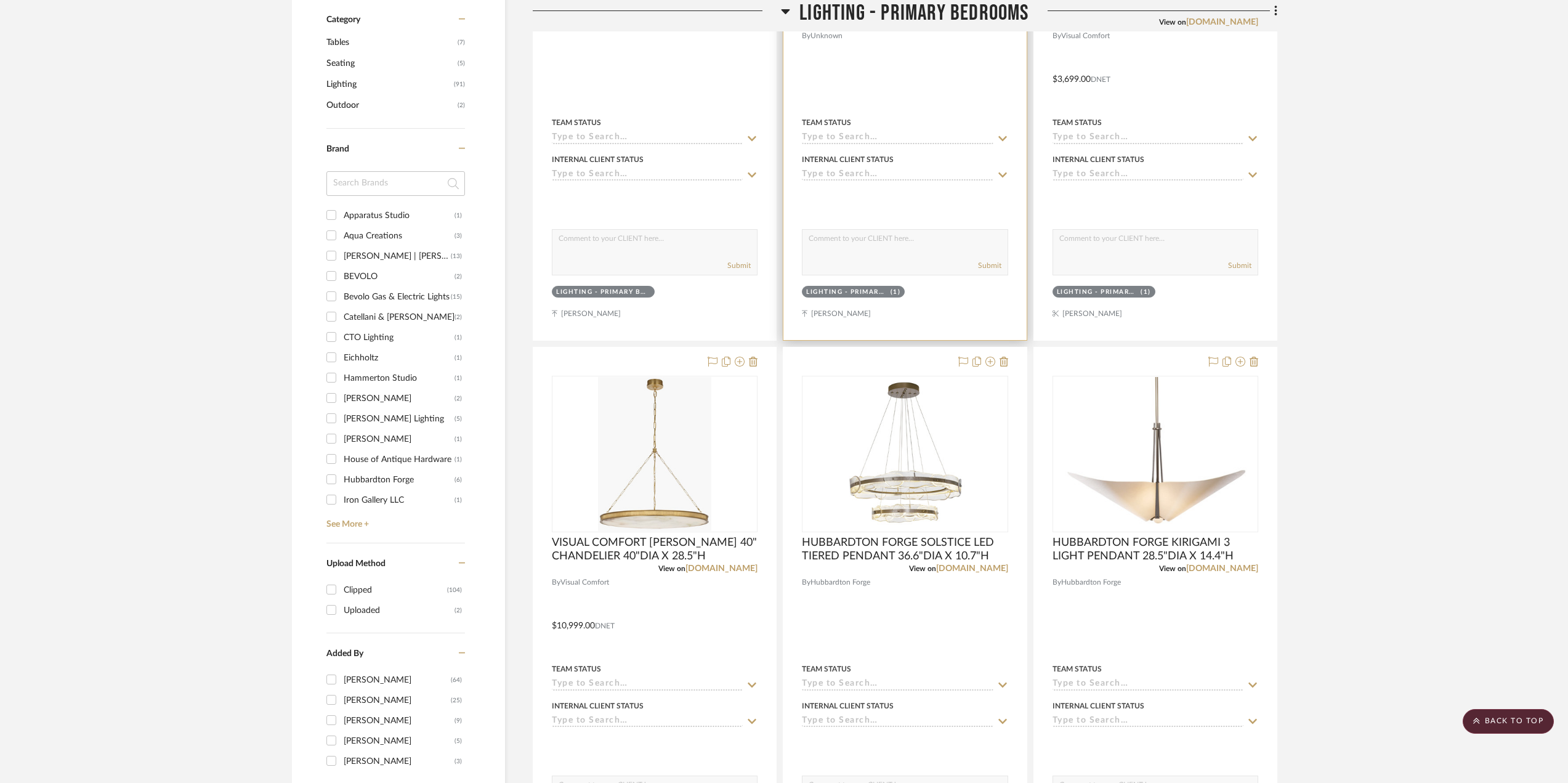
scroll to position [389, 0]
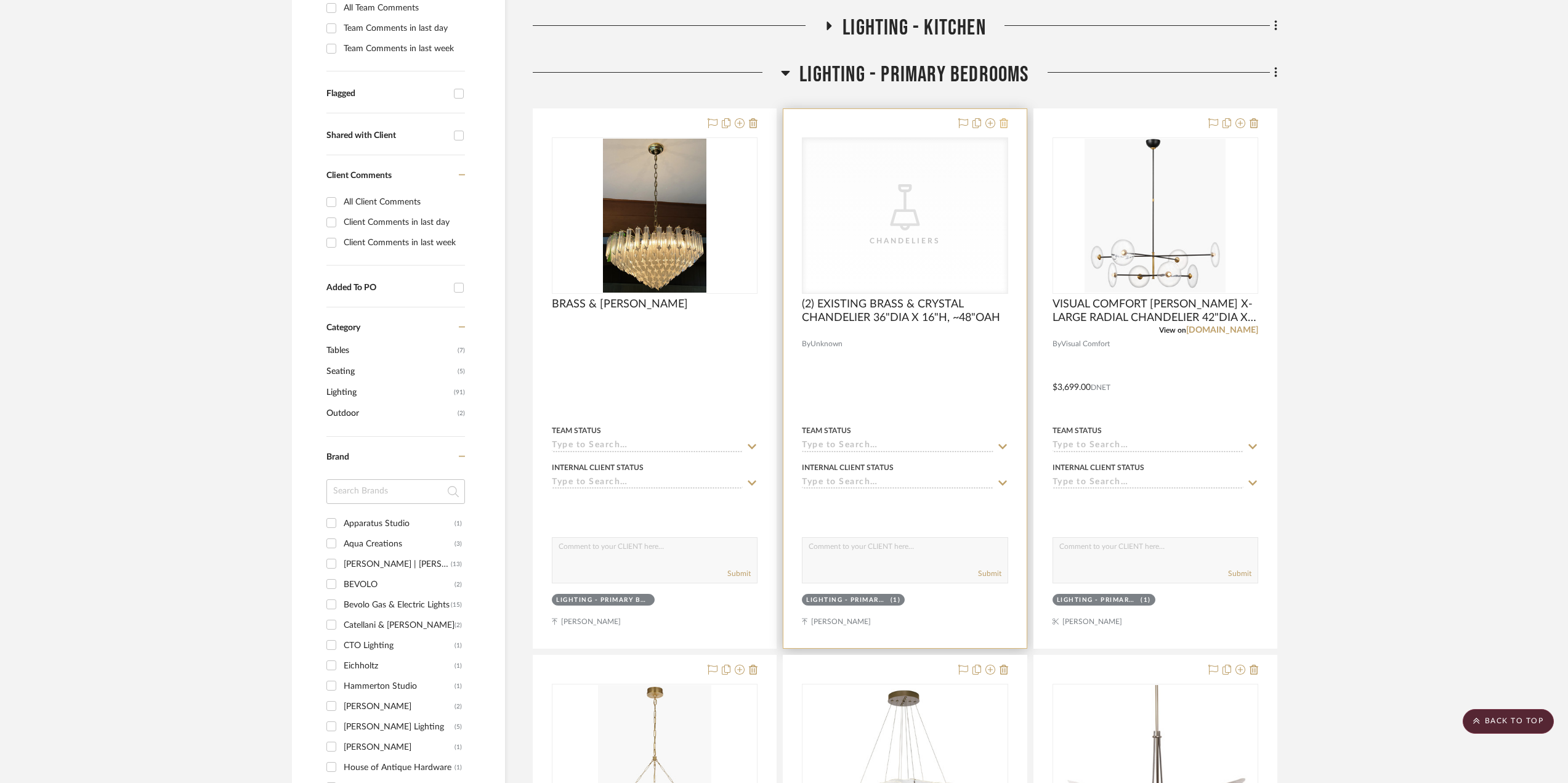
click at [1003, 122] on icon at bounding box center [1004, 124] width 9 height 10
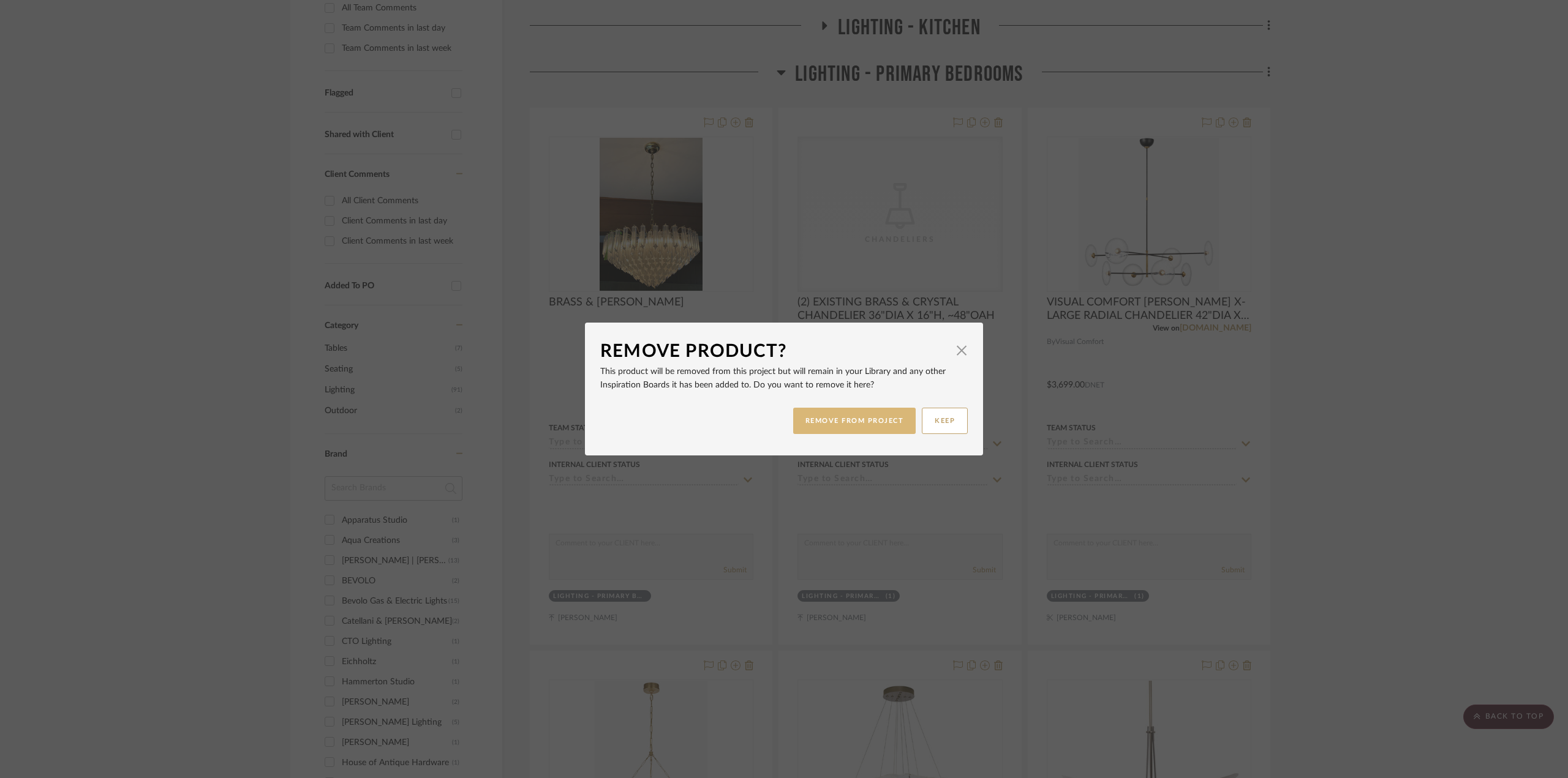
click at [869, 424] on button "REMOVE FROM PROJECT" at bounding box center [855, 420] width 123 height 26
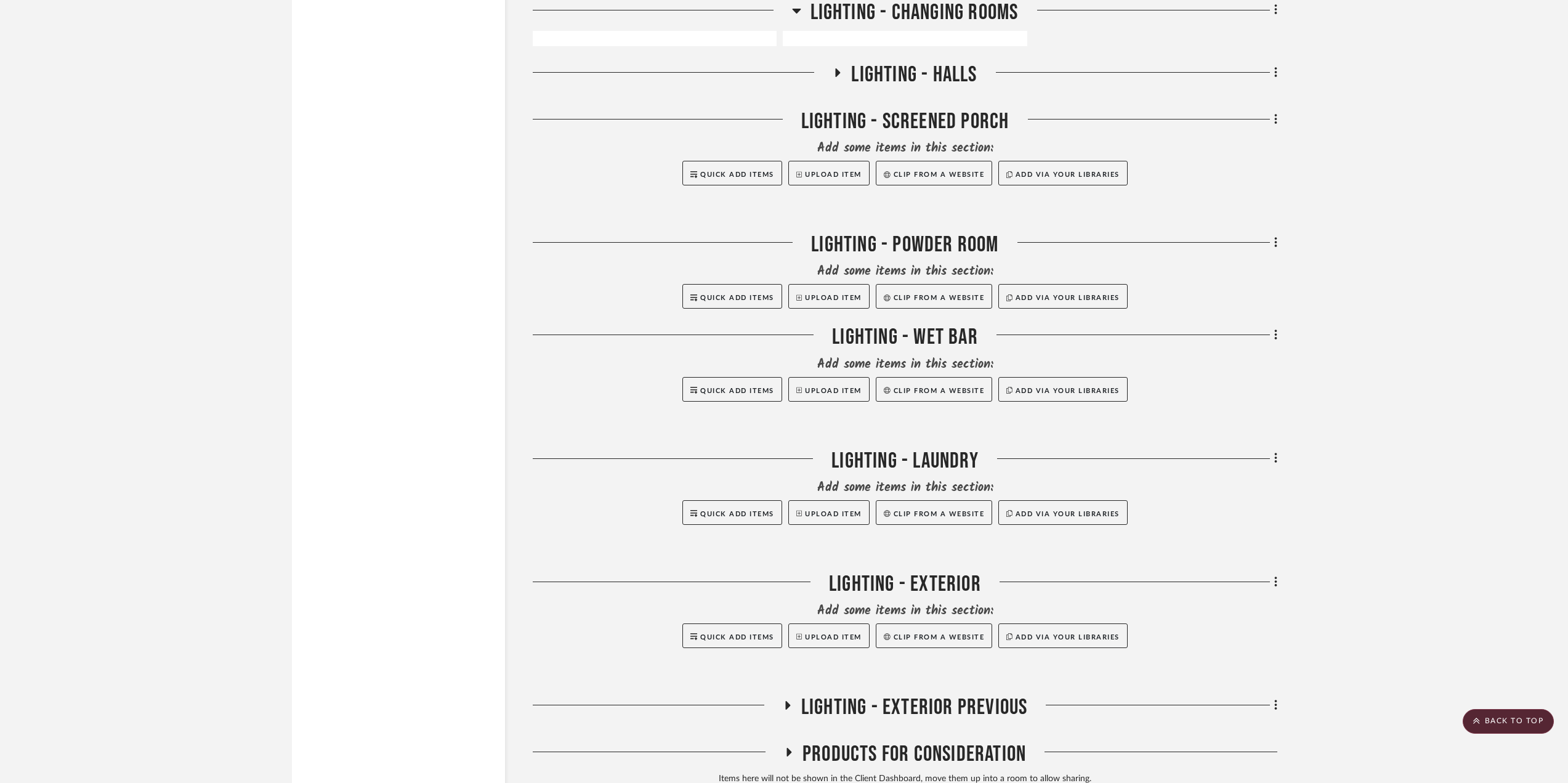
scroll to position [3452, 0]
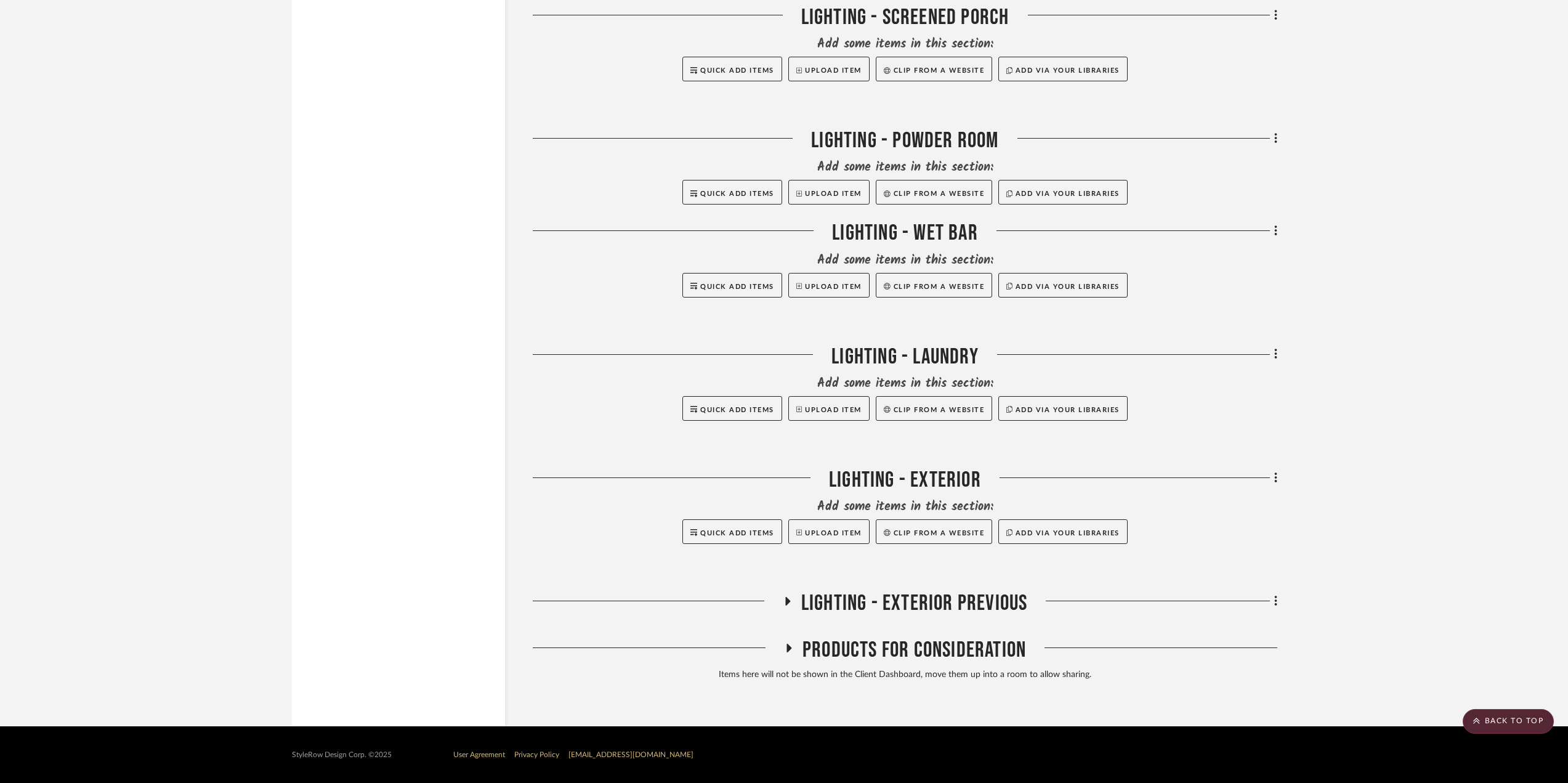
click at [791, 646] on icon at bounding box center [787, 649] width 14 height 10
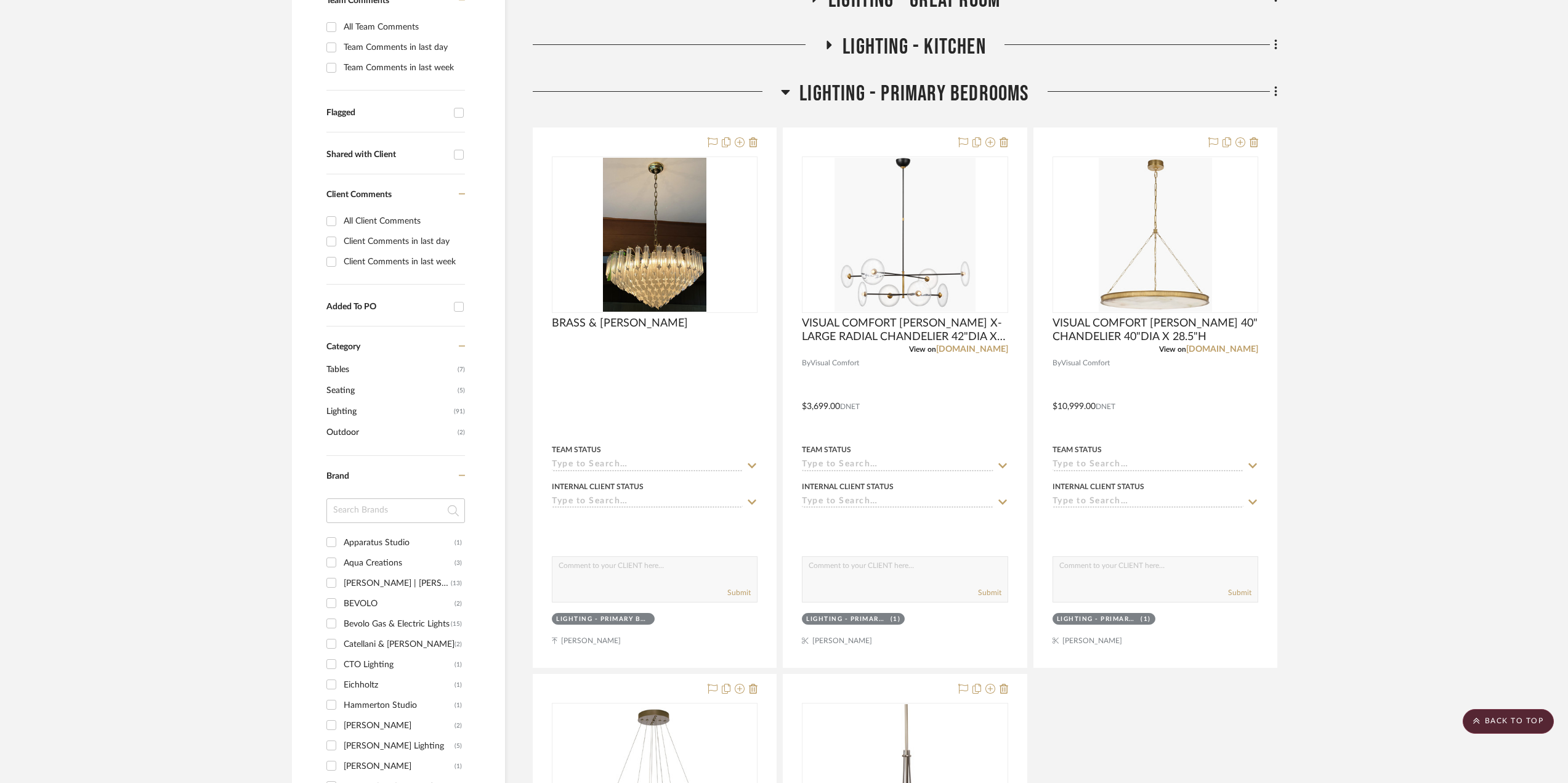
scroll to position [185, 0]
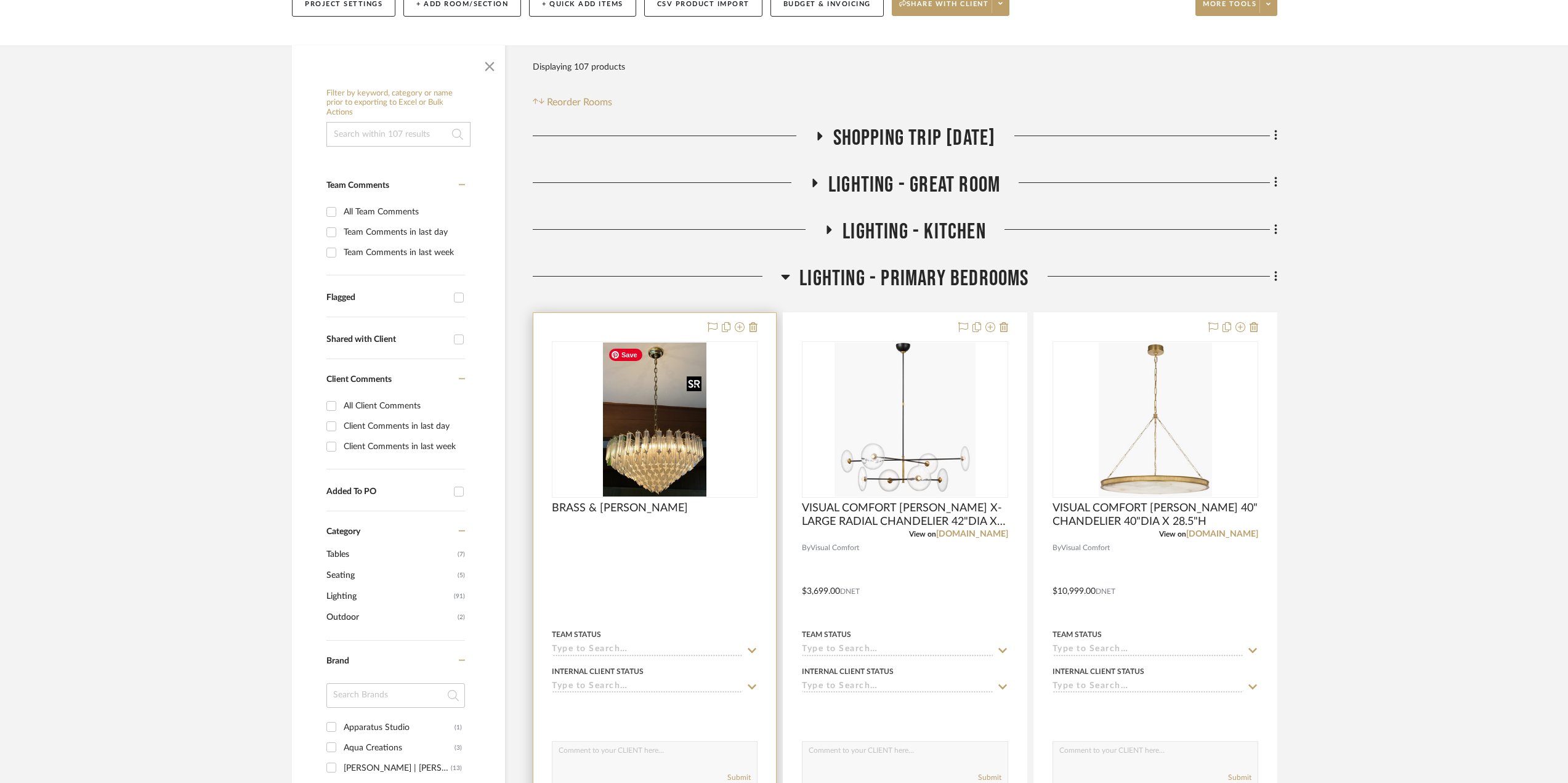
click at [699, 410] on img "0" at bounding box center [655, 420] width 104 height 154
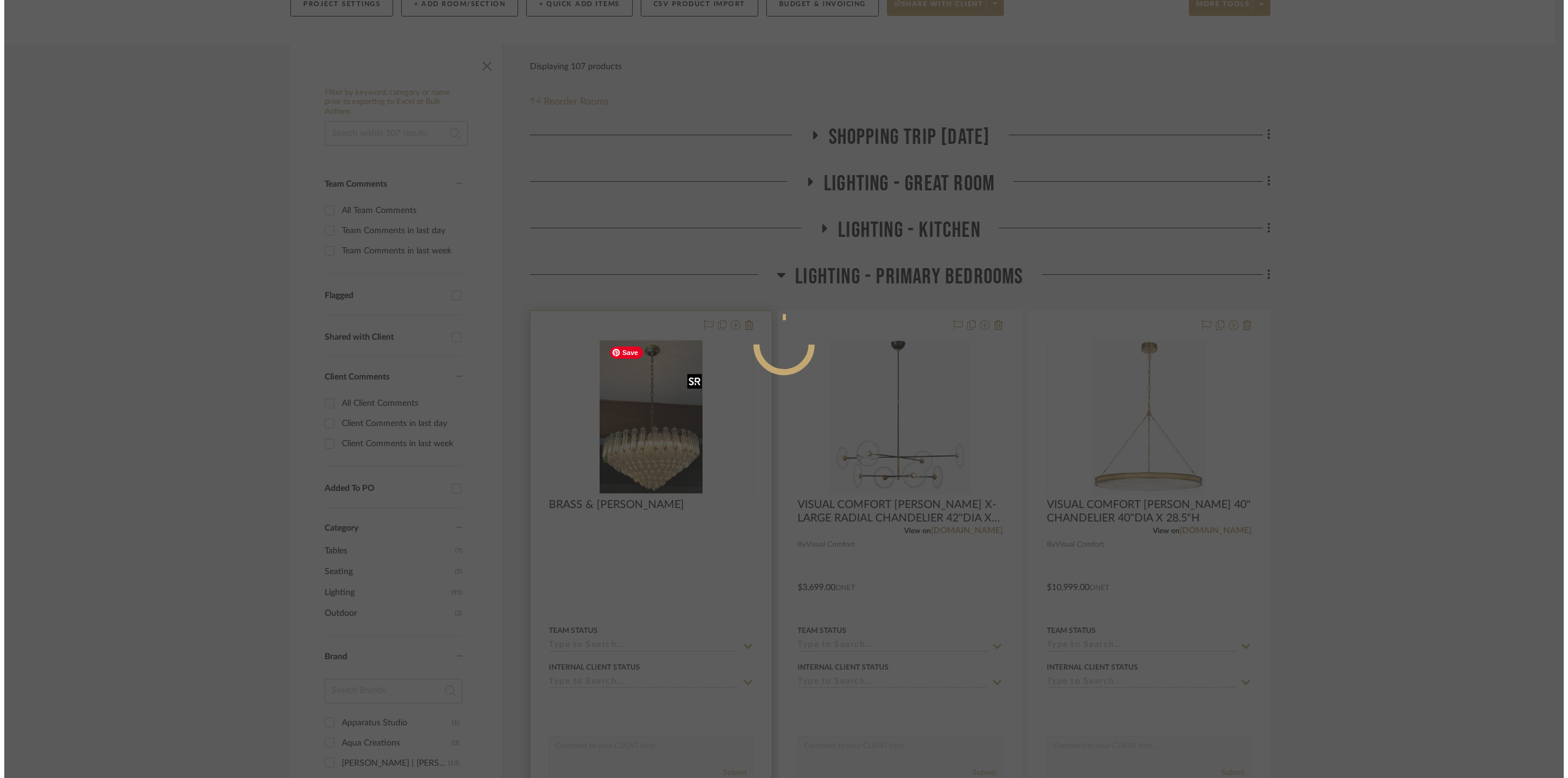
scroll to position [0, 0]
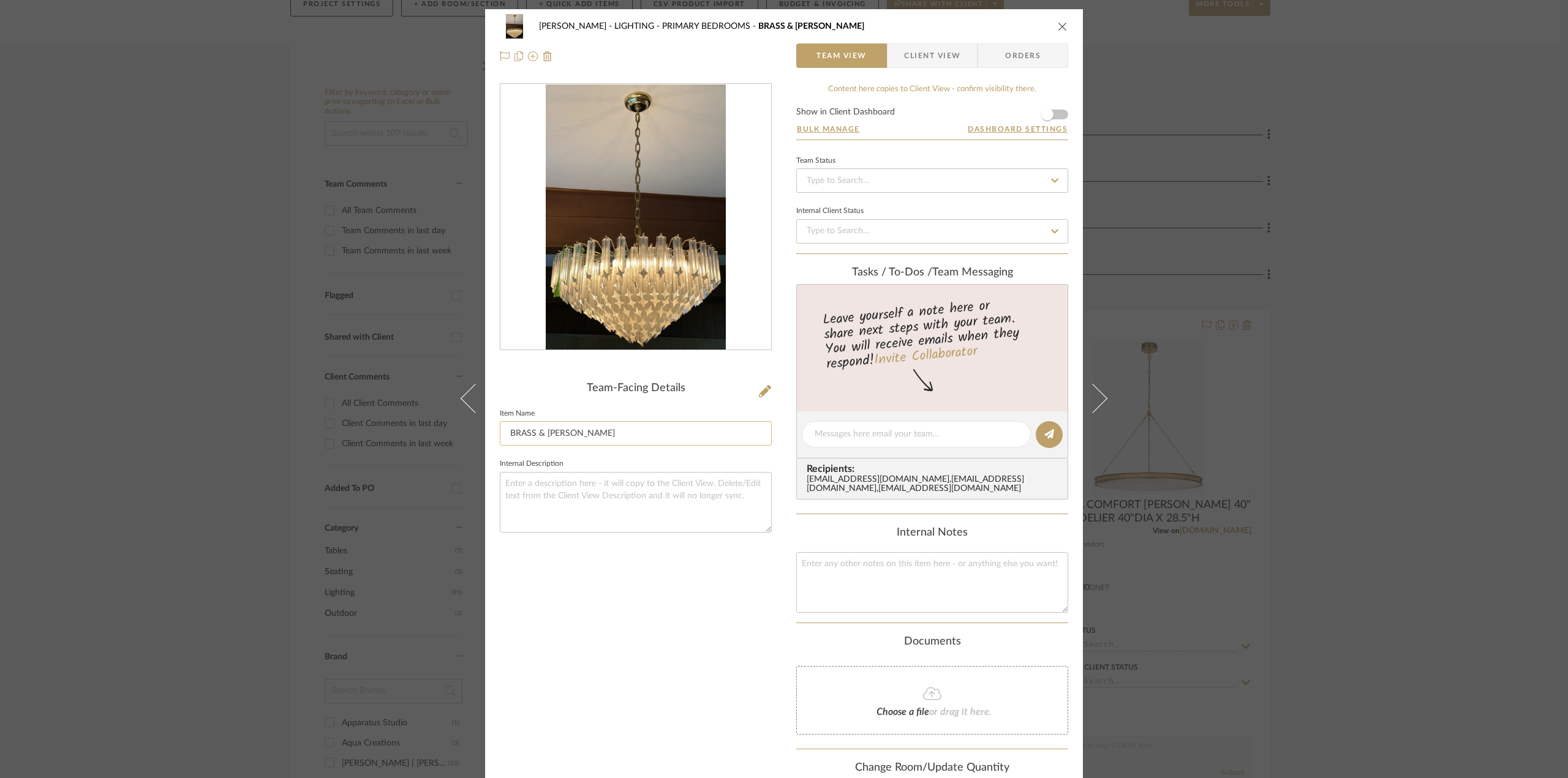
click at [509, 433] on input "BRASS & CRYSTAL CHANDELIER" at bounding box center [635, 434] width 272 height 25
click at [692, 428] on input "(2) EXISTING BRASS & CRYSTAL CHANDELIER" at bounding box center [635, 434] width 272 height 25
click at [707, 427] on input "(2) EXISTING BRASS & CRYSTAL CHANDELIERS" at bounding box center [635, 434] width 272 height 25
paste input "36"DIA X 16"H, ~48"OAH"
type input "(2) EXISTING BRASS & CRYSTAL CHANDELIERS 36"DIA X 16"H, ~48"OAH"
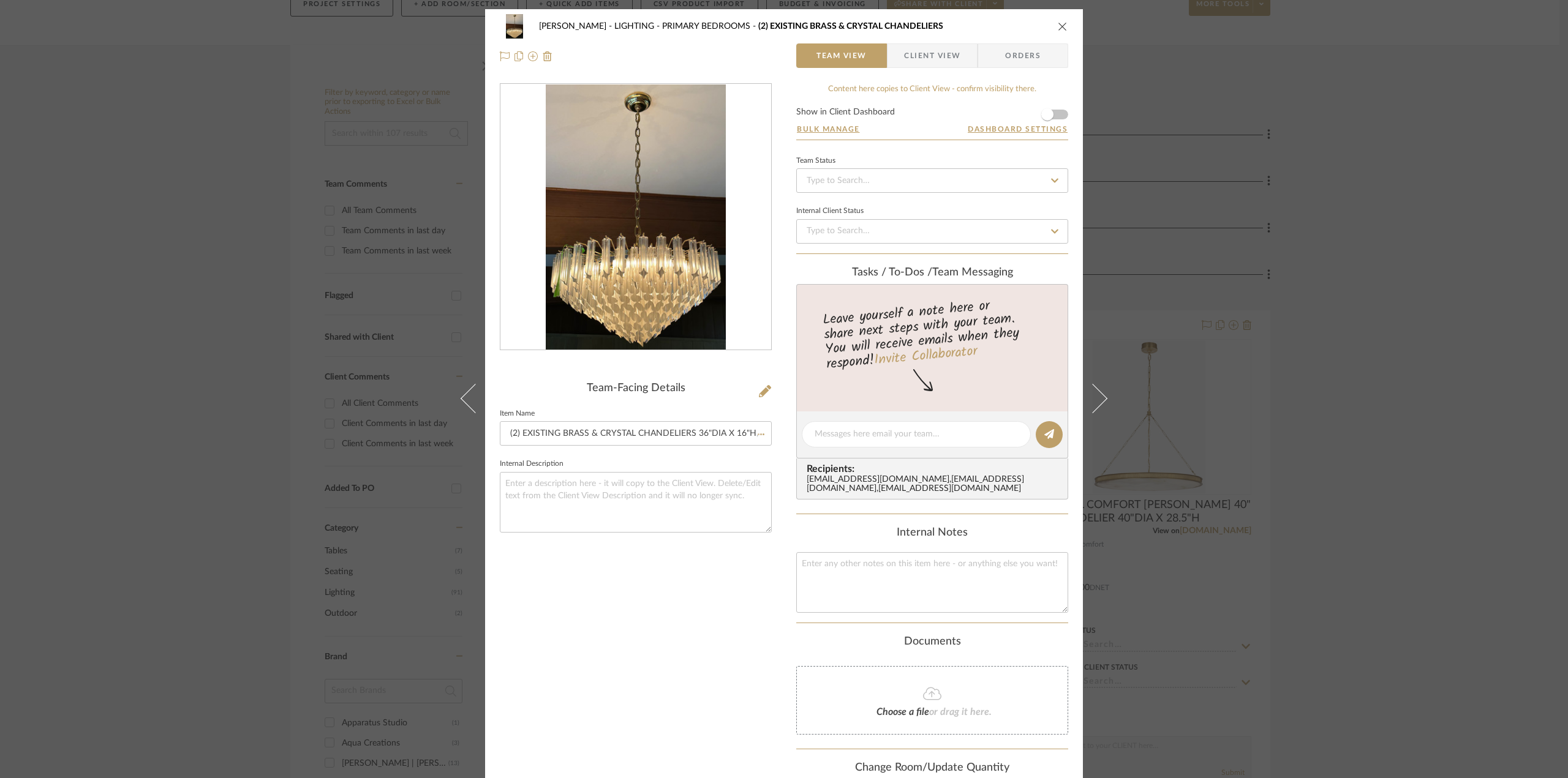
click at [1058, 26] on icon "close" at bounding box center [1062, 26] width 10 height 10
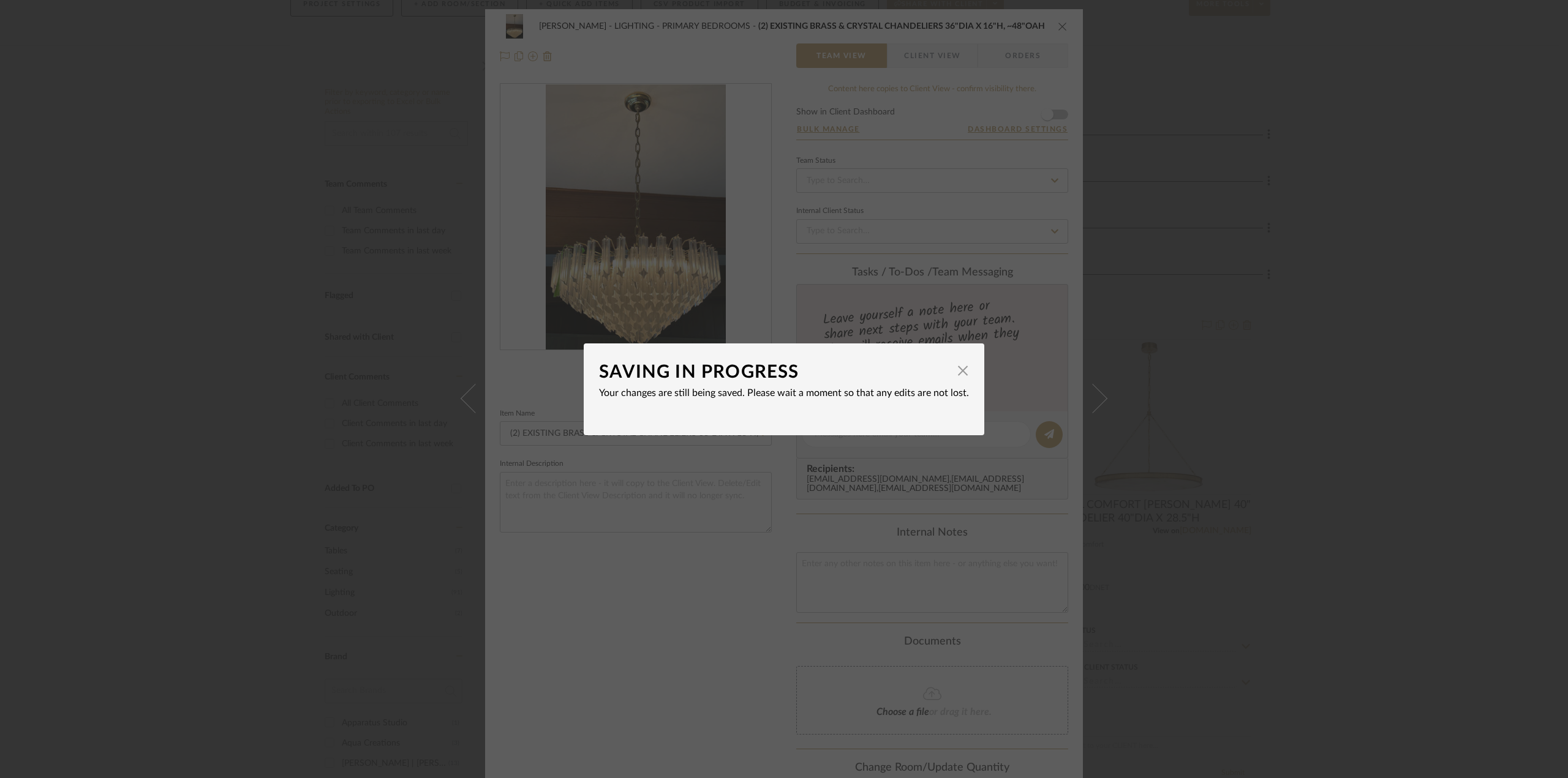
click at [960, 372] on span "button" at bounding box center [963, 371] width 25 height 25
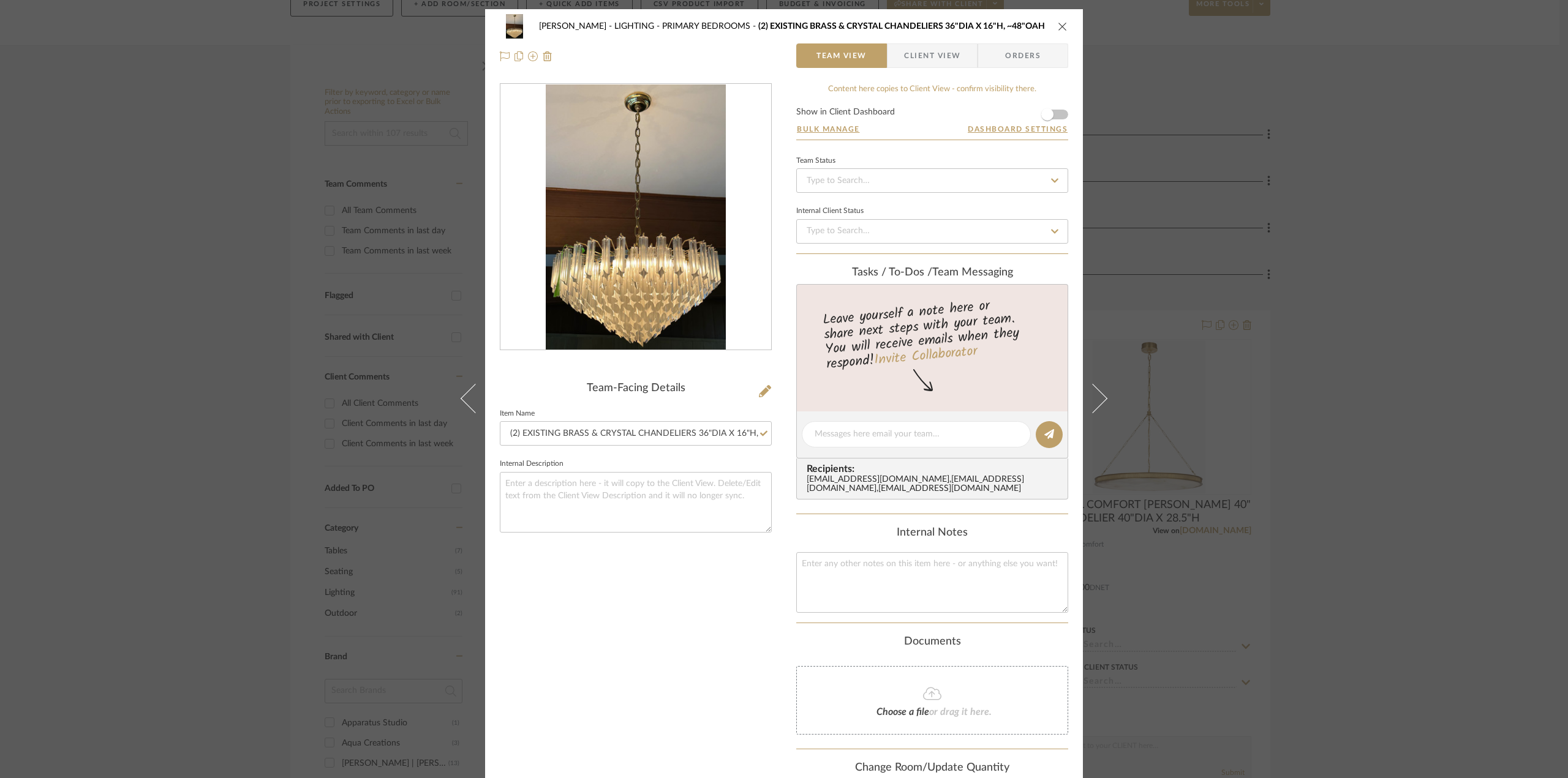
click at [1061, 25] on icon "close" at bounding box center [1062, 26] width 10 height 10
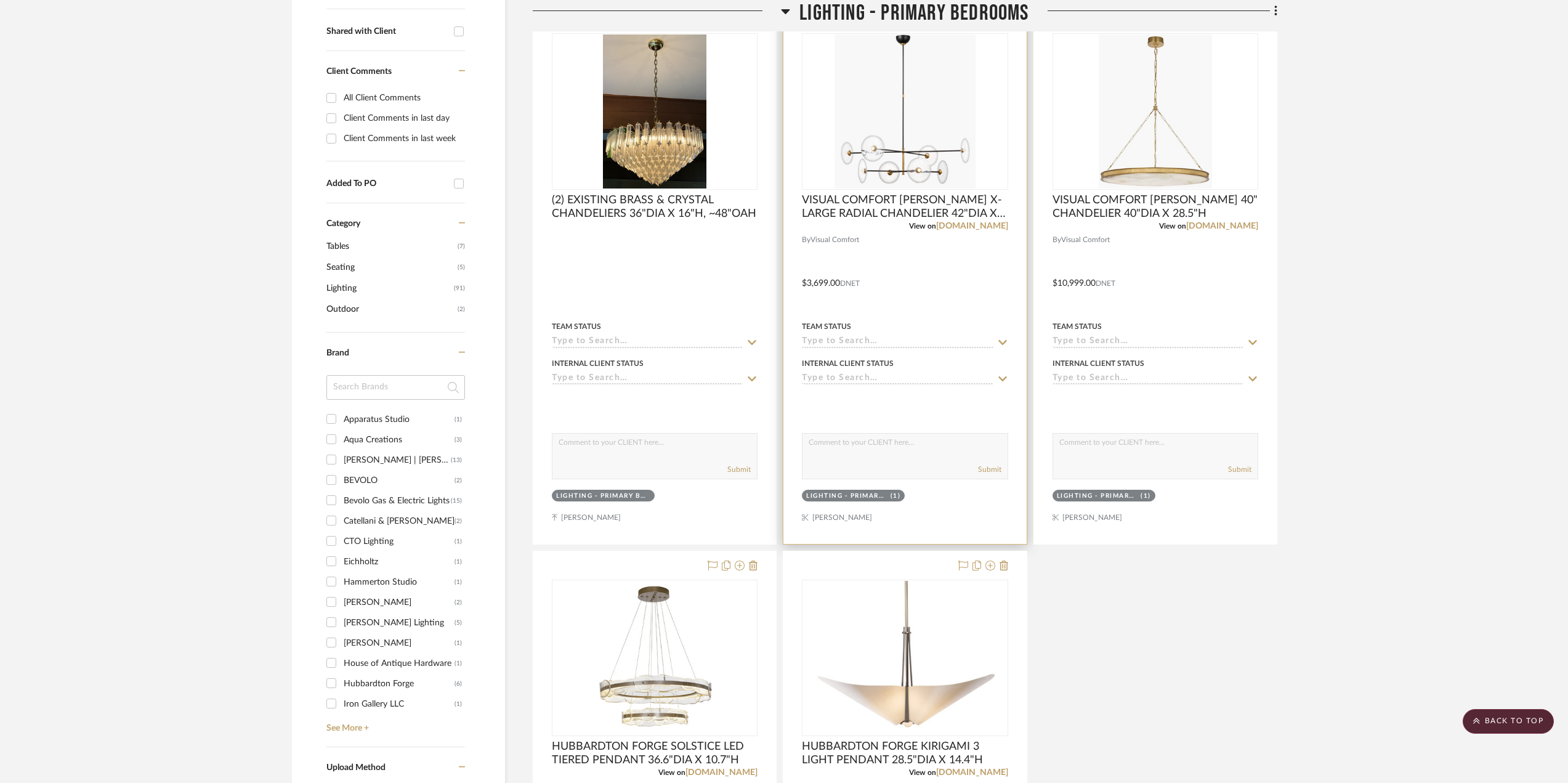
scroll to position [62, 0]
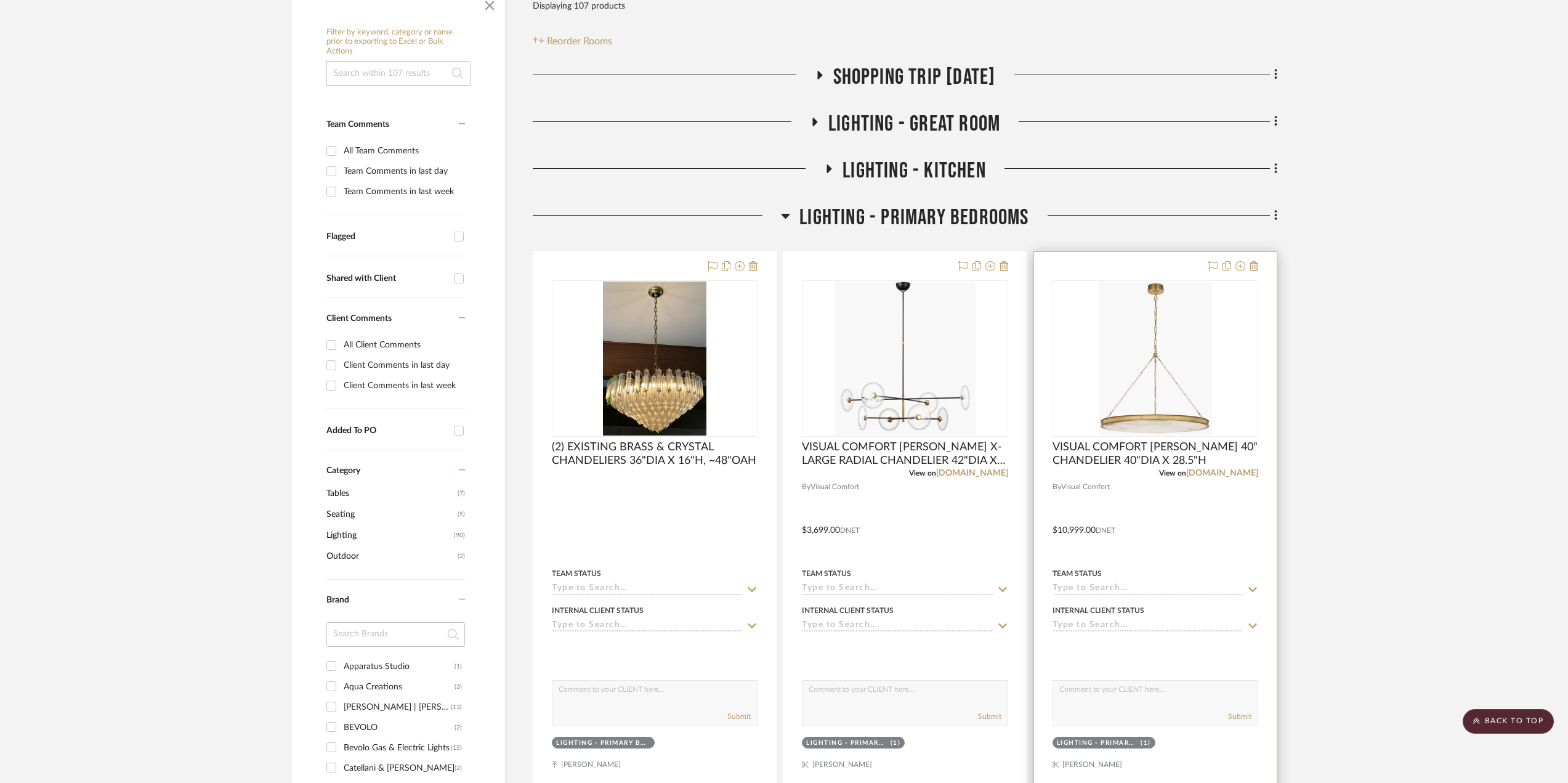
scroll to position [62, 0]
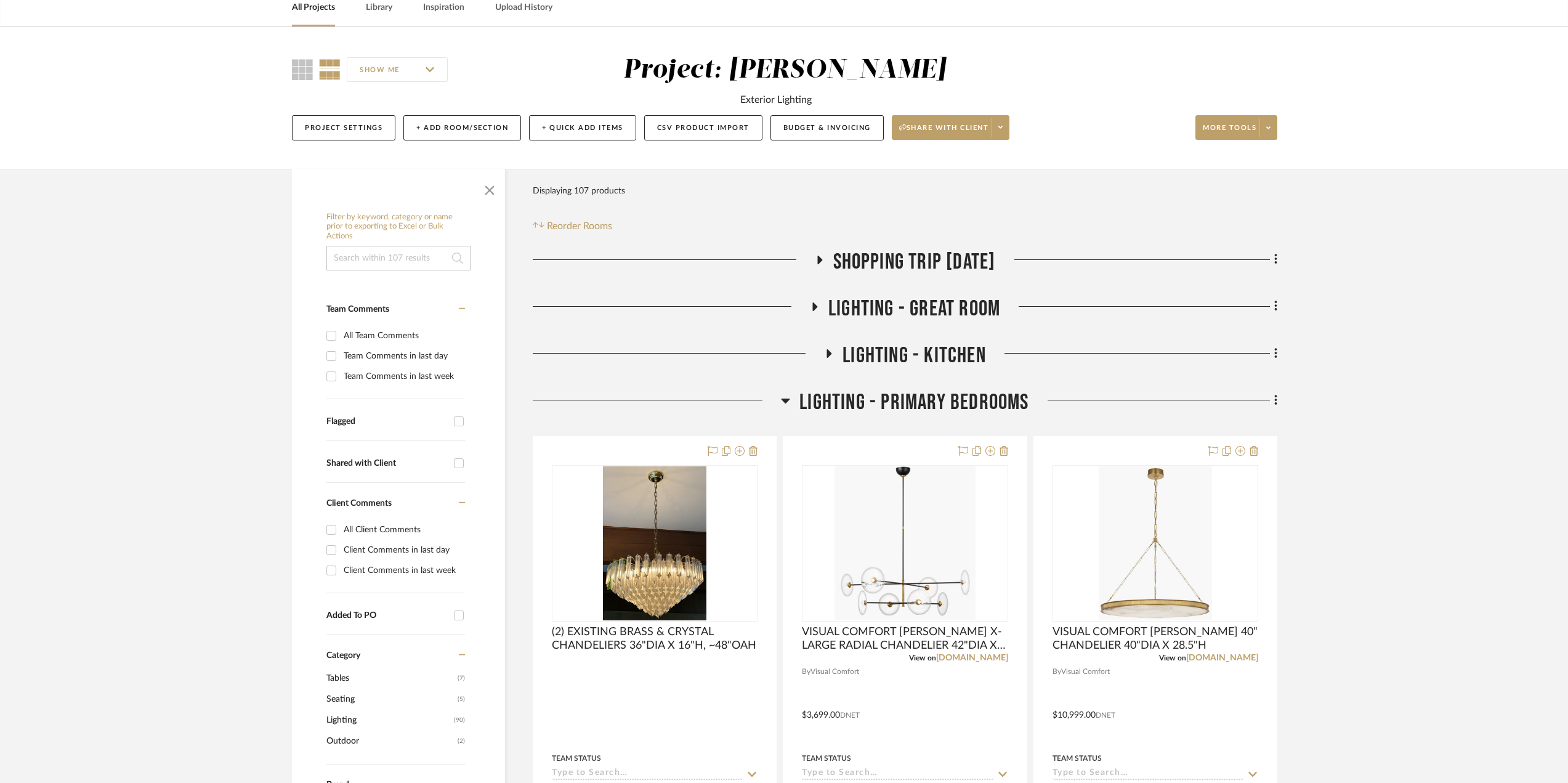
click at [809, 304] on icon at bounding box center [813, 307] width 14 height 10
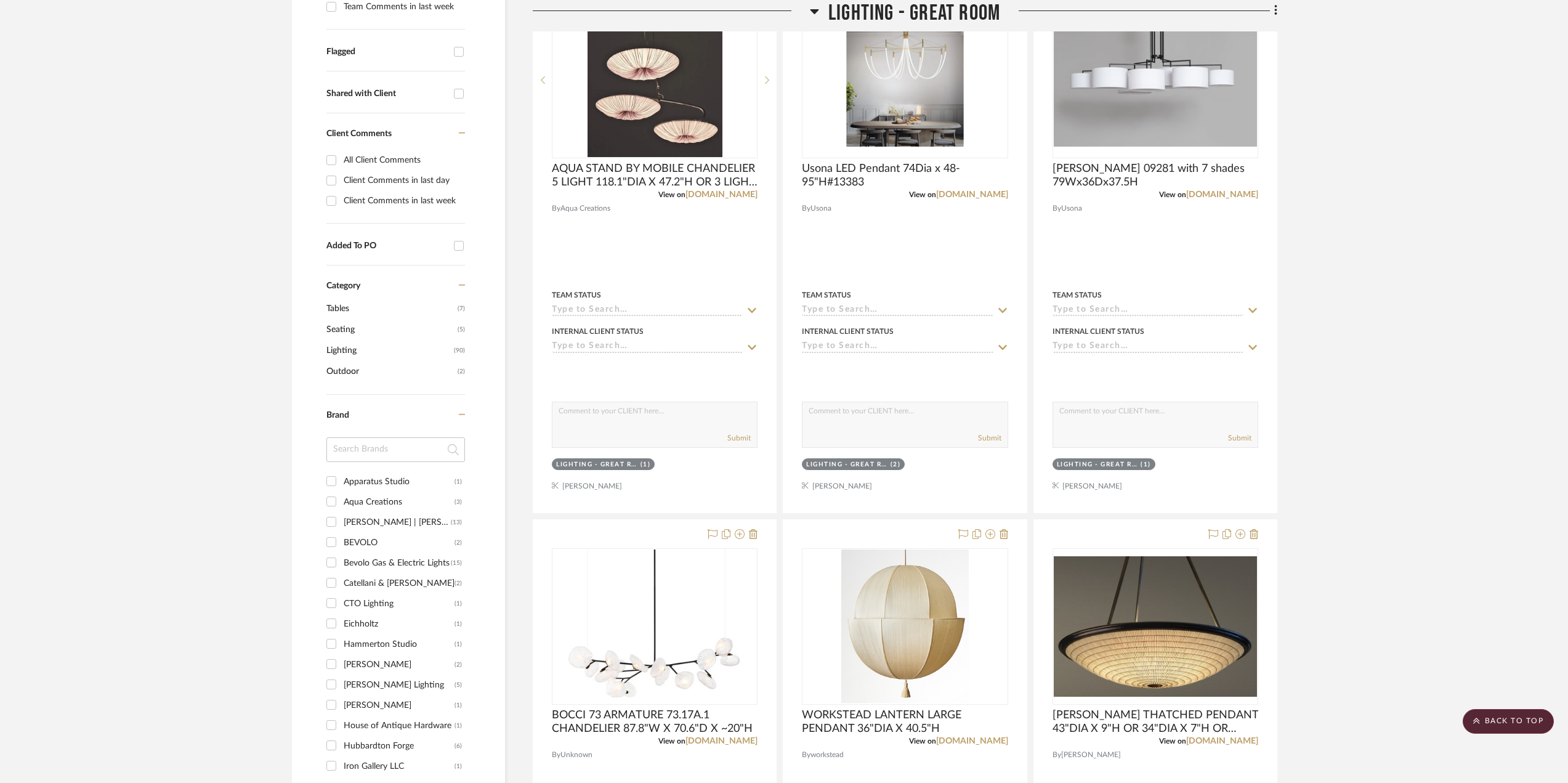
scroll to position [0, 0]
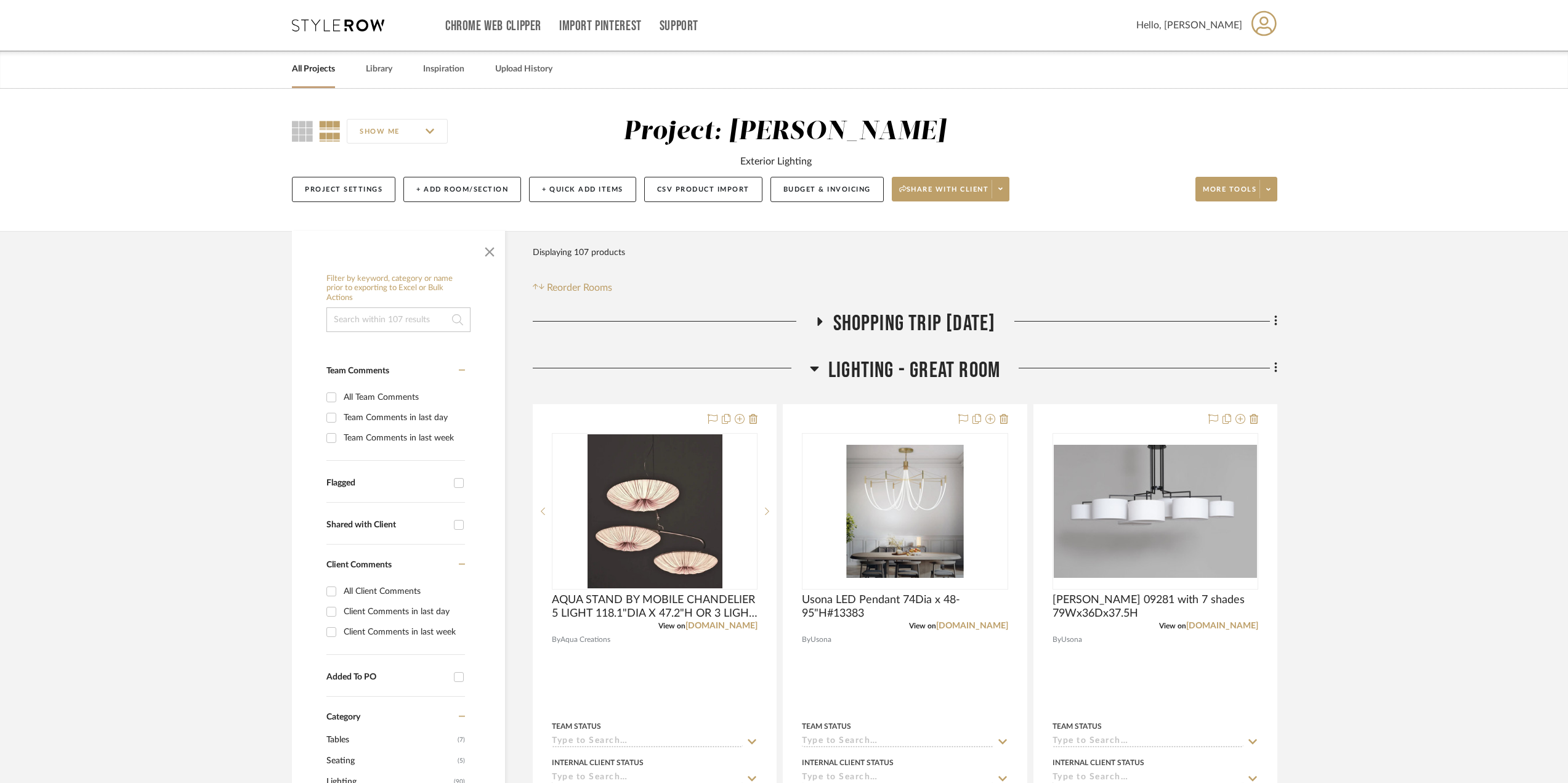
click at [817, 365] on icon at bounding box center [814, 368] width 10 height 14
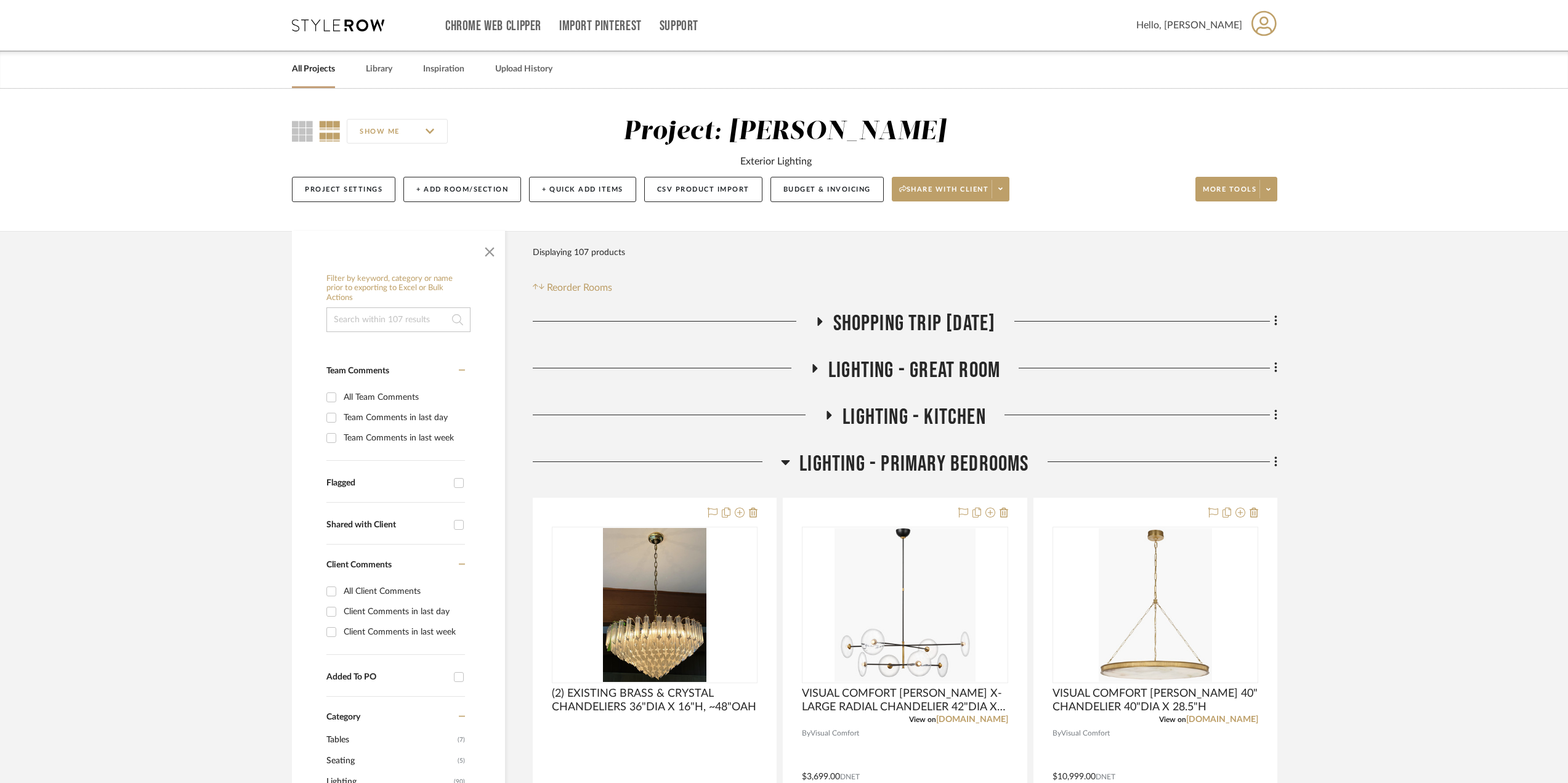
click at [812, 320] on icon at bounding box center [818, 322] width 14 height 10
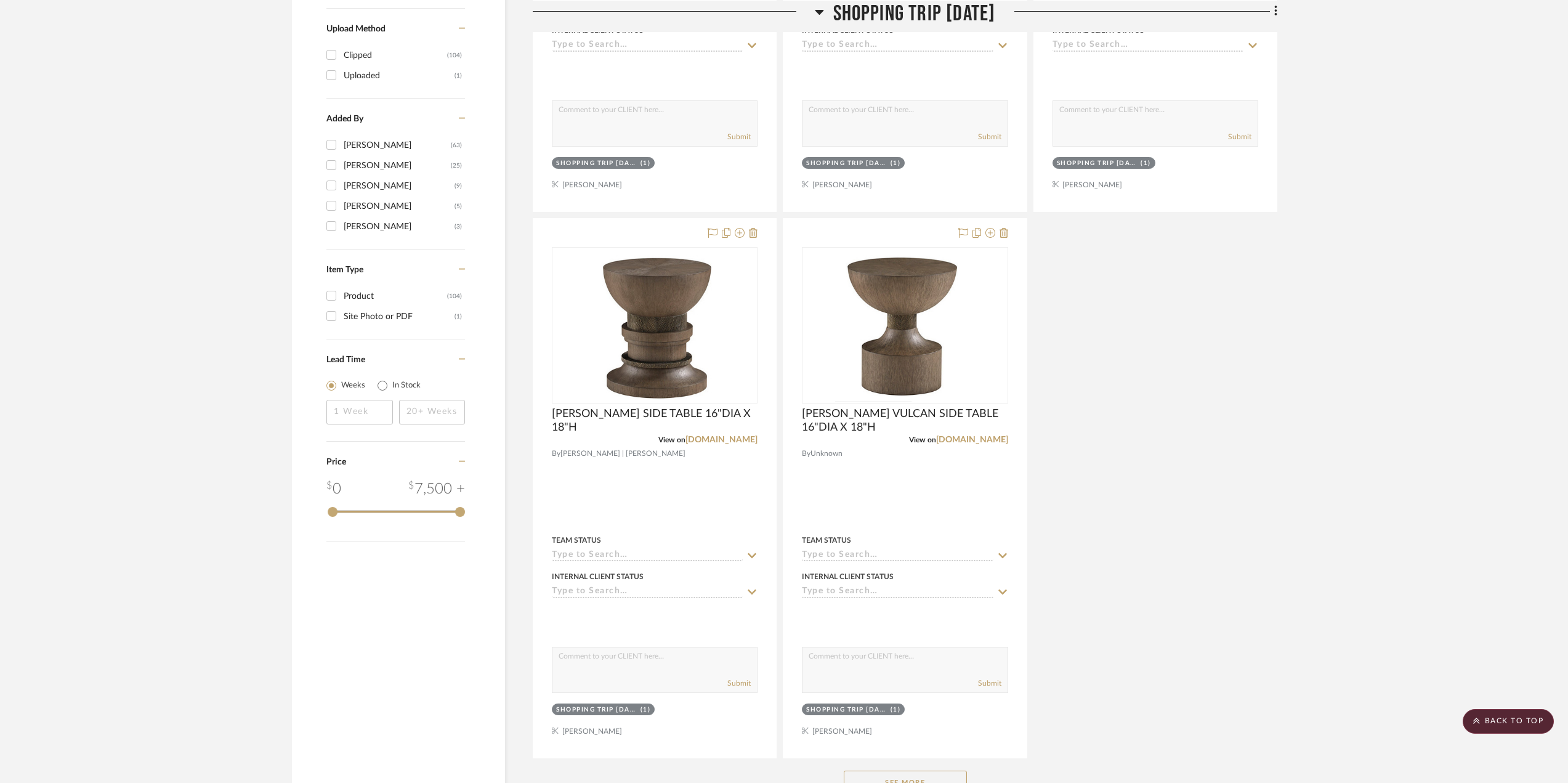
scroll to position [1479, 0]
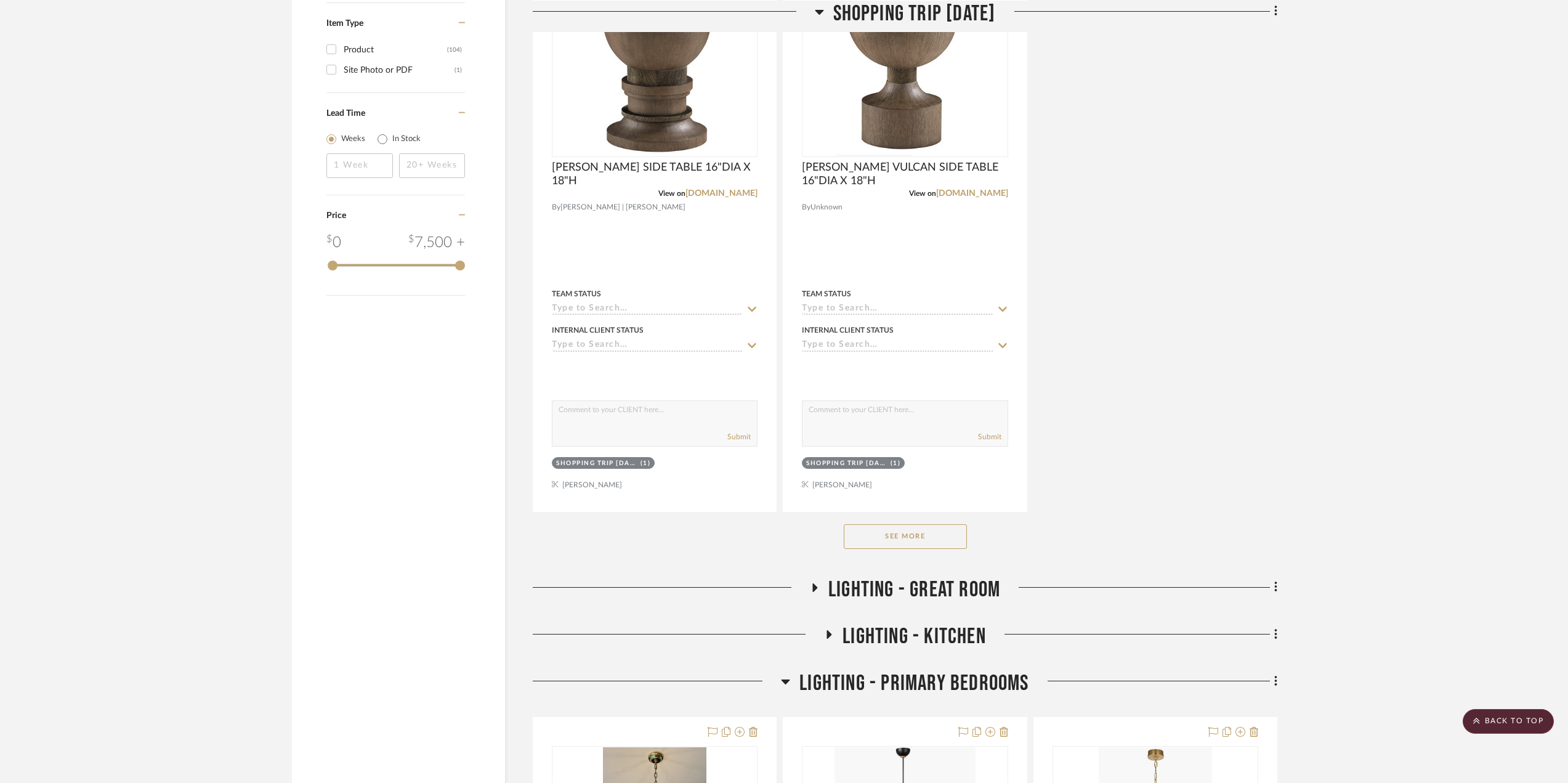
click at [927, 536] on button "See More" at bounding box center [906, 537] width 124 height 25
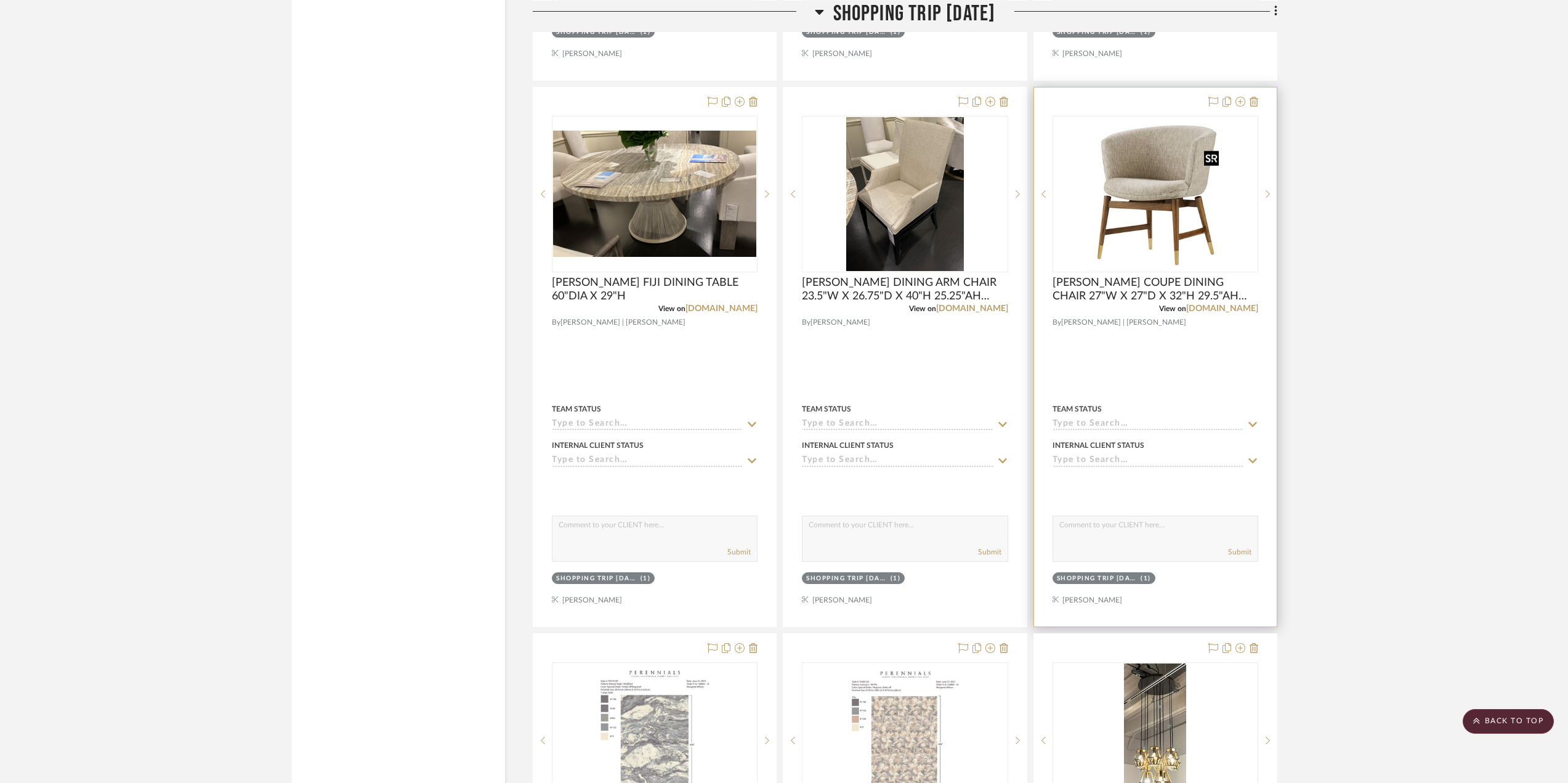
scroll to position [2219, 0]
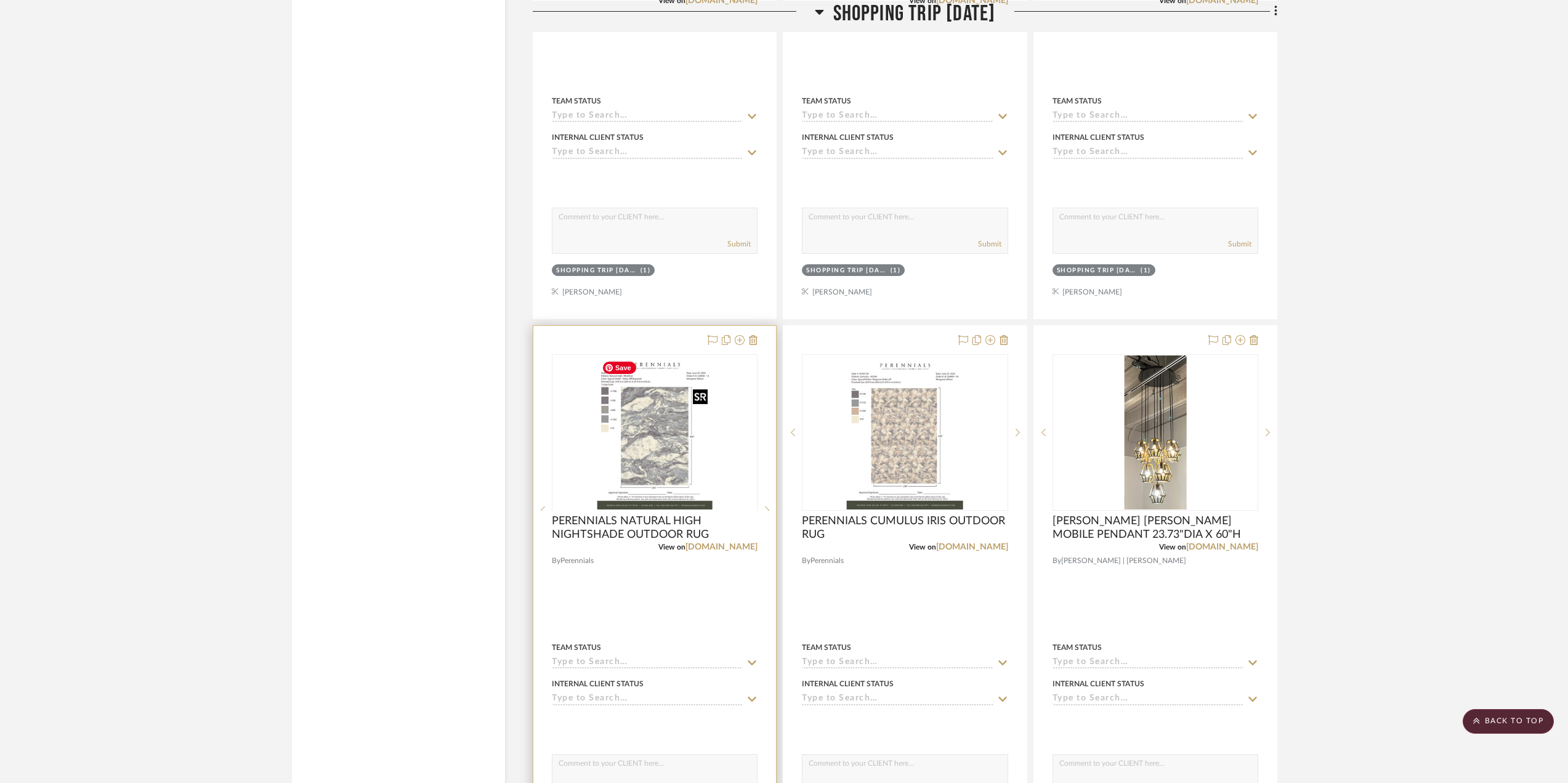
click at [689, 443] on div at bounding box center [654, 510] width 206 height 312
click at [685, 452] on img "0" at bounding box center [655, 433] width 116 height 154
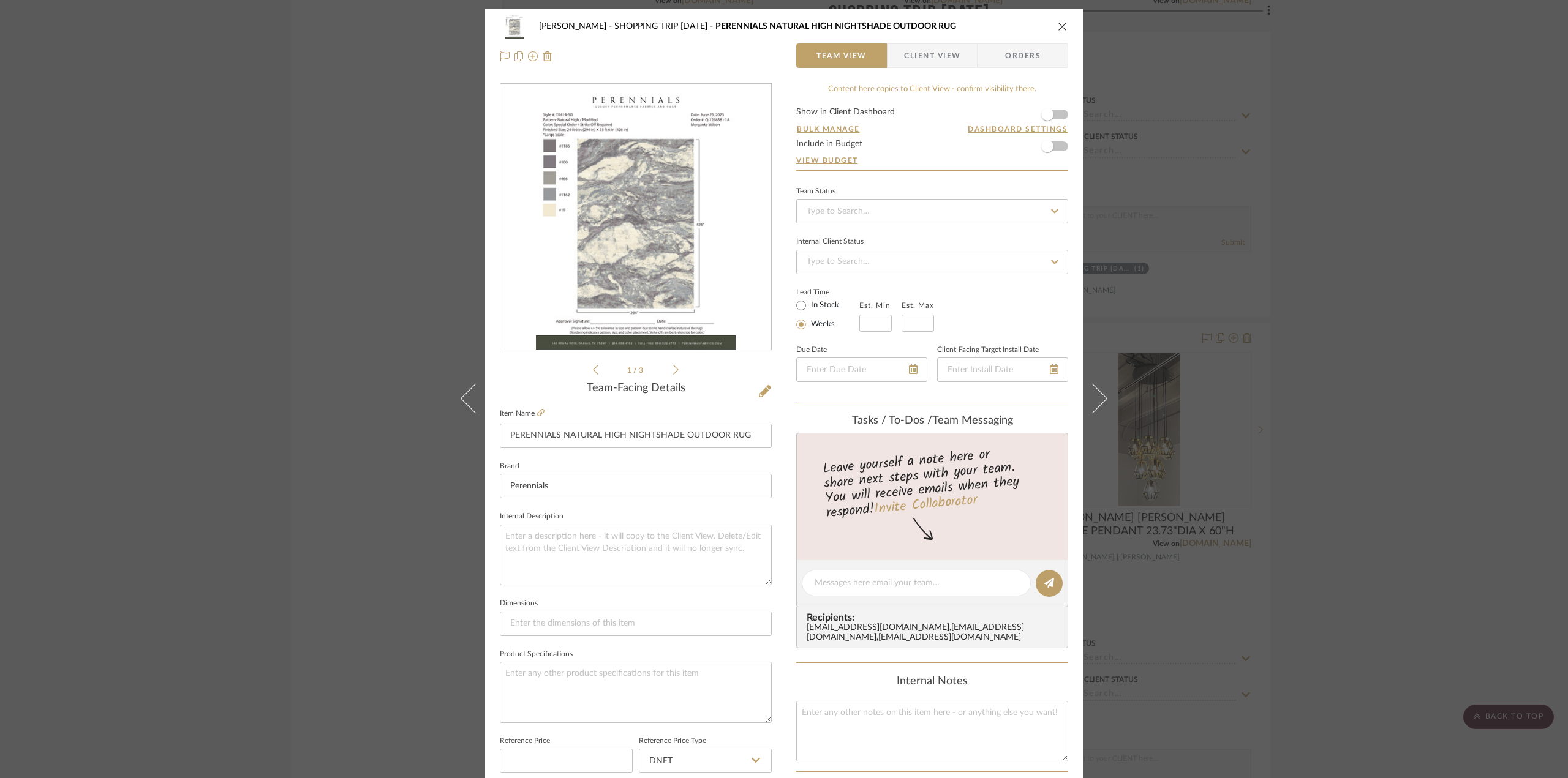
click at [668, 368] on li "1 / 3" at bounding box center [636, 369] width 75 height 14
click at [674, 370] on icon at bounding box center [677, 369] width 6 height 11
click at [594, 370] on icon at bounding box center [596, 369] width 6 height 11
click at [1063, 22] on button "close" at bounding box center [1062, 26] width 11 height 11
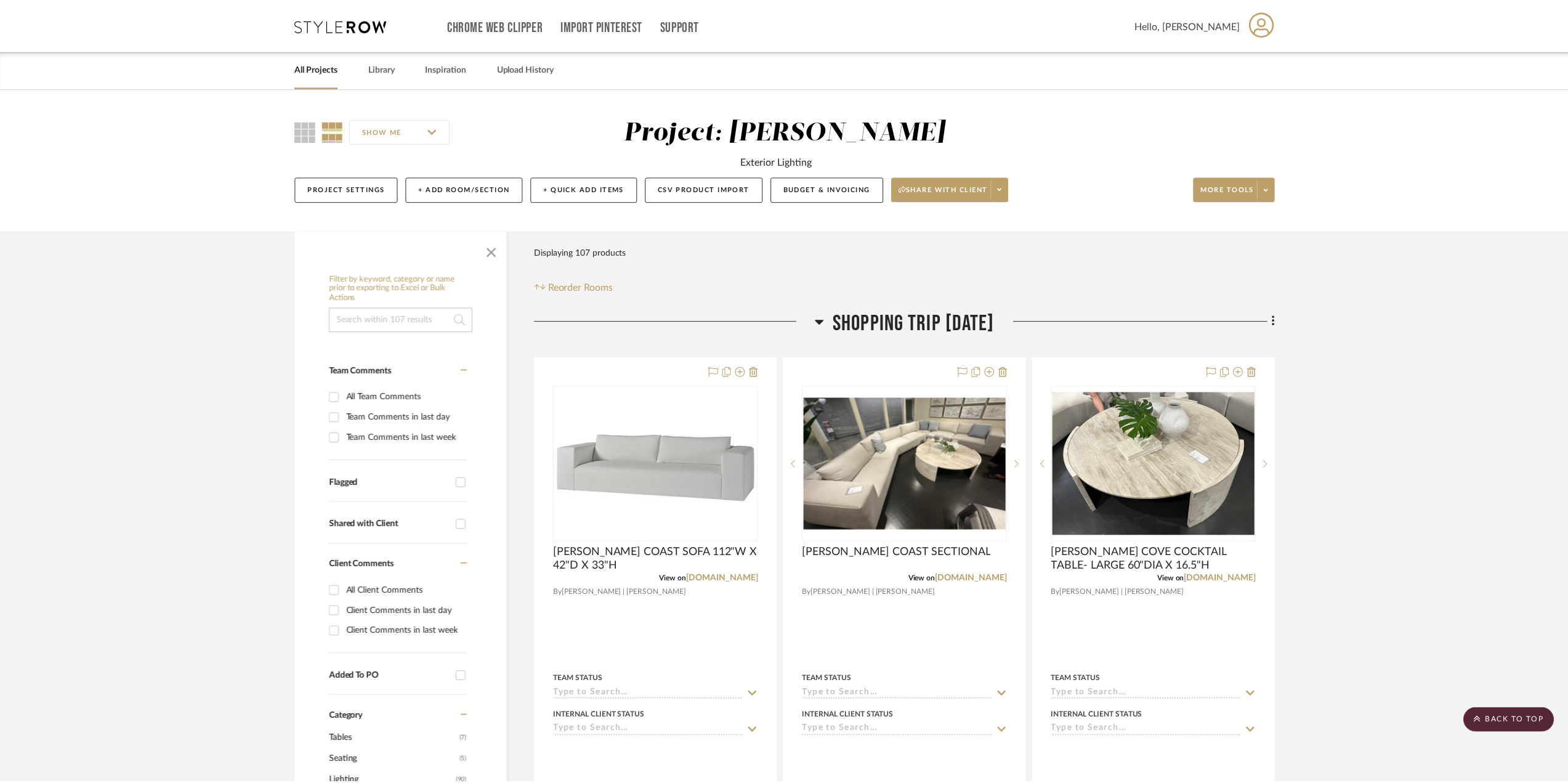
scroll to position [2219, 0]
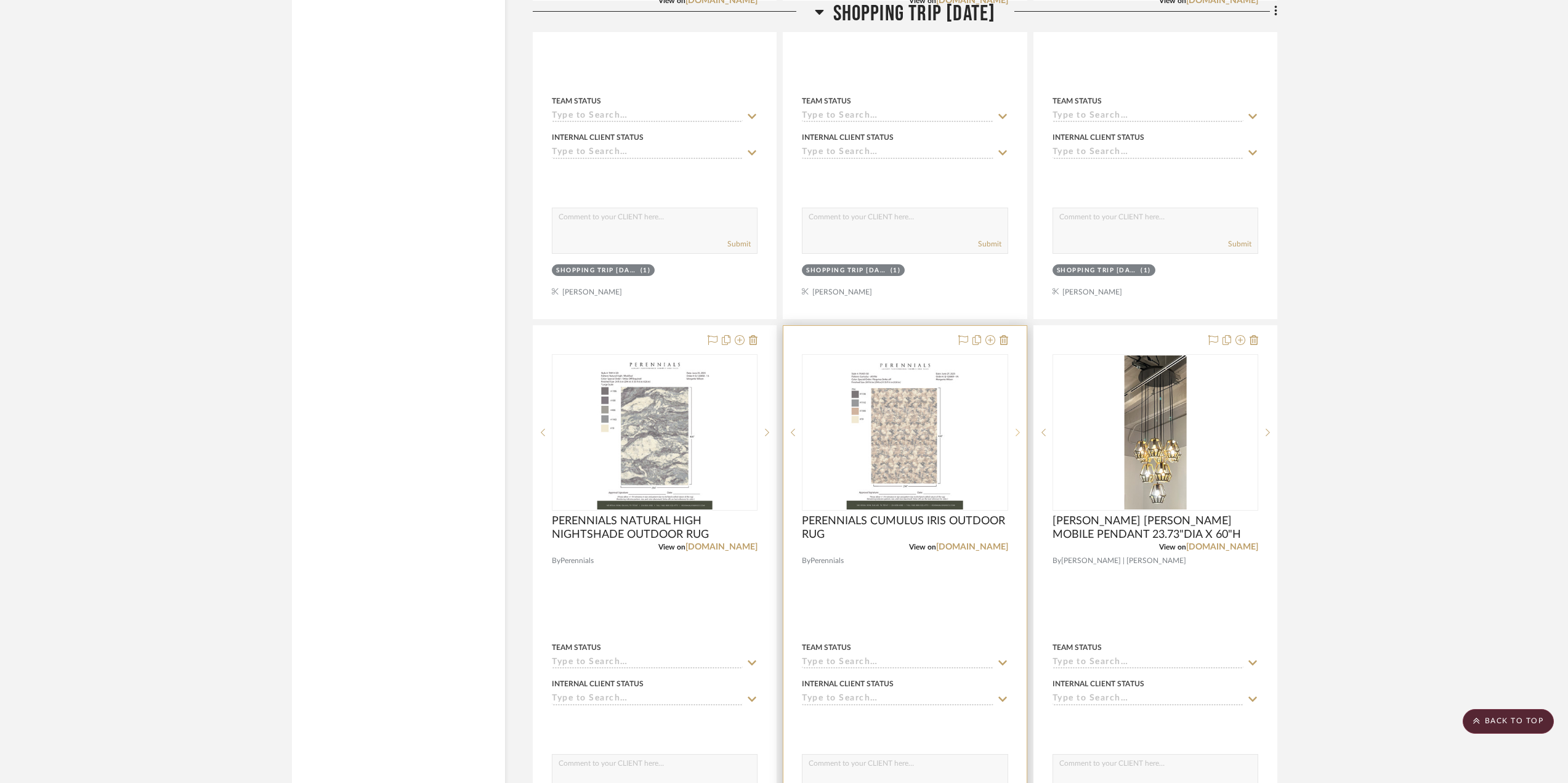
click at [1017, 427] on div at bounding box center [1017, 433] width 18 height 156
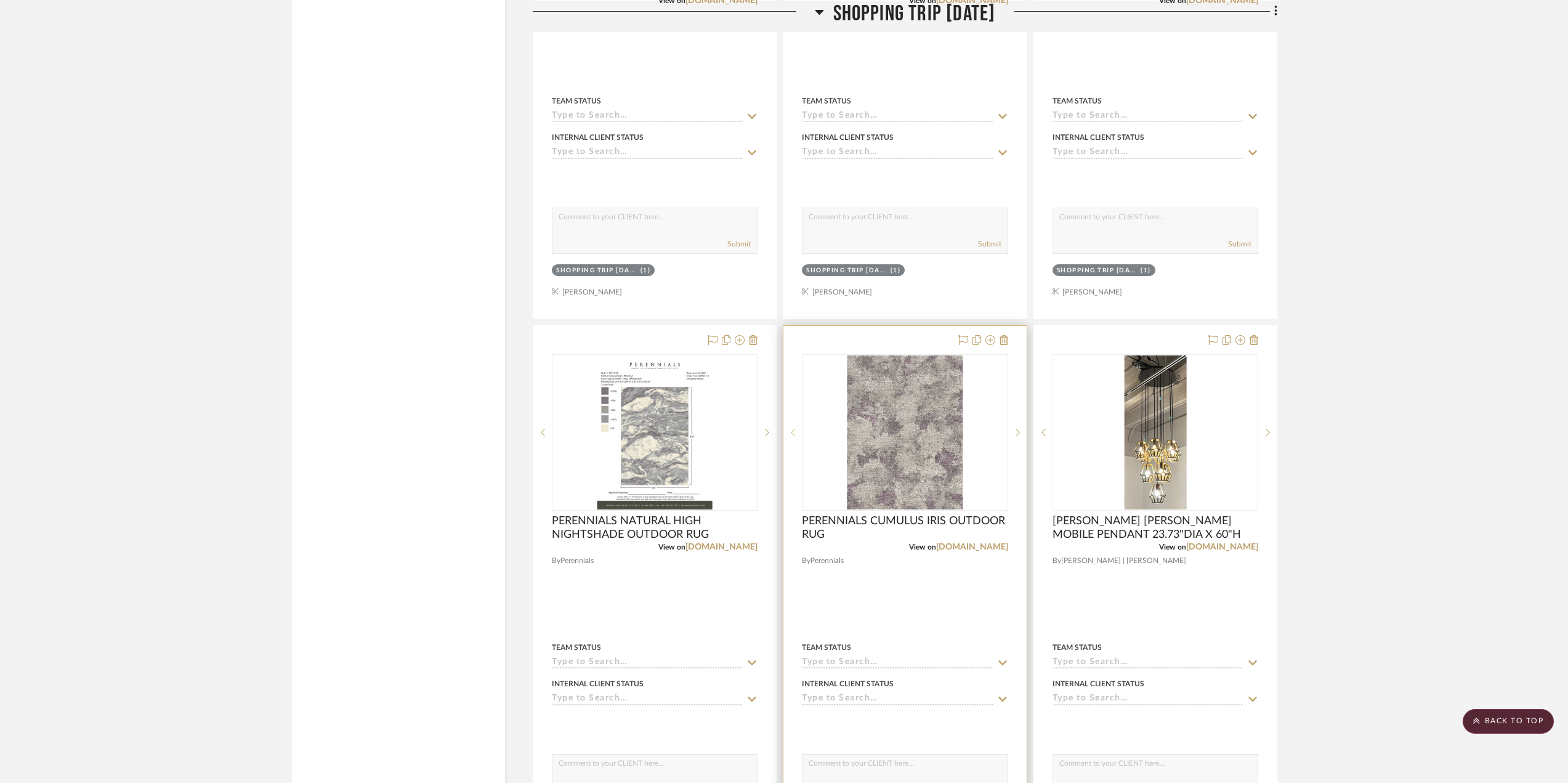
click at [796, 429] on sr-prev-btn at bounding box center [792, 433] width 18 height 9
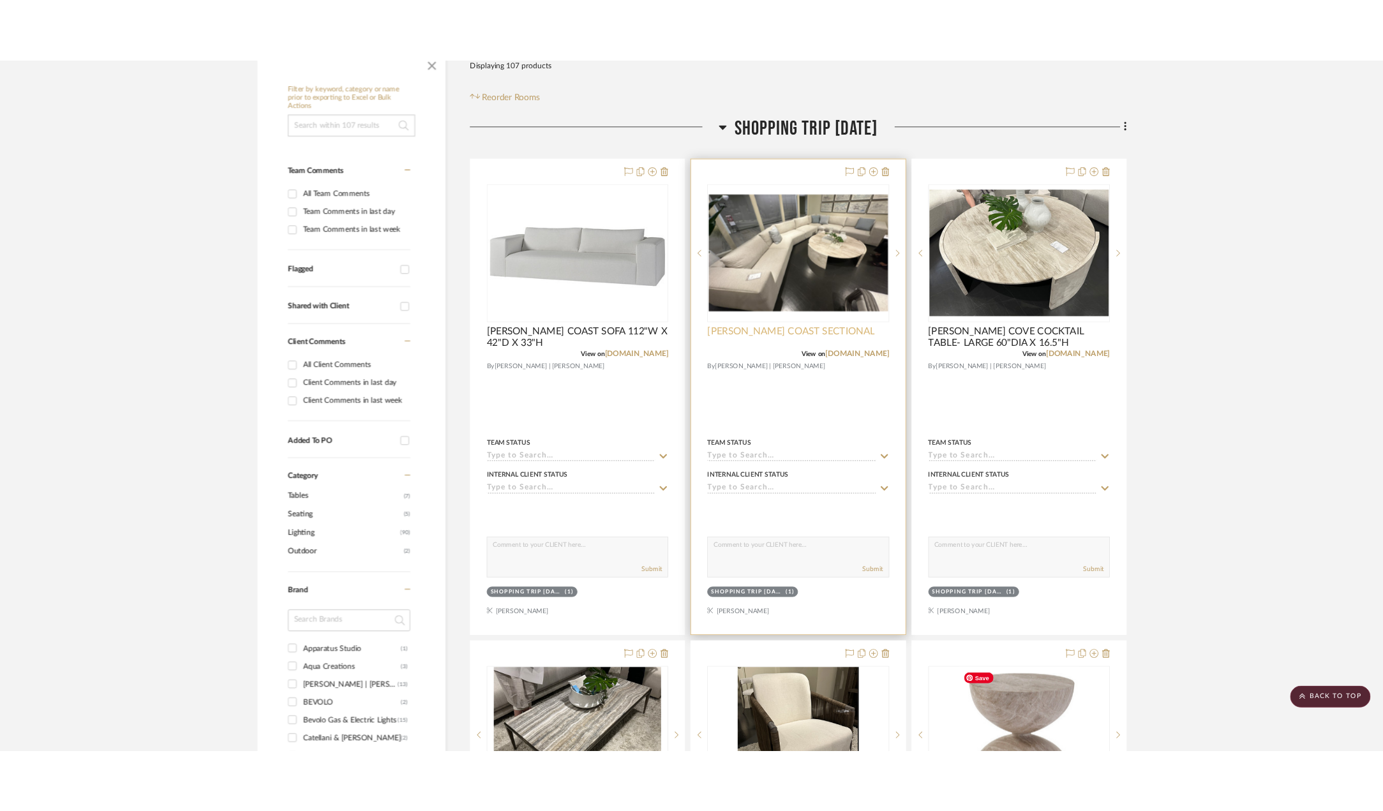
scroll to position [192, 0]
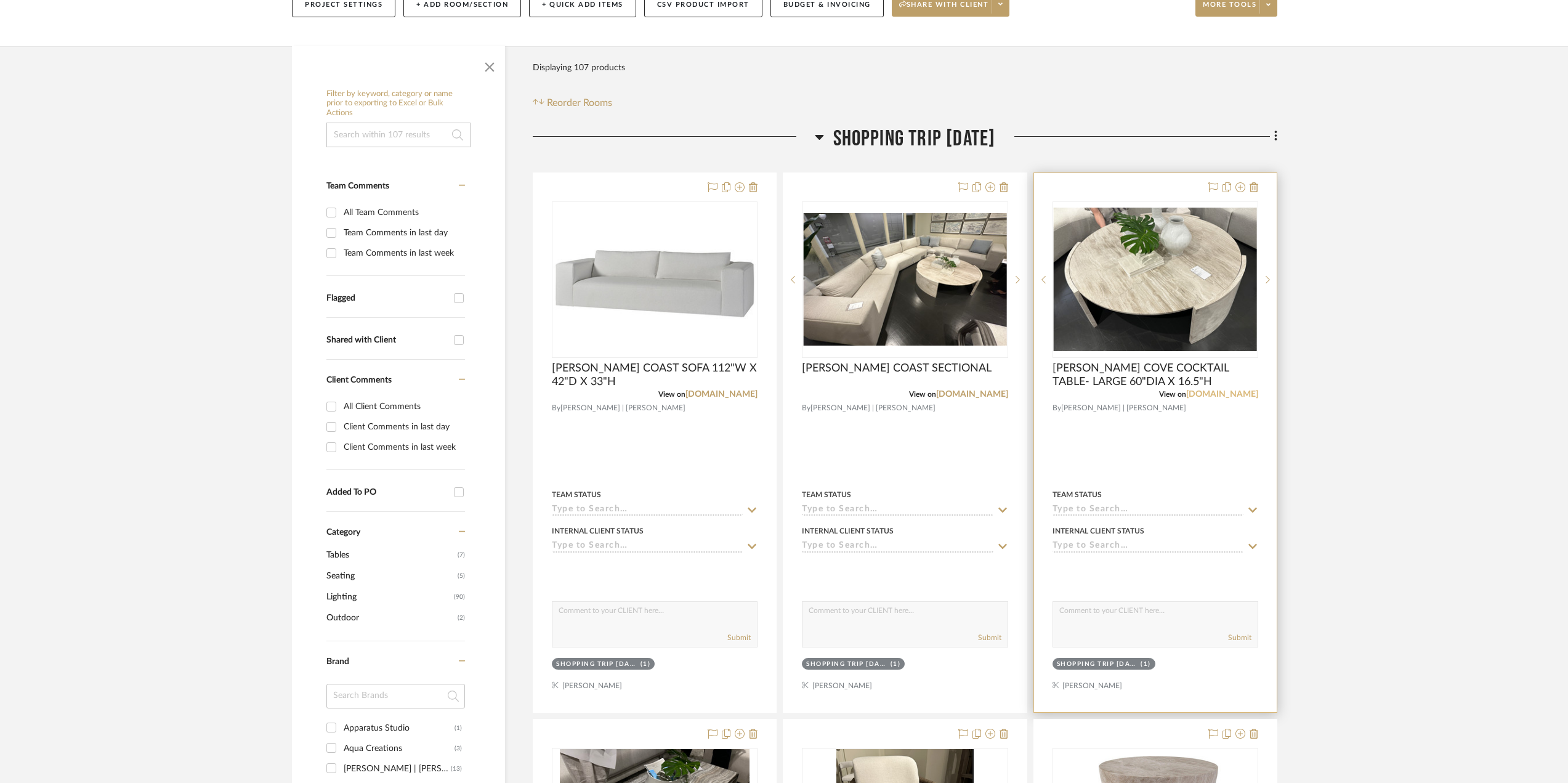
click at [1208, 396] on link "[DOMAIN_NAME]" at bounding box center [1222, 394] width 72 height 9
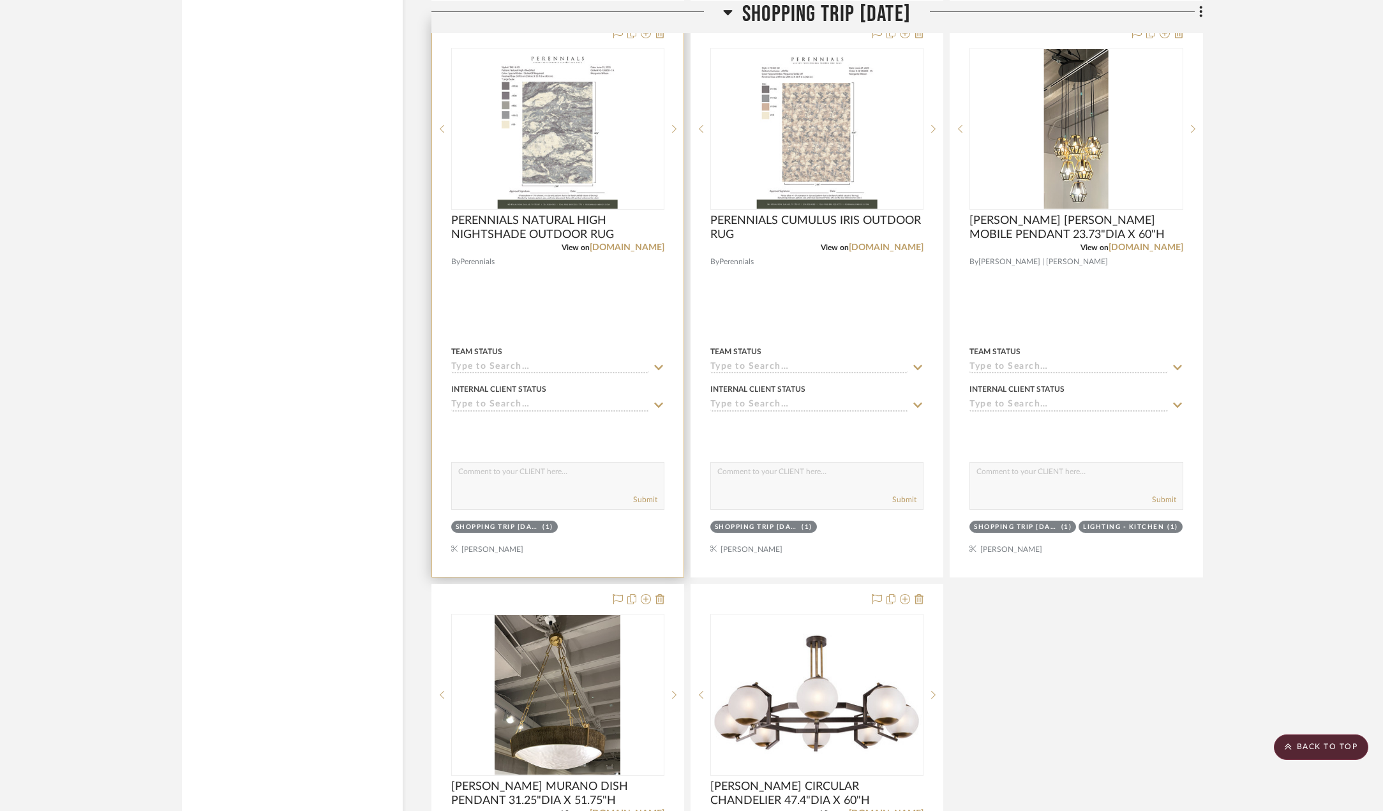
scroll to position [2426, 0]
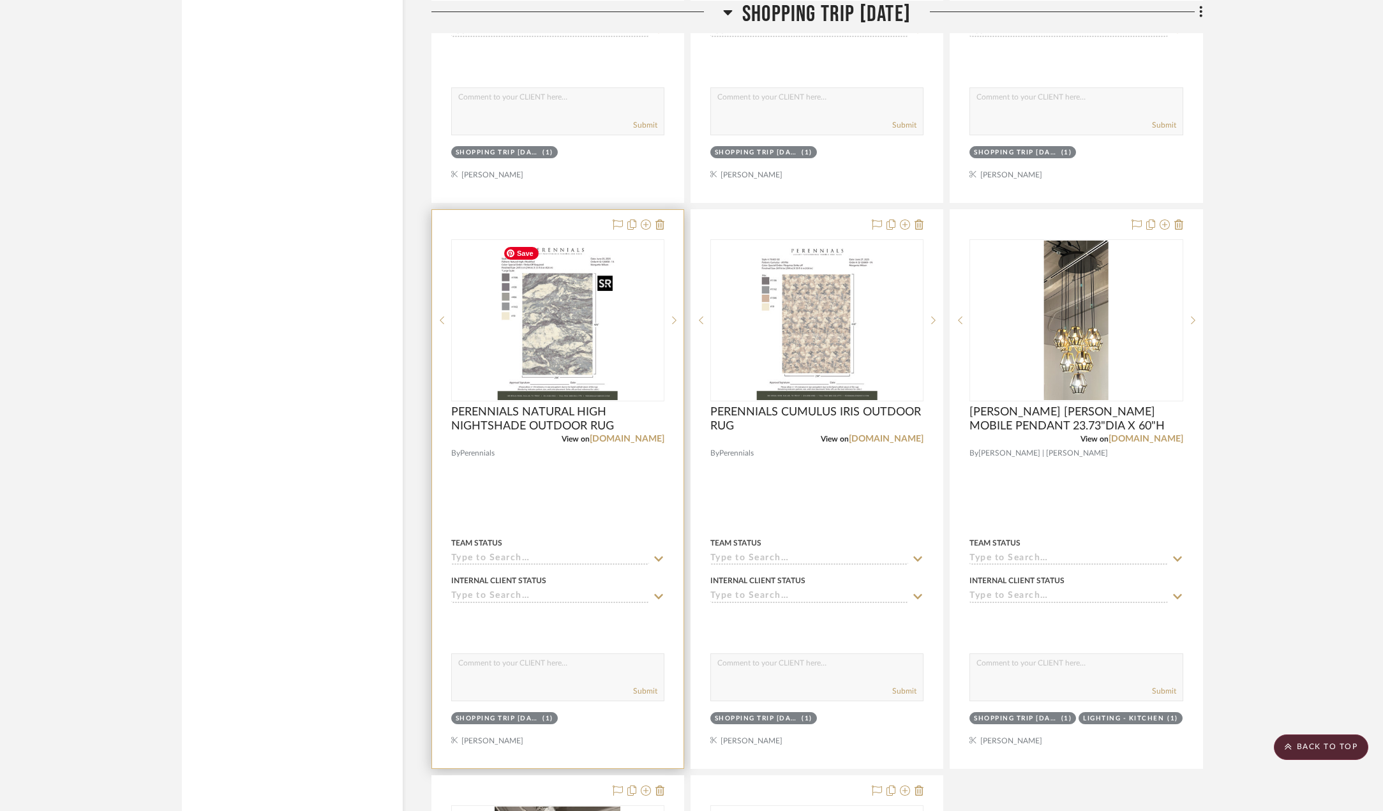
click at [582, 388] on img "0" at bounding box center [558, 321] width 120 height 160
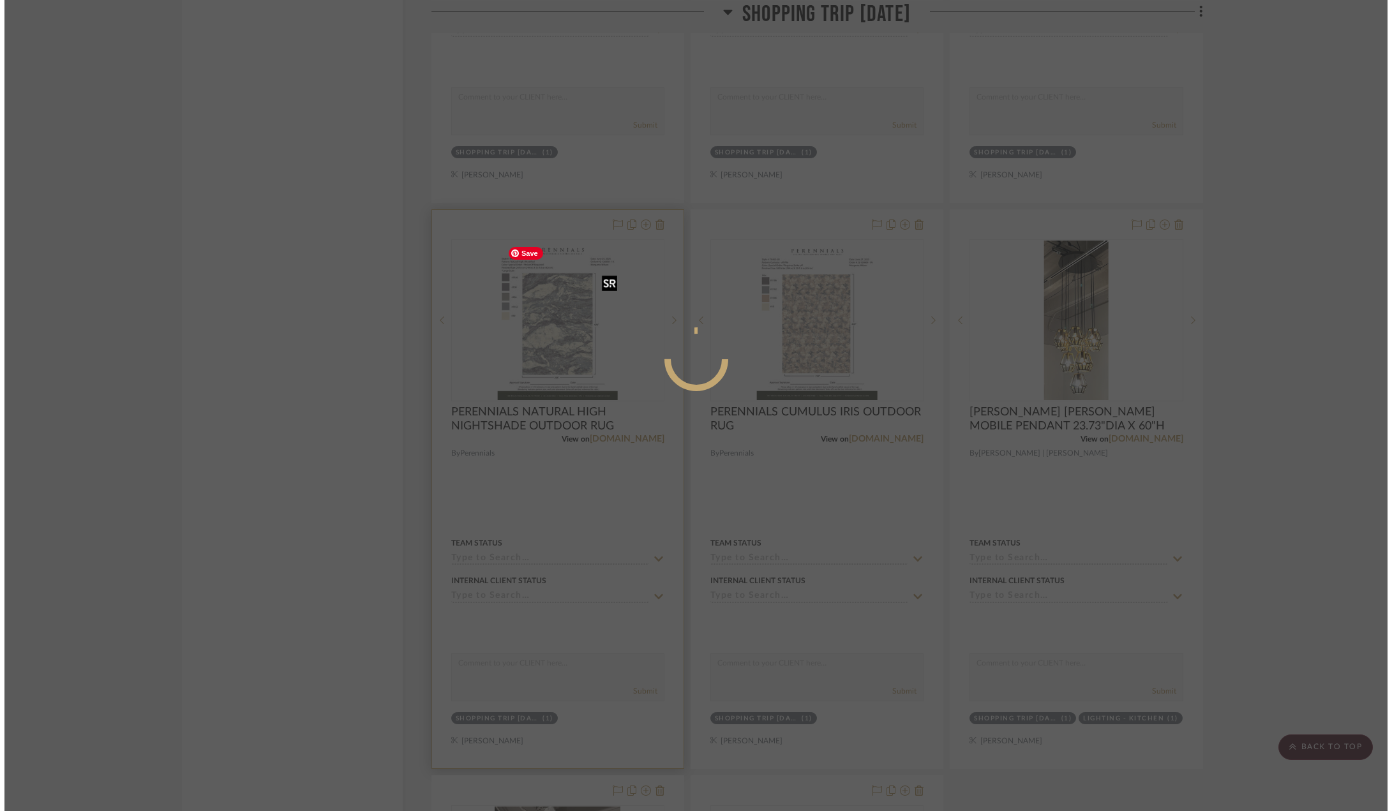
scroll to position [0, 0]
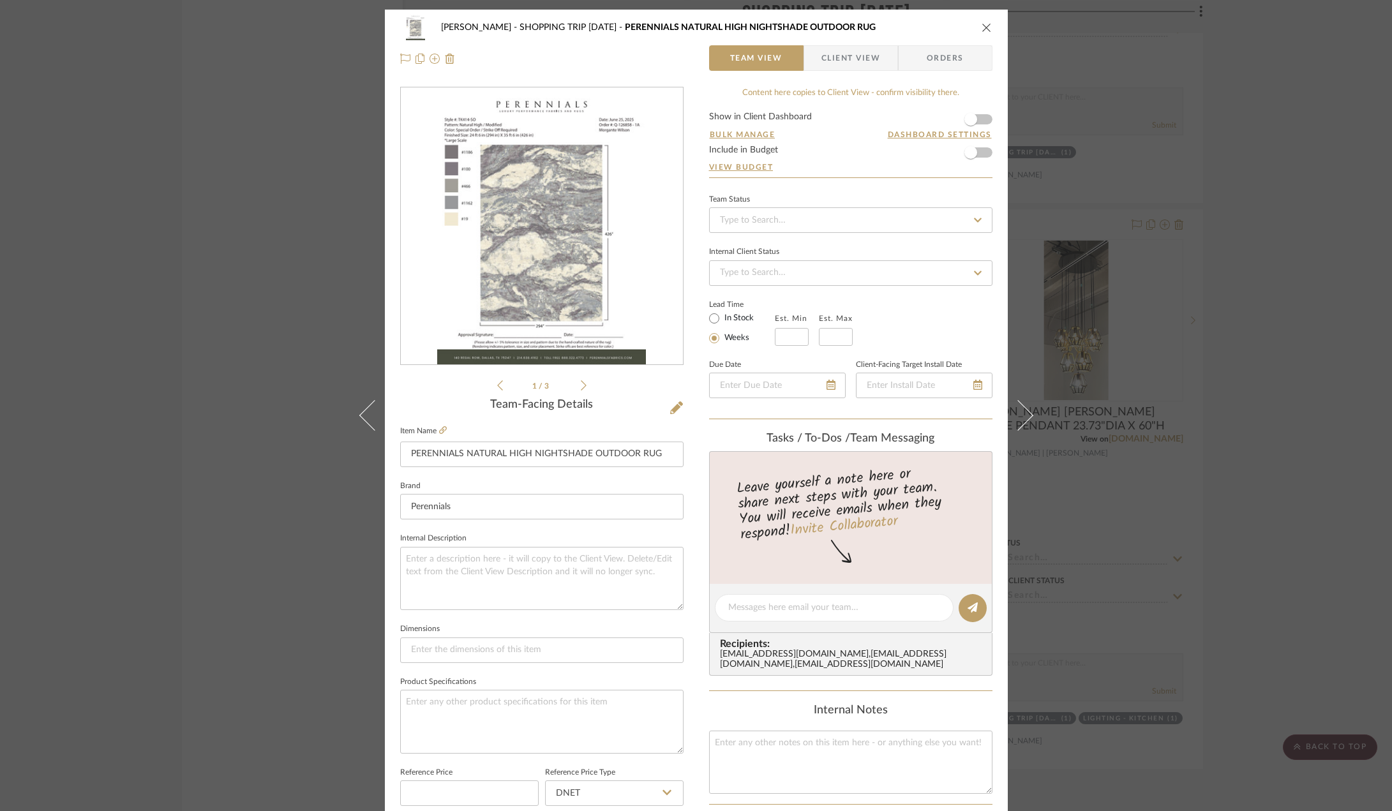
click at [581, 382] on icon at bounding box center [584, 385] width 6 height 10
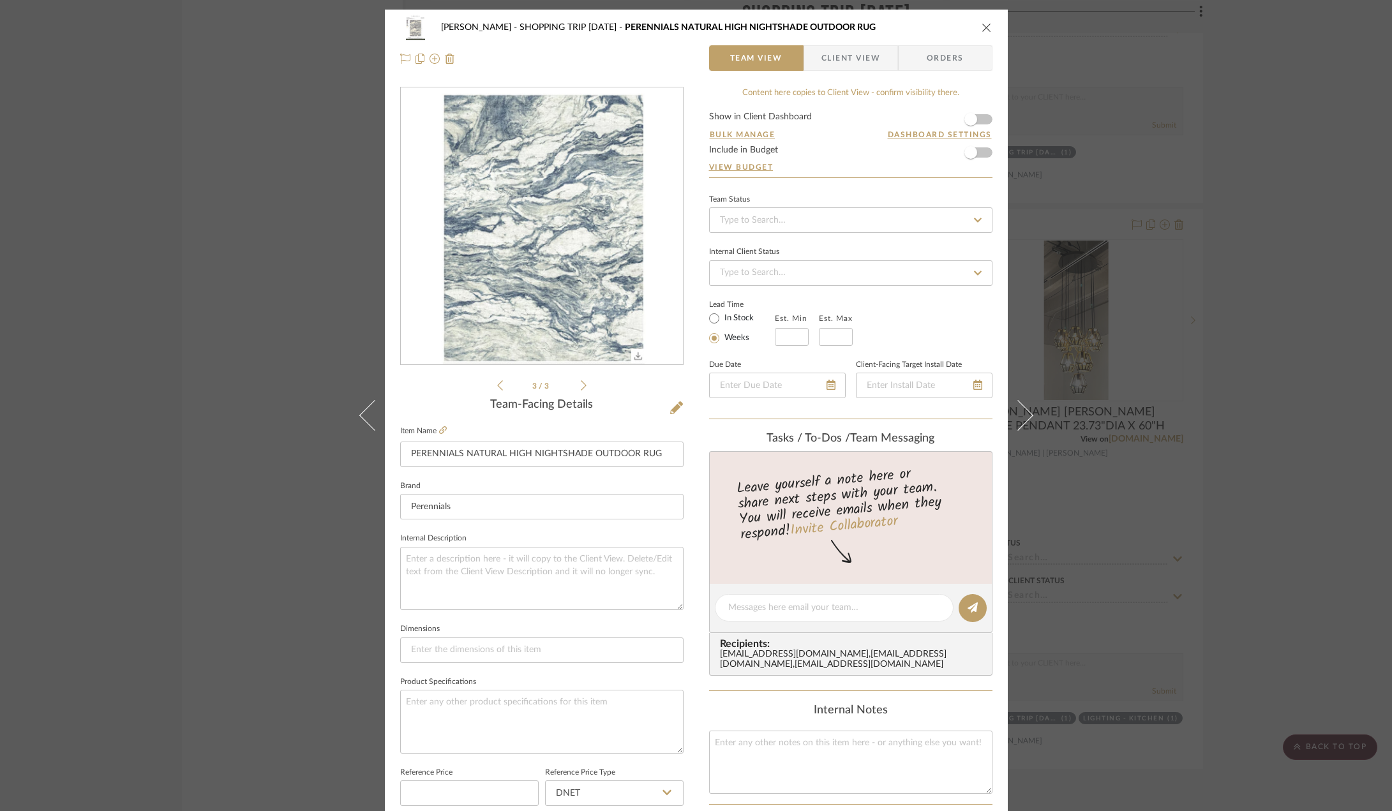
click at [987, 21] on div "Chen SHOPPING TRIP [DATE] PERENNIALS NATURAL HIGH NIGHTSHADE OUTDOOR RUG" at bounding box center [696, 28] width 592 height 26
click at [984, 24] on icon "close" at bounding box center [987, 27] width 10 height 10
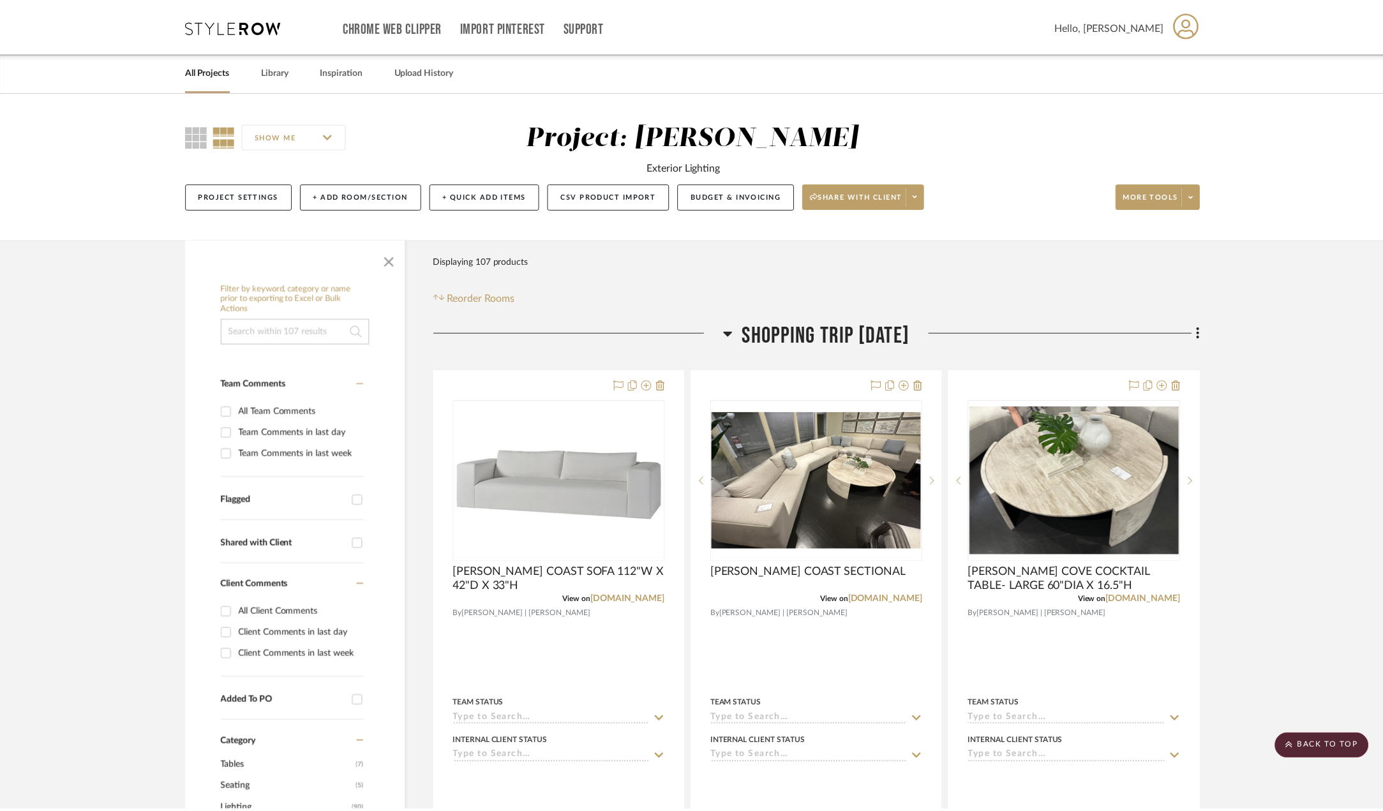
scroll to position [2426, 0]
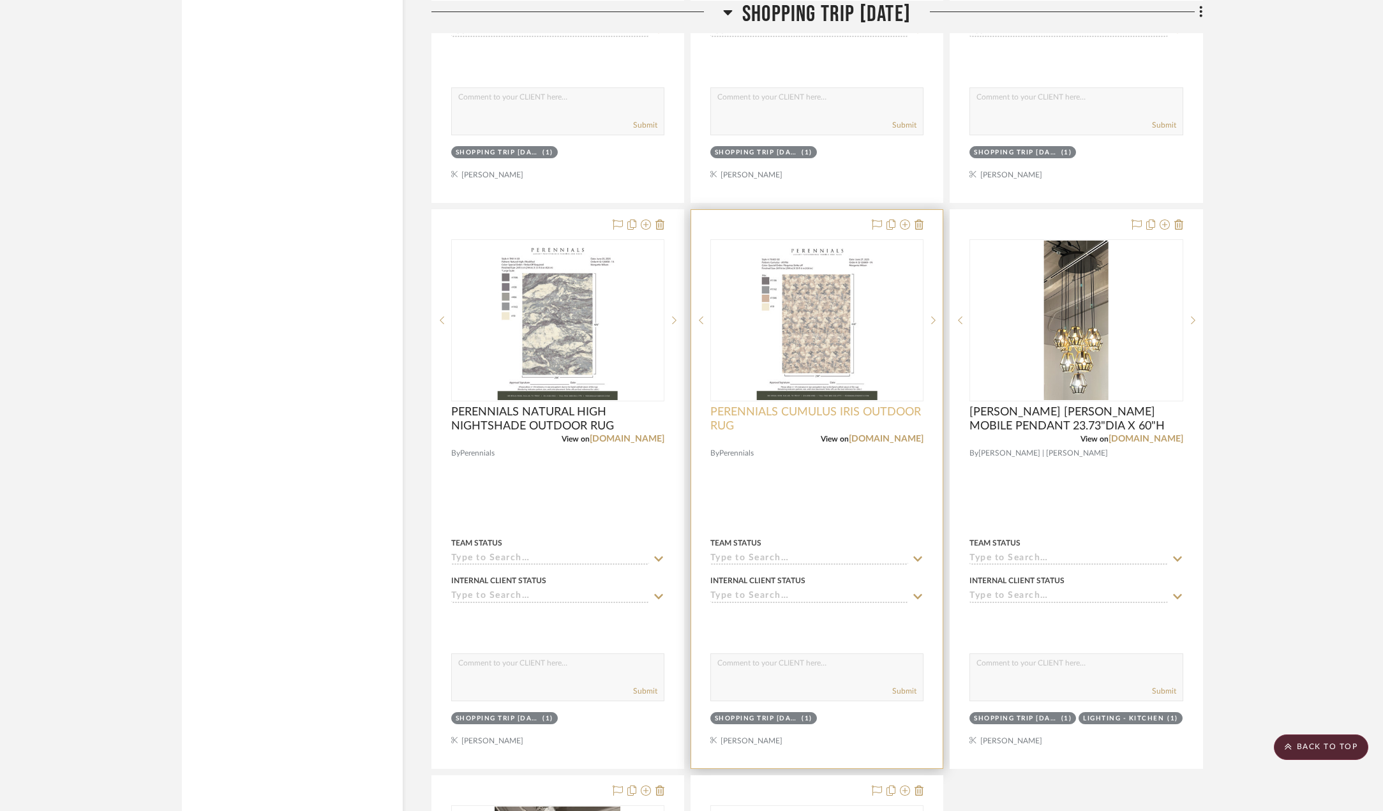
click at [838, 410] on span "PERENNIALS CUMULUS IRIS OUTDOOR RUG" at bounding box center [816, 419] width 213 height 28
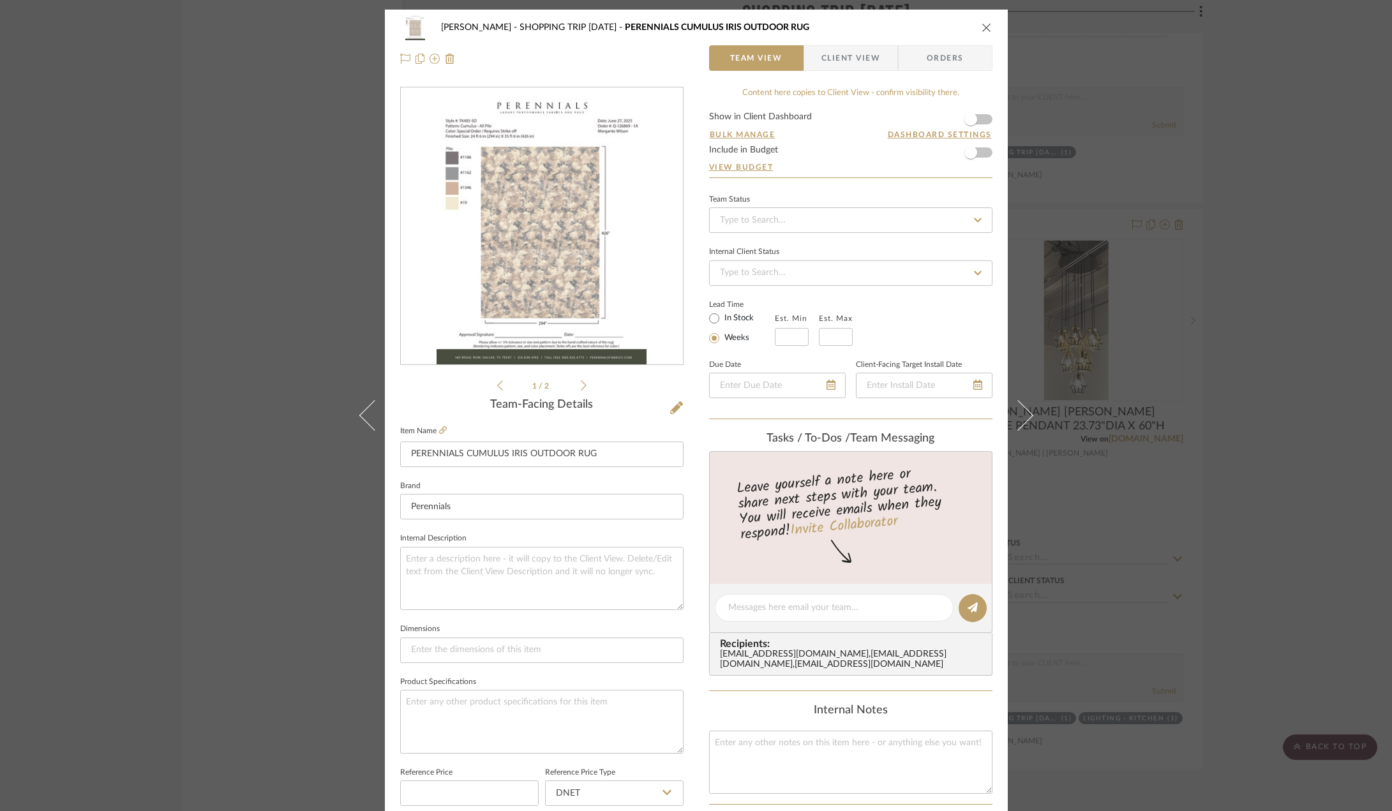
click at [987, 24] on icon "close" at bounding box center [987, 27] width 10 height 10
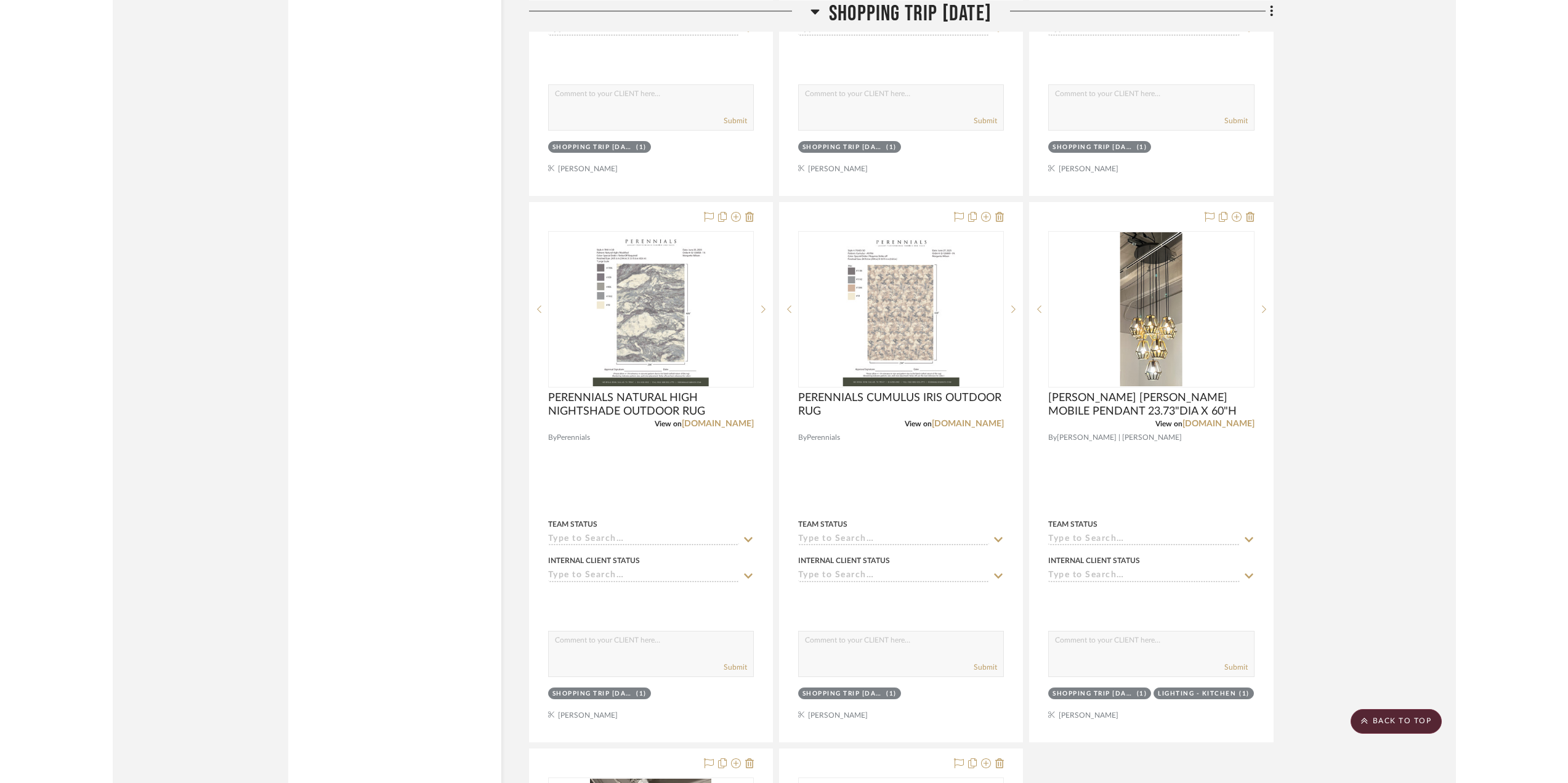
scroll to position [2342, 0]
